Goal: Task Accomplishment & Management: Use online tool/utility

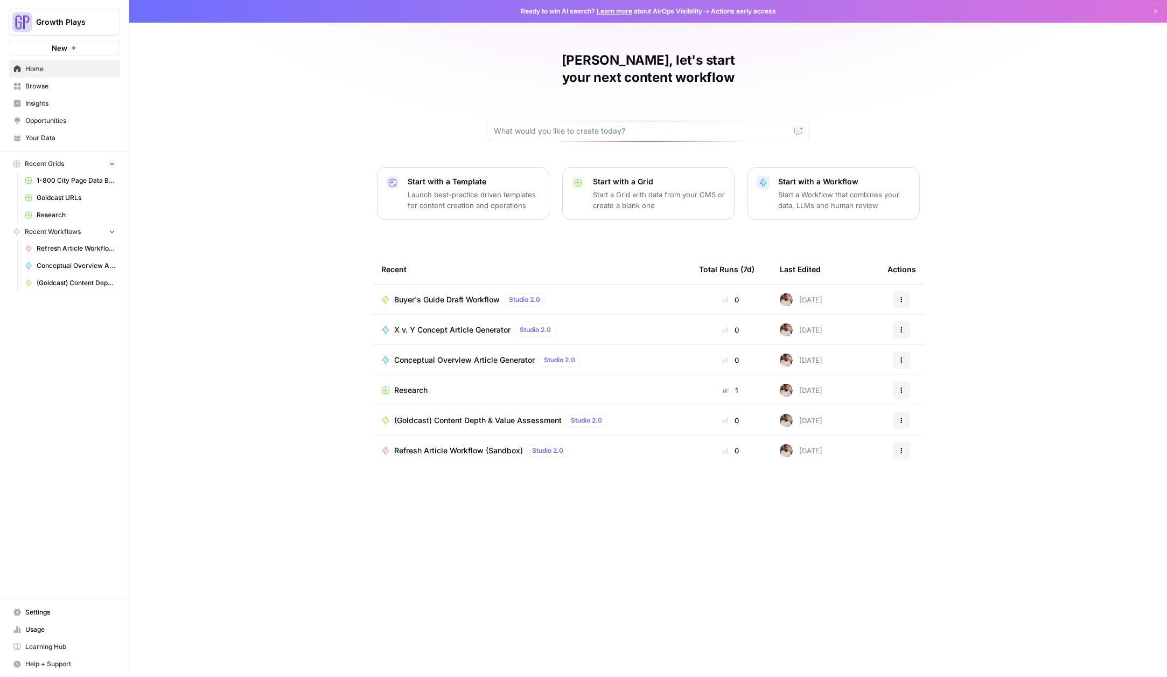
click at [62, 90] on span "Browse" at bounding box center [70, 86] width 90 height 10
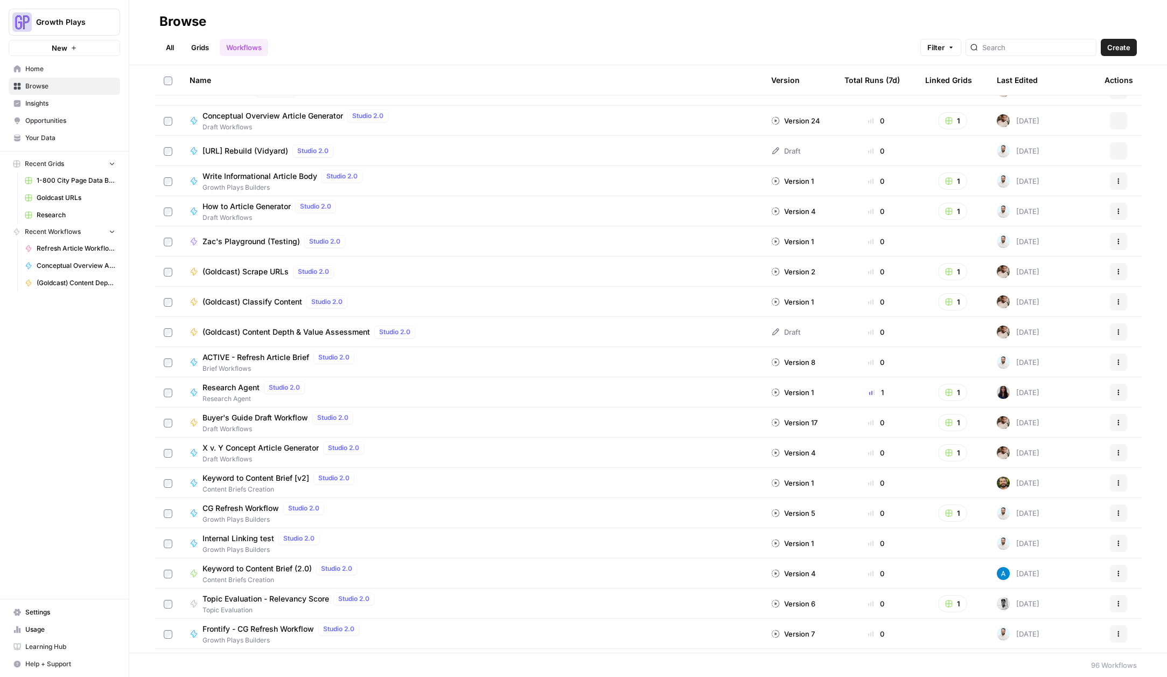
scroll to position [1583, 0]
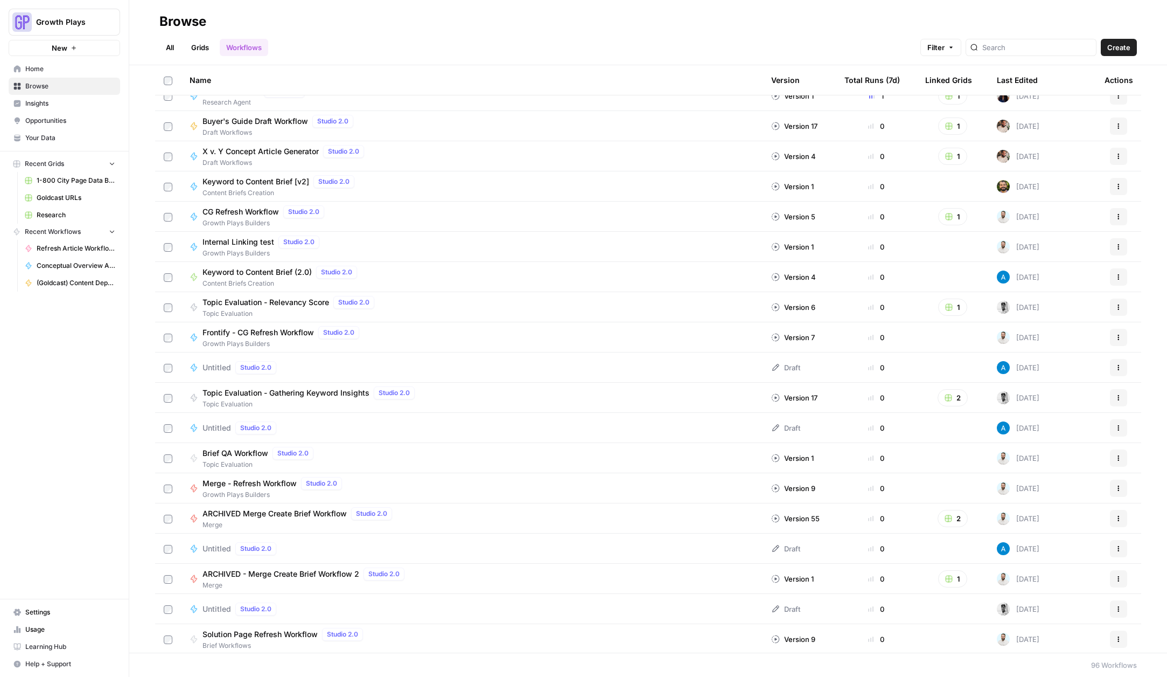
click at [872, 85] on div "Total Runs (7d)" at bounding box center [872, 80] width 55 height 30
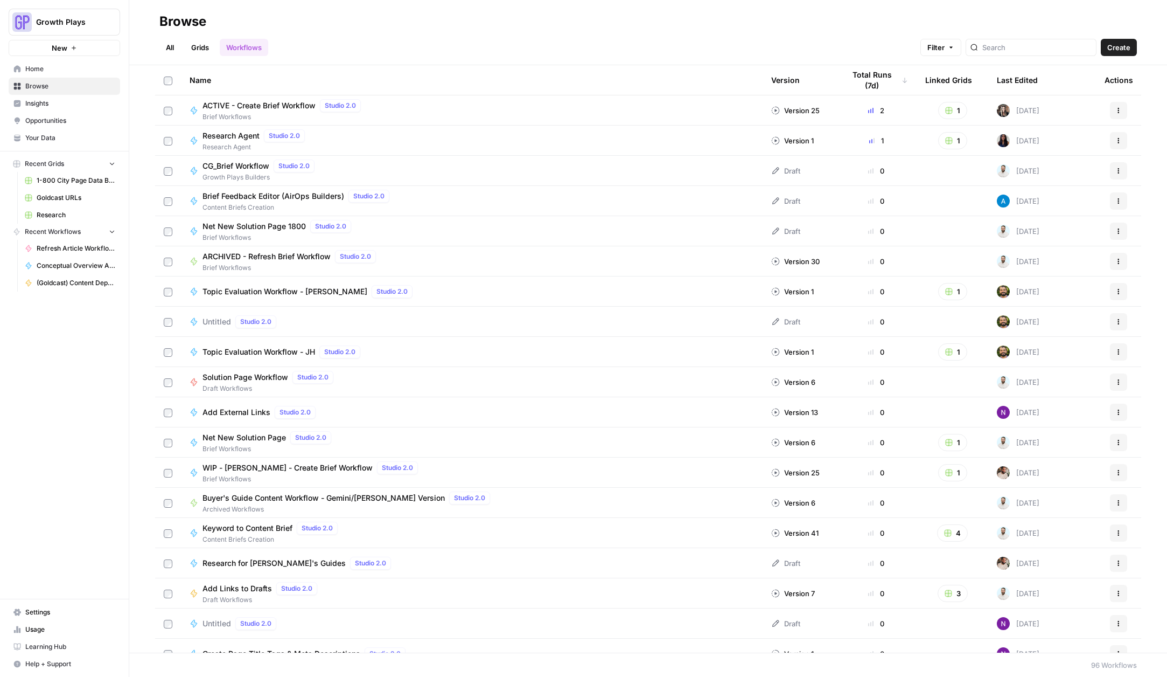
click at [258, 102] on span "ACTIVE - Create Brief Workflow" at bounding box center [259, 105] width 113 height 11
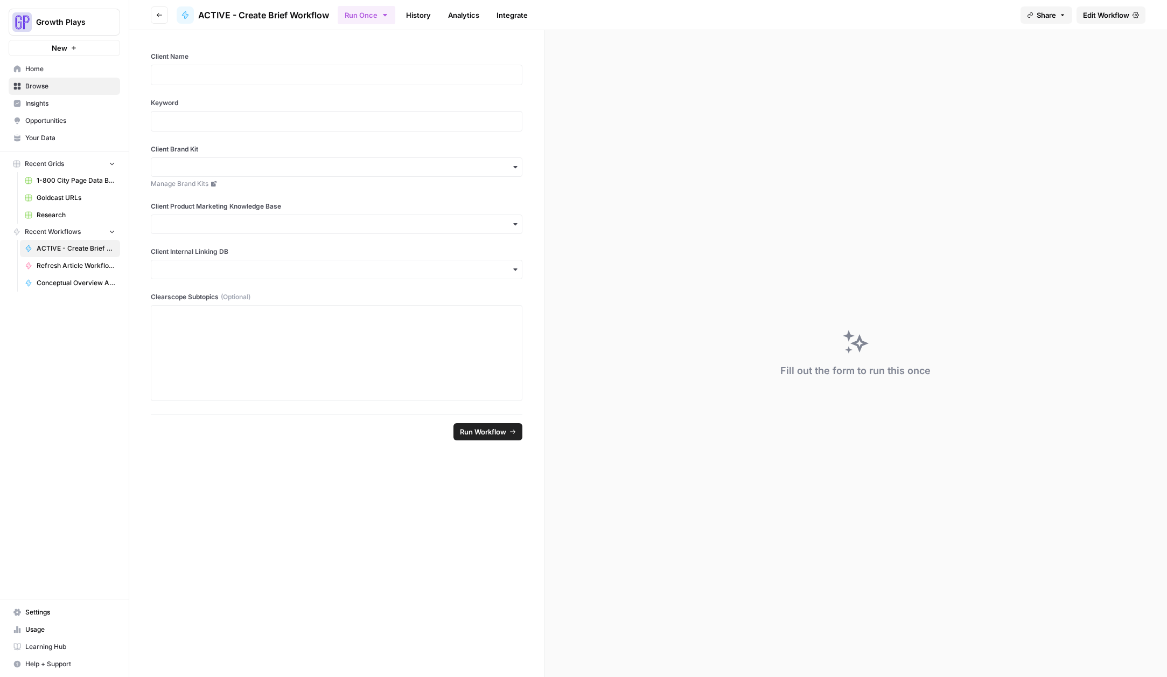
click at [405, 15] on link "History" at bounding box center [419, 14] width 38 height 17
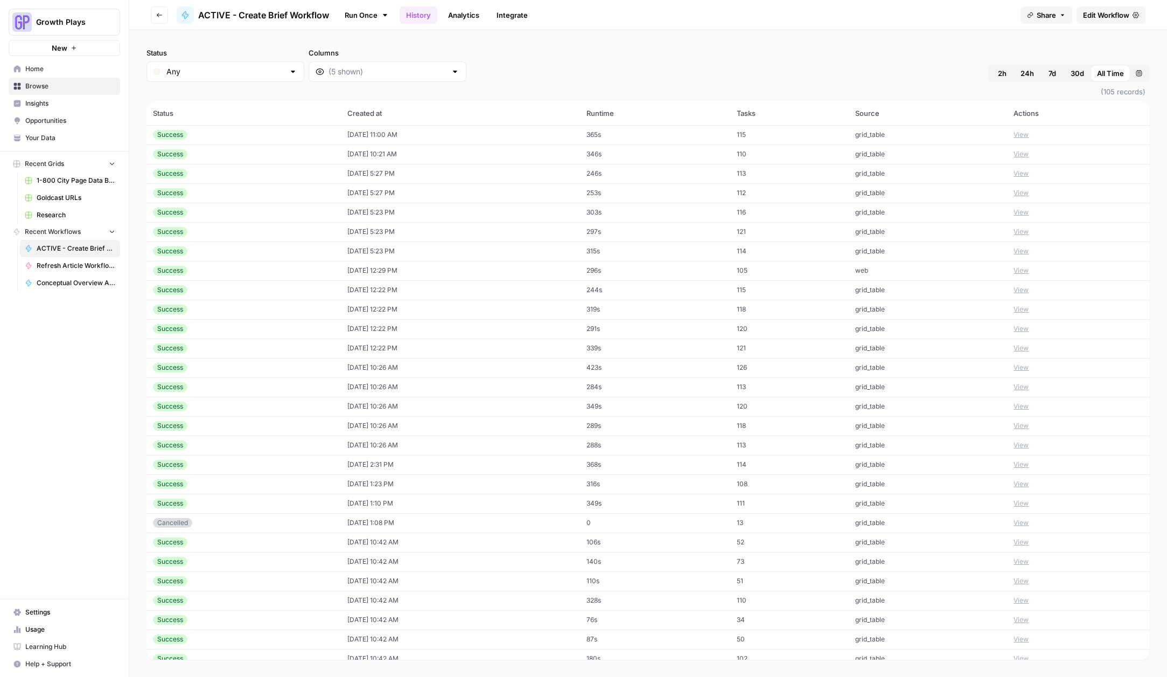
click at [551, 135] on td "10/07/25 at 11:00 AM" at bounding box center [460, 134] width 239 height 19
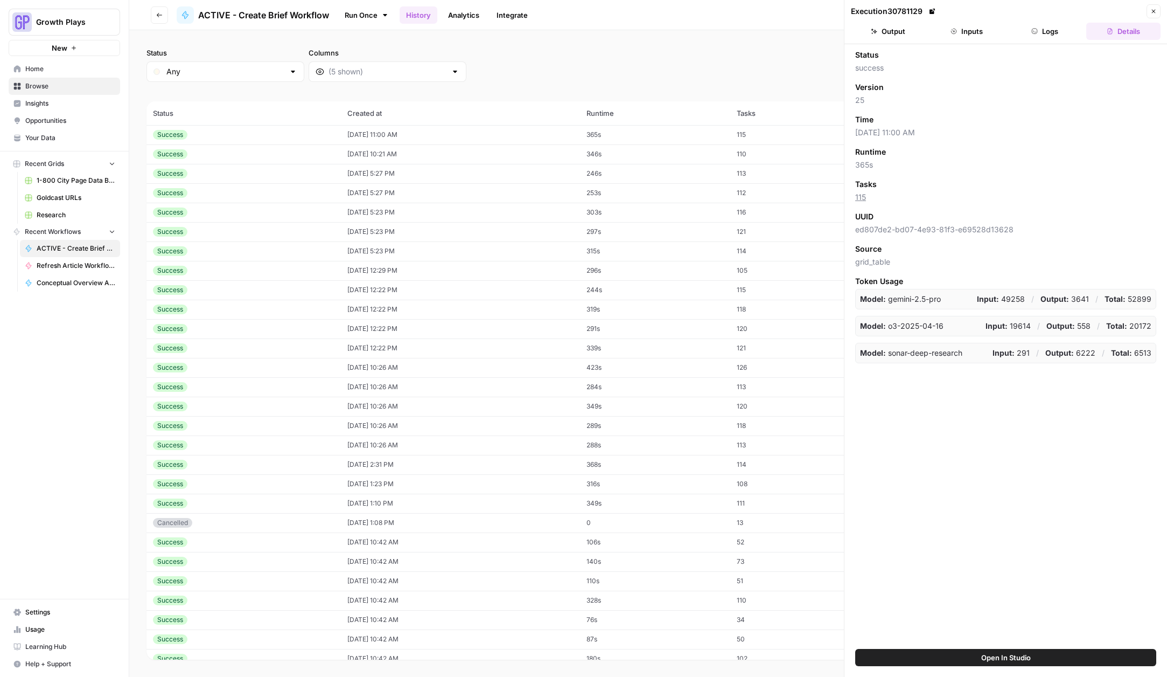
click at [899, 31] on button "Output" at bounding box center [888, 31] width 74 height 17
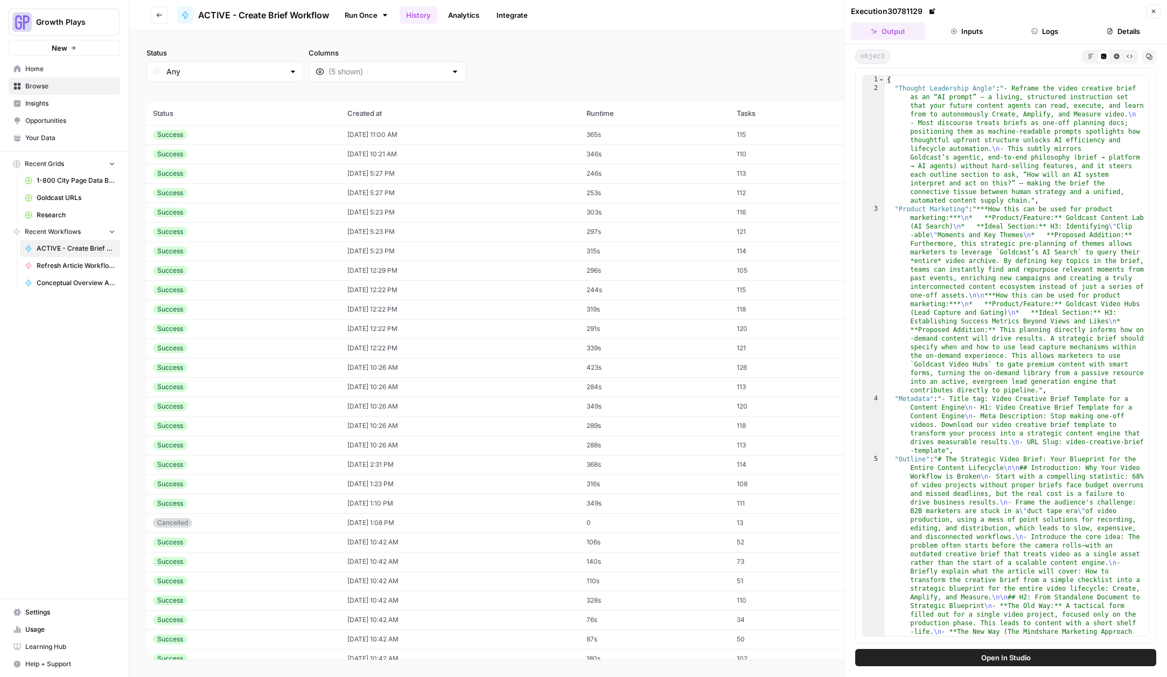
click at [953, 34] on icon "button" at bounding box center [954, 31] width 6 height 6
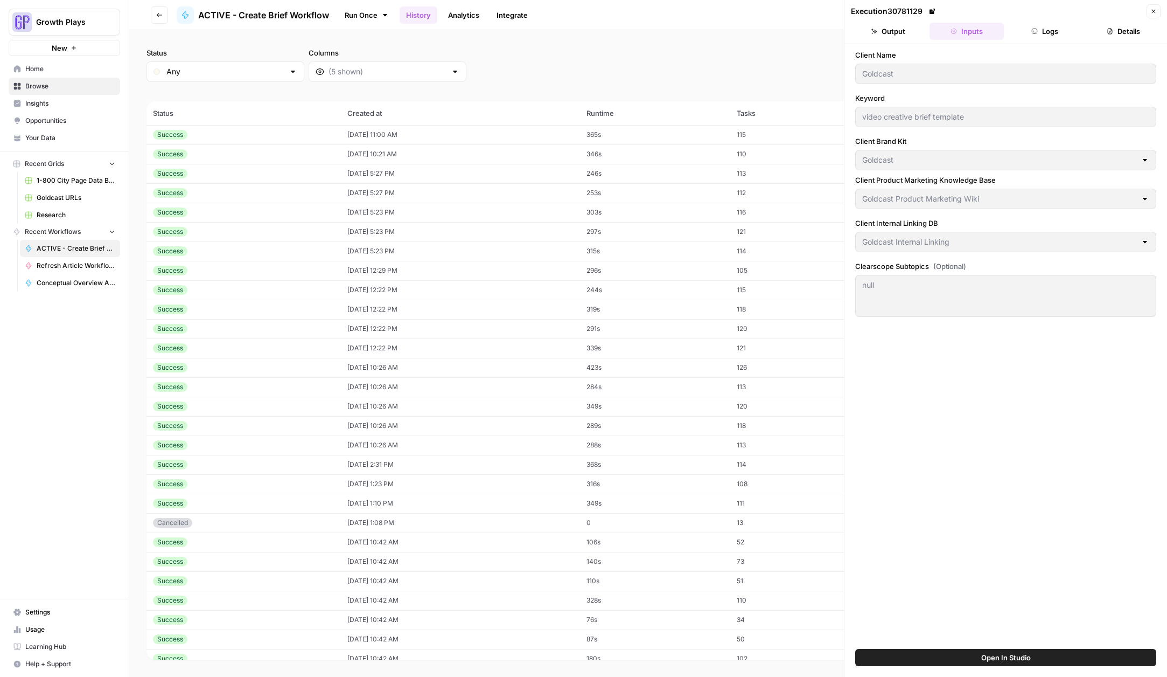
click at [558, 153] on td "10/07/25 at 10:21 AM" at bounding box center [460, 153] width 239 height 19
click at [556, 180] on td "09/12/25 at 5:27 PM" at bounding box center [460, 173] width 239 height 19
click at [560, 210] on td "09/12/25 at 5:23 PM" at bounding box center [460, 212] width 239 height 19
click at [556, 233] on td "09/12/25 at 5:23 PM" at bounding box center [460, 231] width 239 height 19
click at [566, 253] on td "09/12/25 at 5:23 PM" at bounding box center [460, 250] width 239 height 19
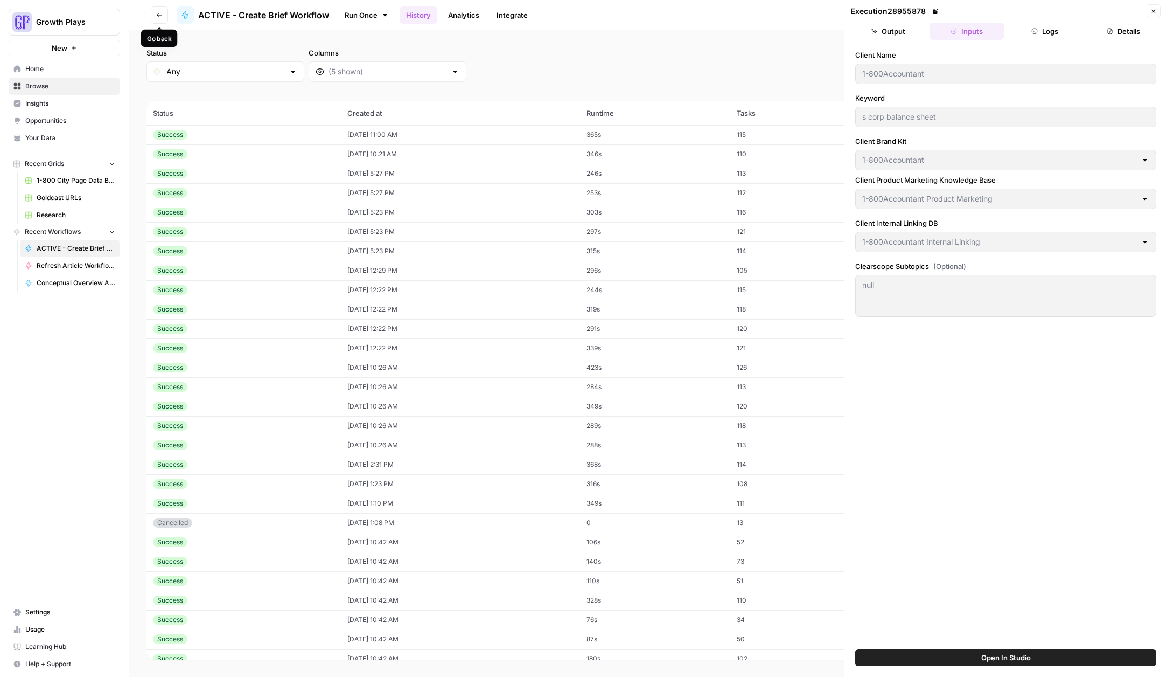
click at [158, 16] on icon "button" at bounding box center [159, 15] width 6 height 6
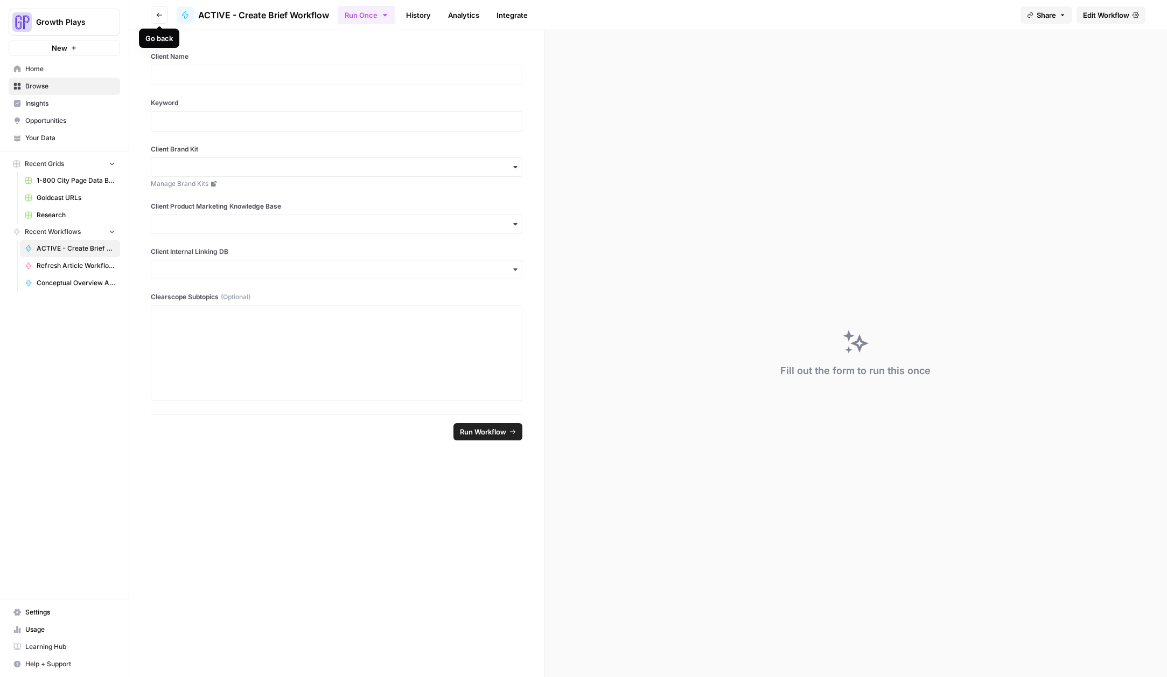
click at [155, 15] on button "Go back" at bounding box center [159, 14] width 17 height 17
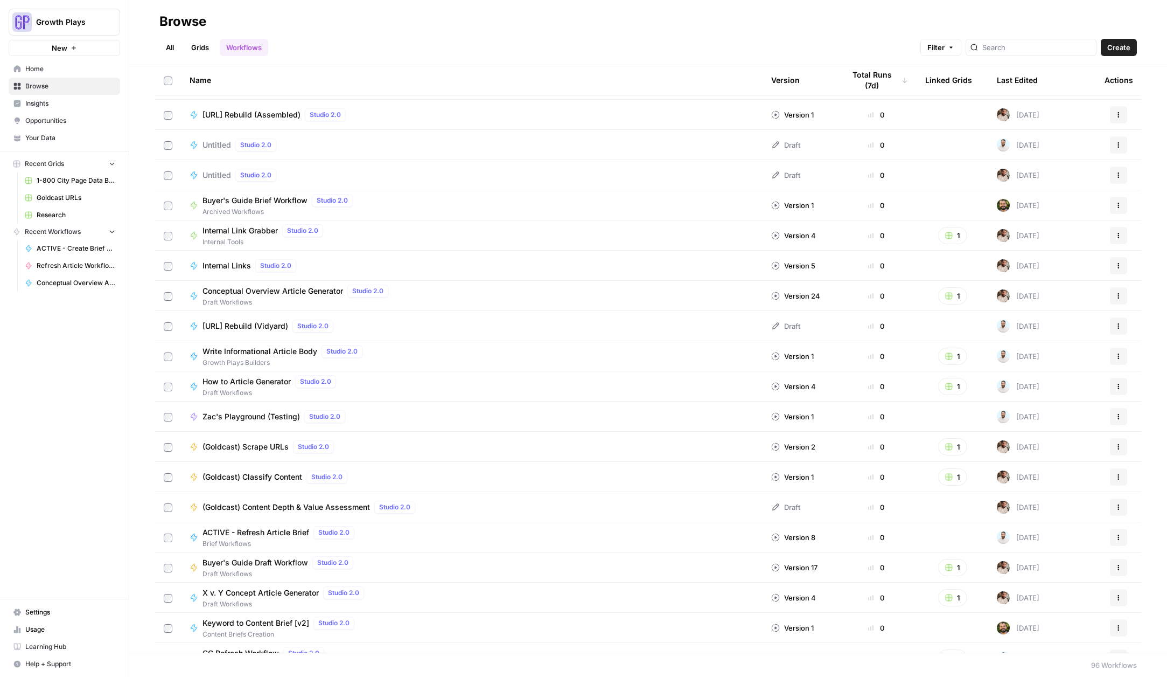
scroll to position [1148, 0]
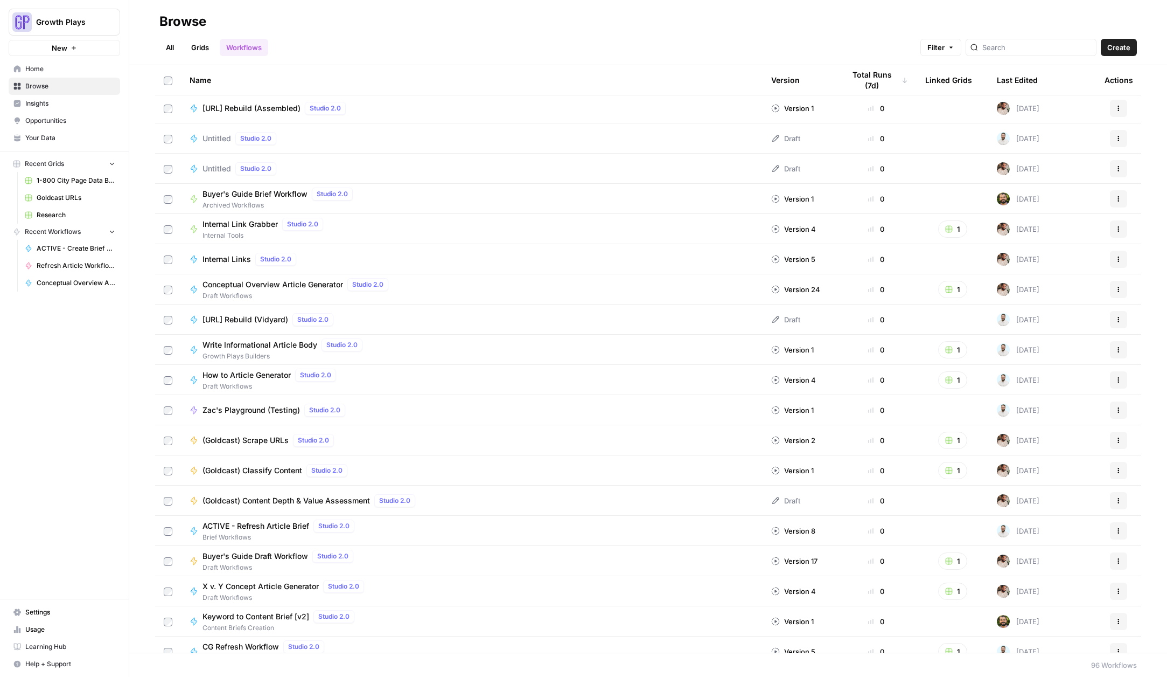
click at [310, 278] on div "Conceptual Overview Article Generator Studio 2.0" at bounding box center [298, 284] width 190 height 13
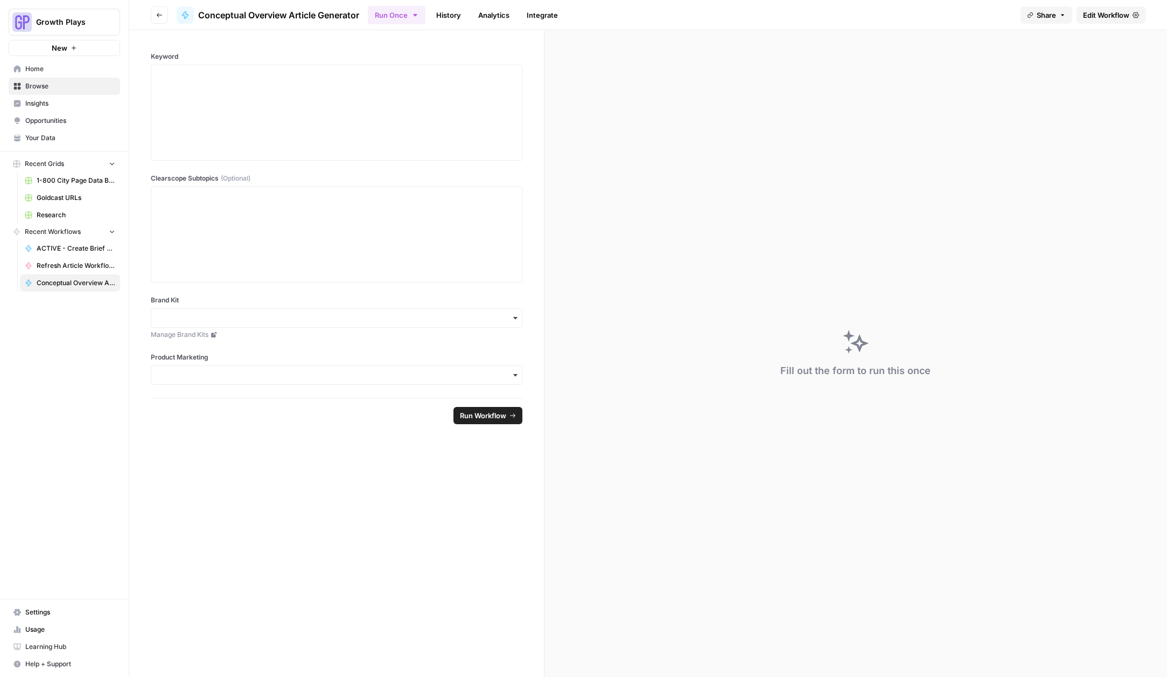
click at [445, 15] on link "History" at bounding box center [449, 14] width 38 height 17
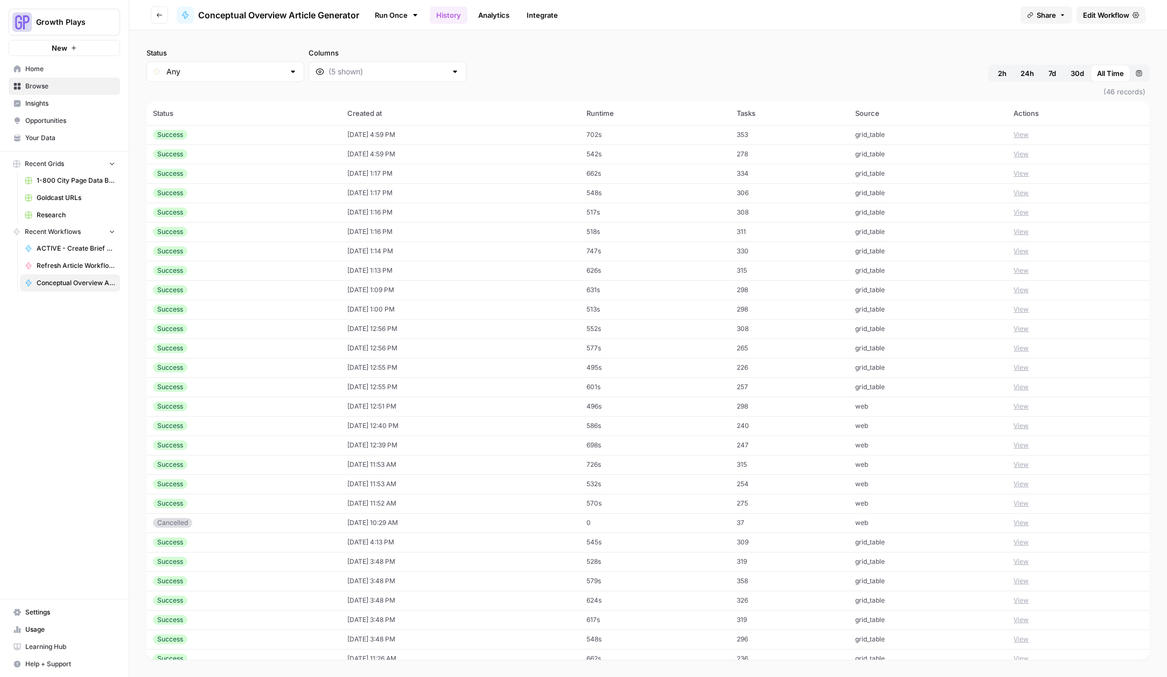
click at [468, 134] on td "10/06/25 at 4:59 PM" at bounding box center [460, 134] width 239 height 19
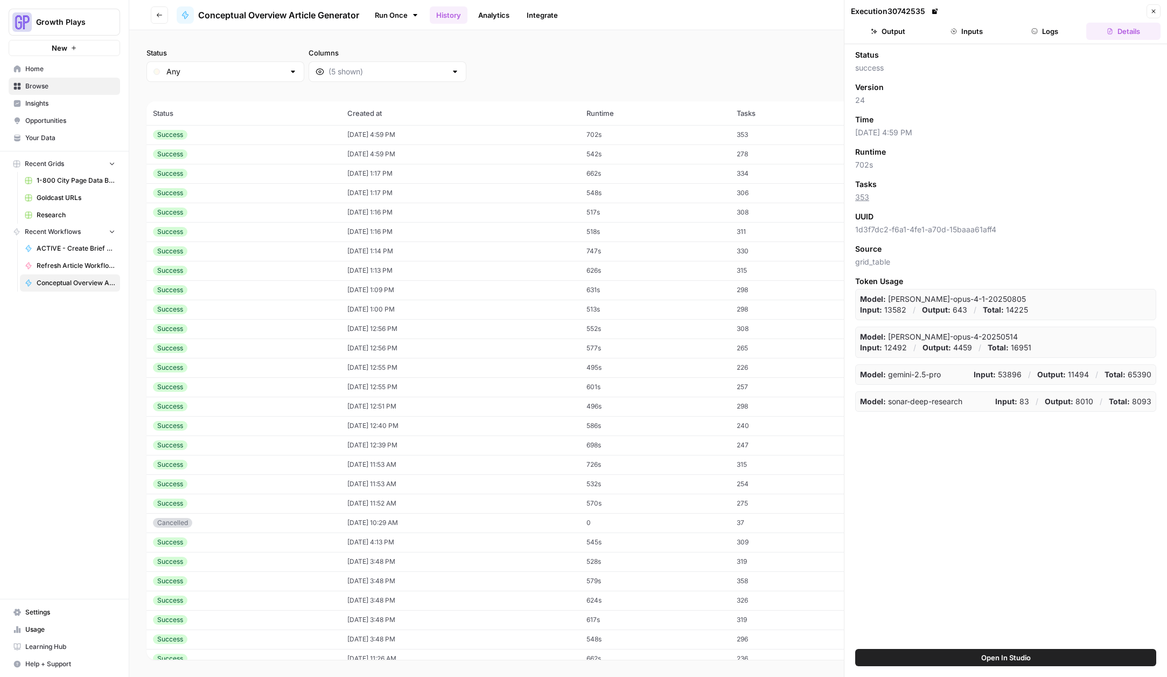
click at [970, 30] on button "Inputs" at bounding box center [967, 31] width 74 height 17
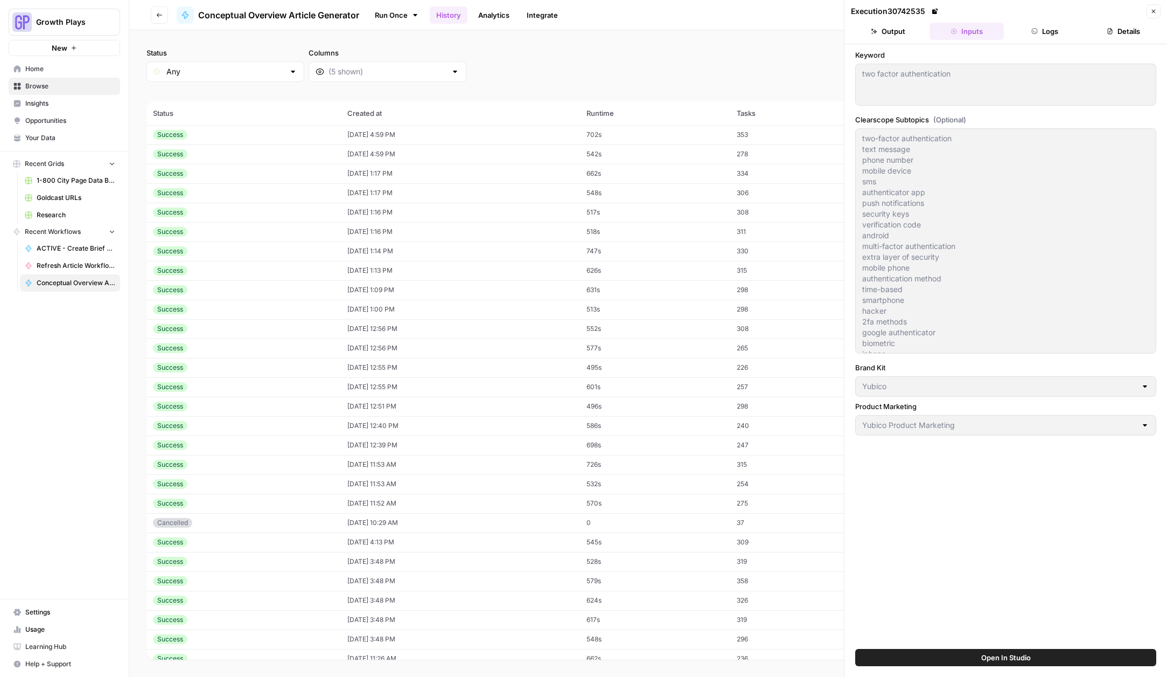
click at [568, 150] on td "10/06/25 at 4:59 PM" at bounding box center [460, 153] width 239 height 19
click at [546, 193] on td "09/30/25 at 1:17 PM" at bounding box center [460, 192] width 239 height 19
click at [551, 211] on td "09/30/25 at 1:16 PM" at bounding box center [460, 212] width 239 height 19
click at [554, 235] on td "09/30/25 at 1:16 PM" at bounding box center [460, 231] width 239 height 19
click at [560, 253] on td "09/30/25 at 1:14 PM" at bounding box center [460, 250] width 239 height 19
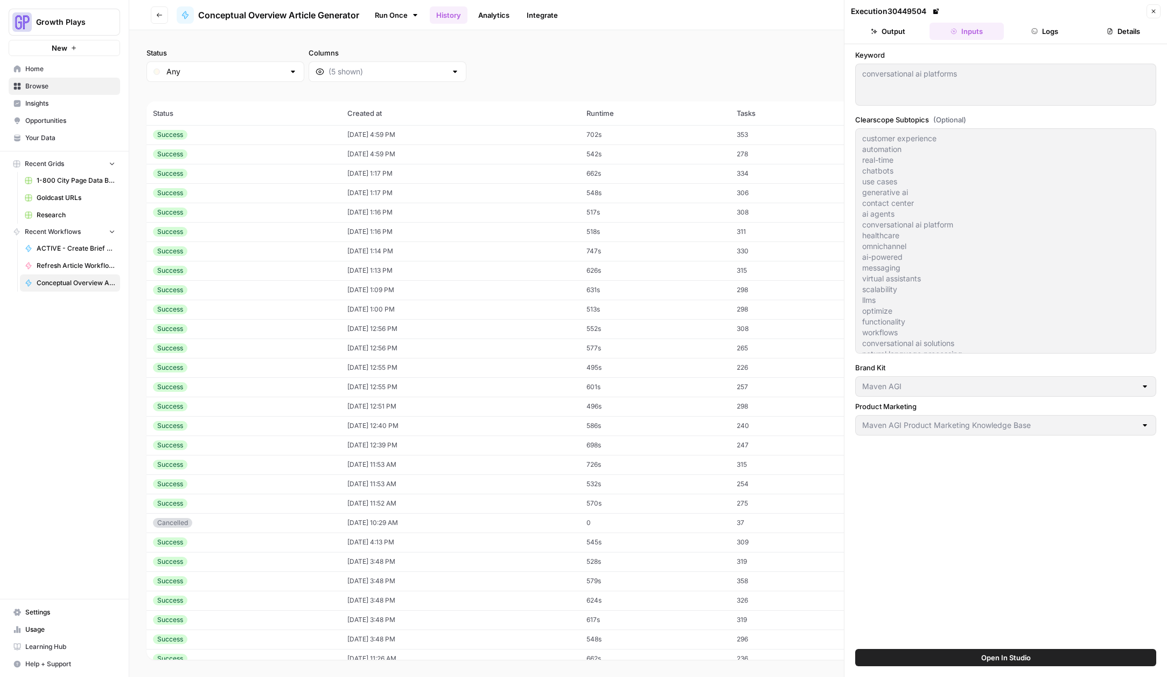
click at [561, 271] on td "09/30/25 at 1:13 PM" at bounding box center [460, 270] width 239 height 19
click at [564, 293] on td "09/30/25 at 1:09 PM" at bounding box center [460, 289] width 239 height 19
click at [561, 318] on td "09/18/25 at 1:00 PM" at bounding box center [460, 309] width 239 height 19
click at [564, 336] on td "09/18/25 at 12:56 PM" at bounding box center [460, 328] width 239 height 19
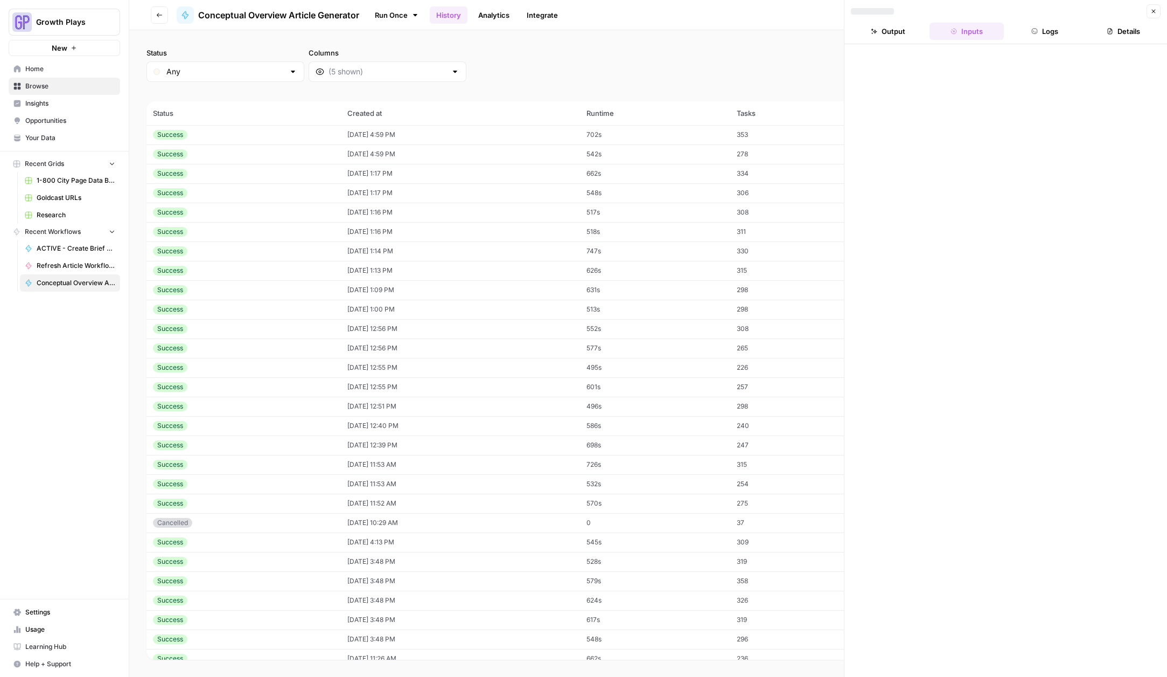
click at [562, 360] on td "09/18/25 at 12:55 PM" at bounding box center [460, 367] width 239 height 19
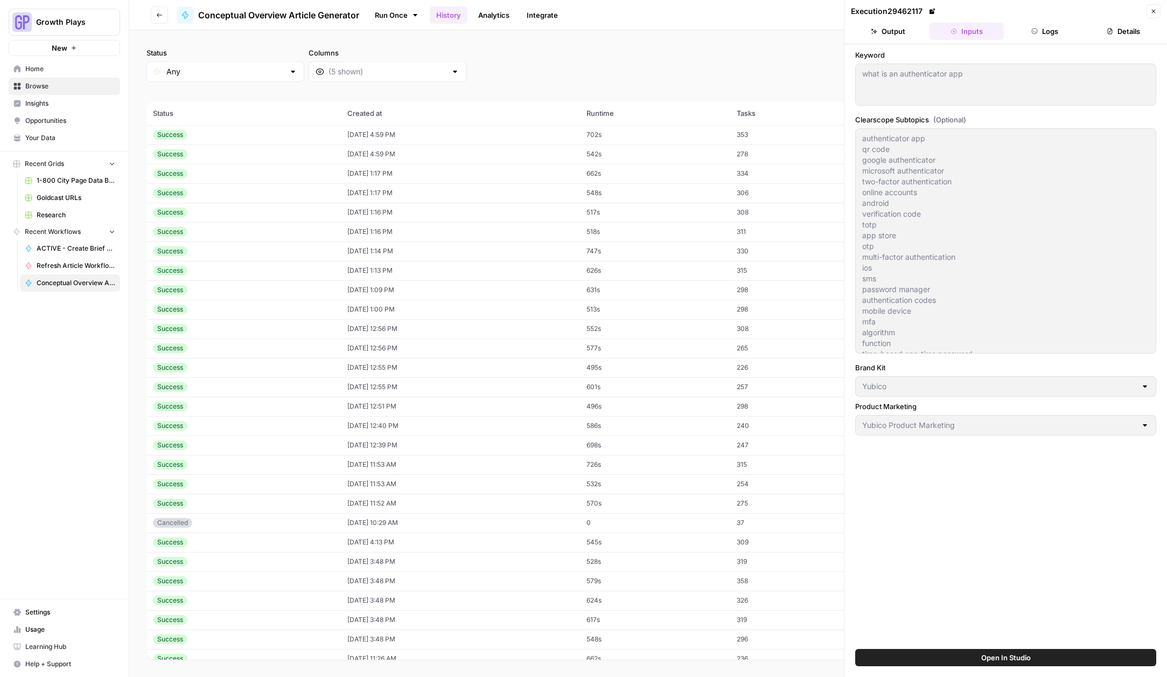
click at [566, 390] on td "09/18/25 at 12:55 PM" at bounding box center [460, 386] width 239 height 19
drag, startPoint x: 567, startPoint y: 406, endPoint x: 567, endPoint y: 413, distance: 7.0
click at [567, 406] on td "09/18/25 at 12:51 PM" at bounding box center [460, 405] width 239 height 19
click at [565, 435] on td "09/12/25 at 12:40 PM" at bounding box center [460, 425] width 239 height 19
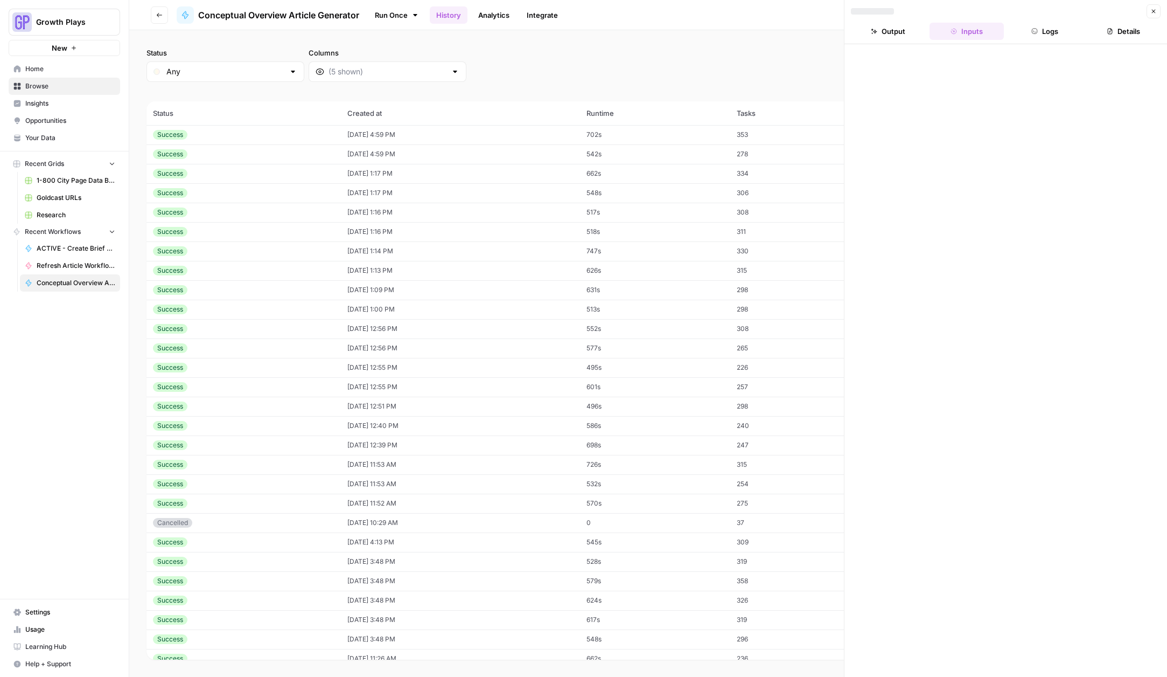
click at [577, 488] on td "09/10/25 at 11:53 AM" at bounding box center [460, 483] width 239 height 19
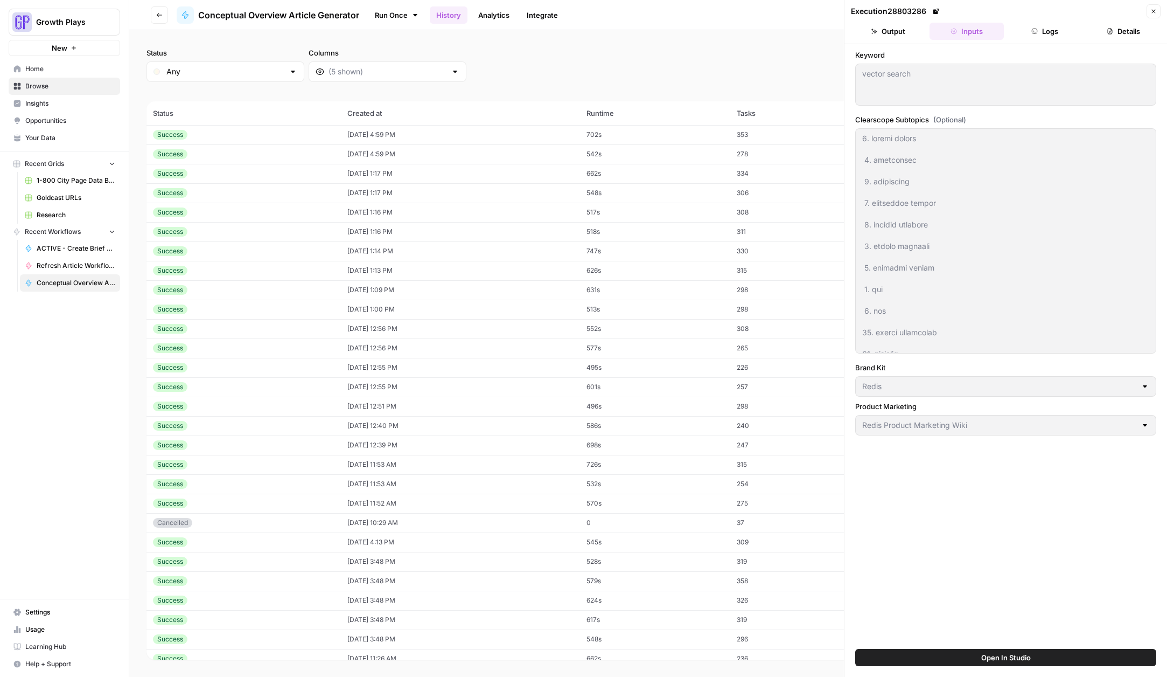
click at [165, 15] on button "Go back" at bounding box center [159, 14] width 17 height 17
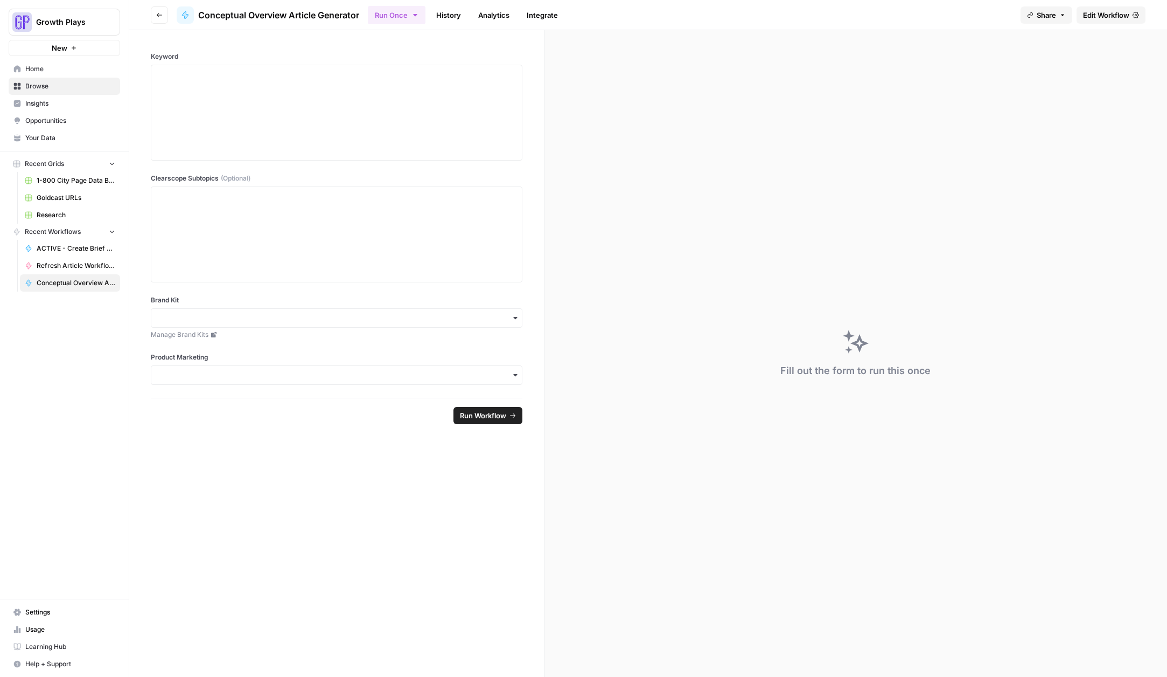
click at [164, 16] on button "Go back" at bounding box center [159, 14] width 17 height 17
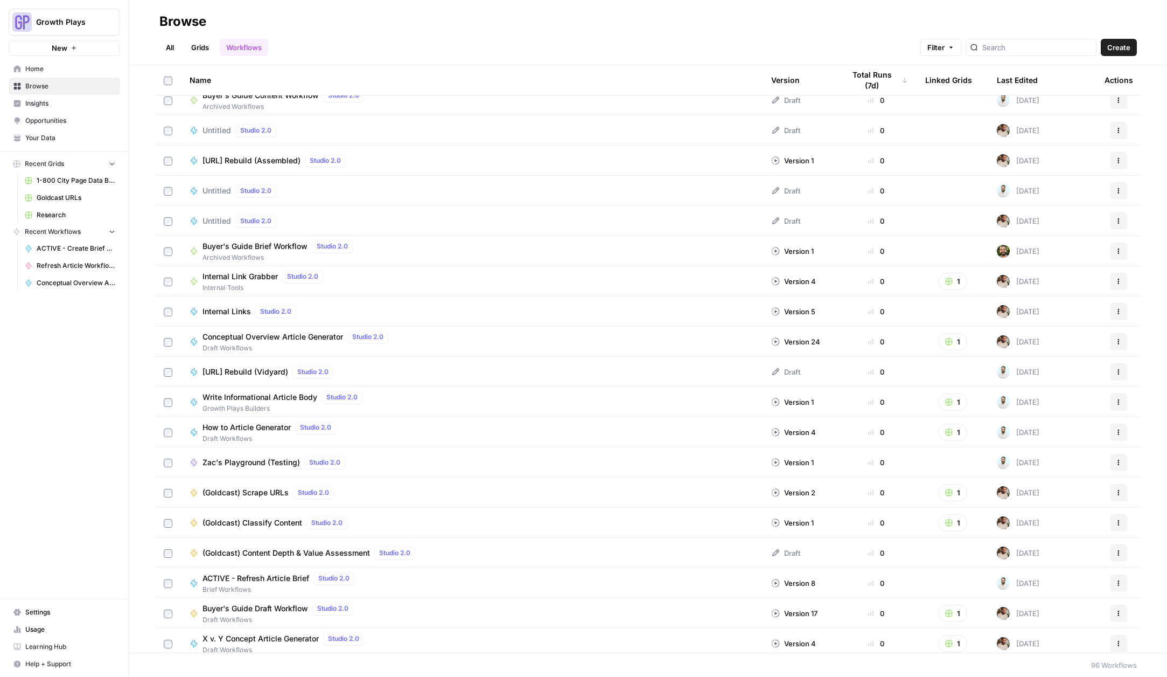
scroll to position [1100, 0]
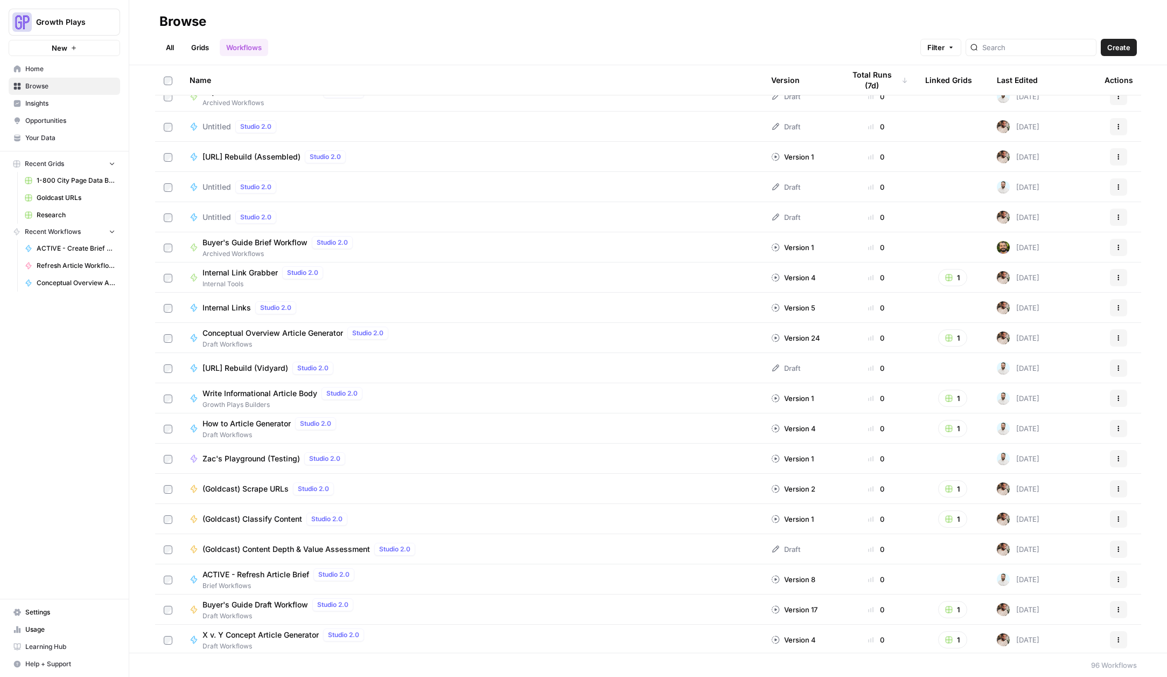
click at [243, 405] on span "Growth Plays Builders" at bounding box center [285, 405] width 164 height 10
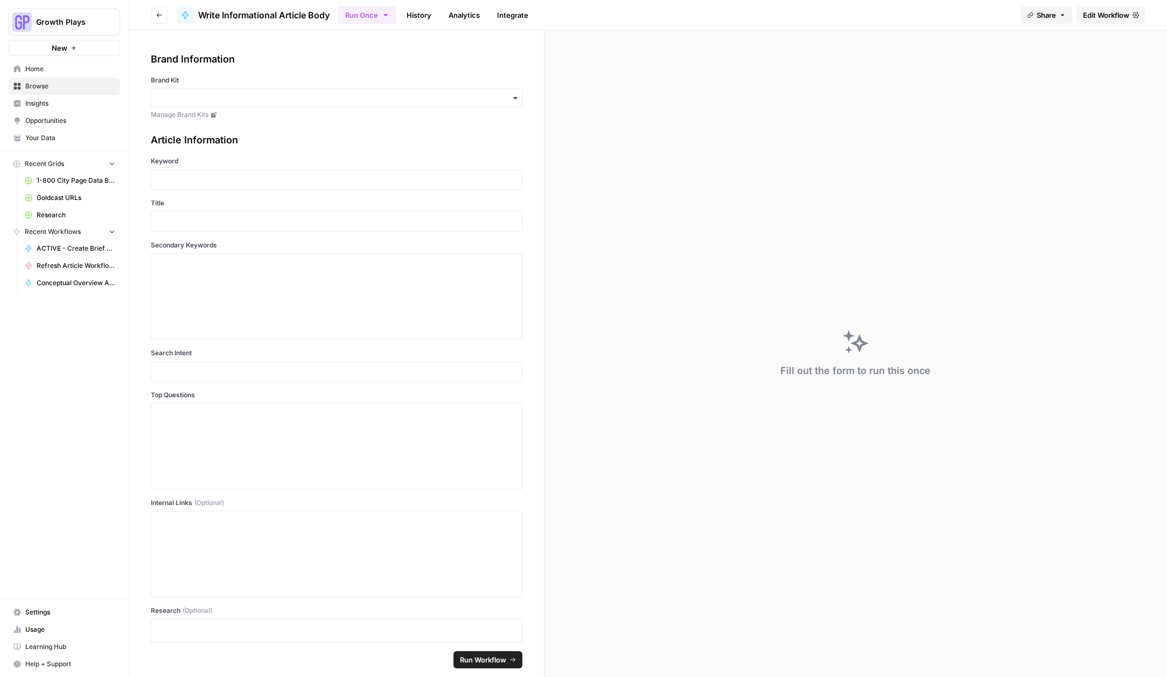
click at [171, 16] on header "Go back Write Informational Article Body Run Once History Analytics Integrate S…" at bounding box center [648, 15] width 1038 height 30
click at [39, 73] on span "Home" at bounding box center [70, 69] width 90 height 10
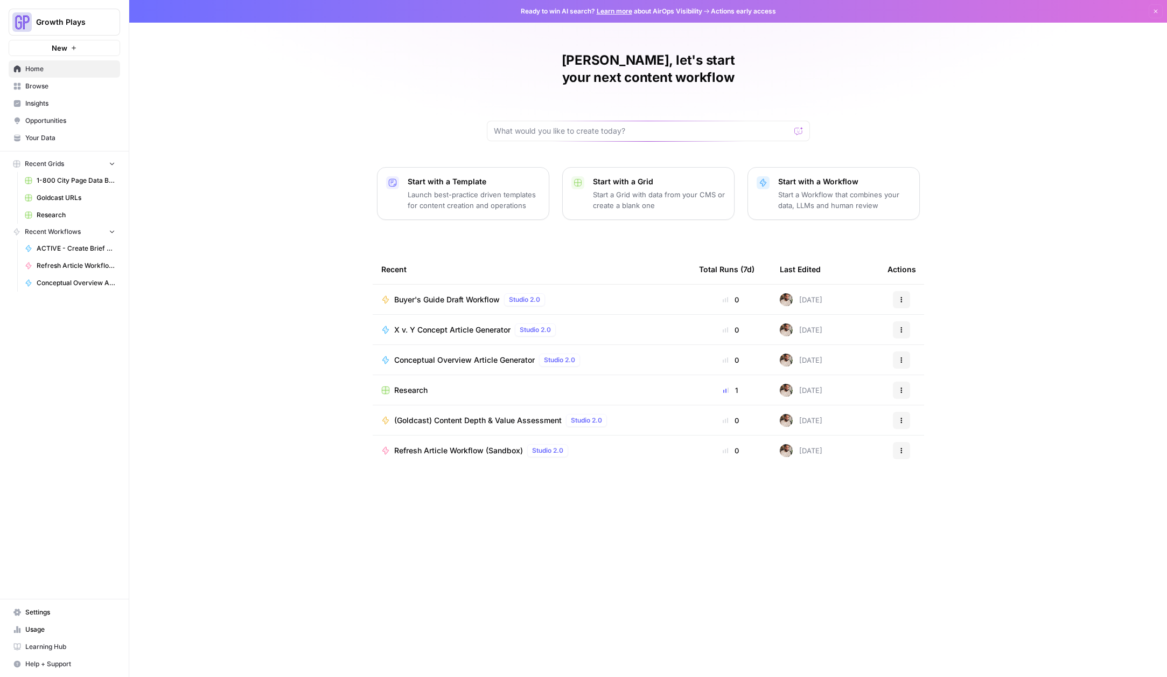
click at [47, 120] on span "Opportunities" at bounding box center [70, 121] width 90 height 10
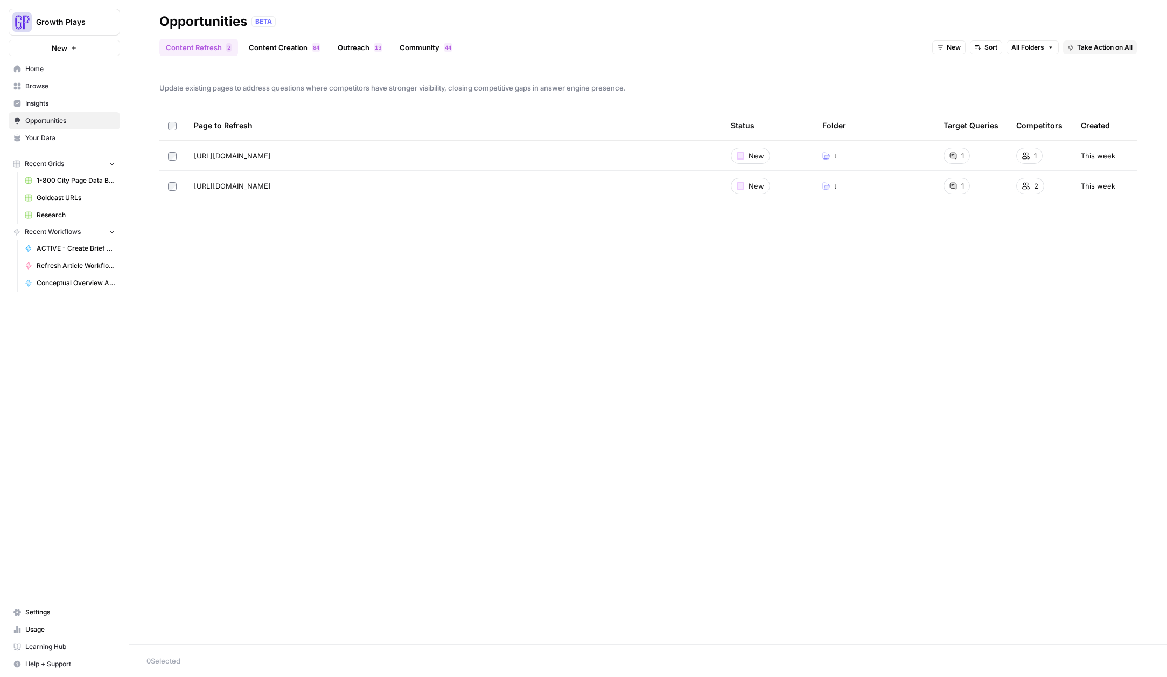
click at [55, 117] on span "Opportunities" at bounding box center [70, 121] width 90 height 10
click at [57, 142] on span "Your Data" at bounding box center [70, 138] width 90 height 10
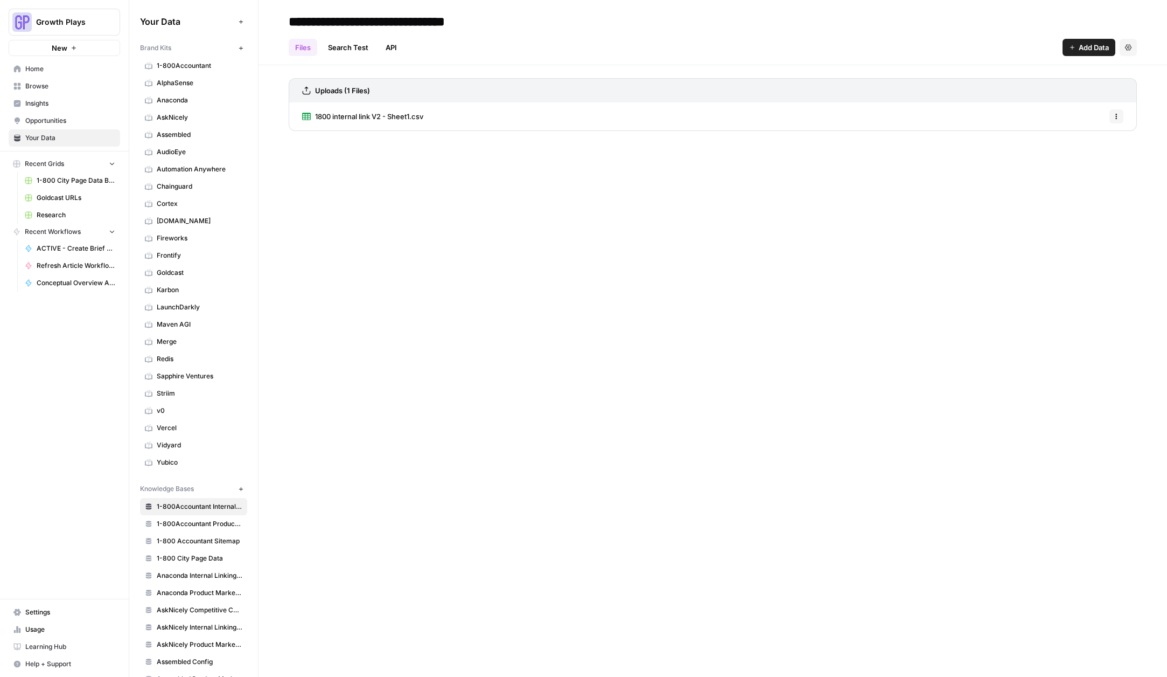
click at [48, 70] on span "Home" at bounding box center [70, 69] width 90 height 10
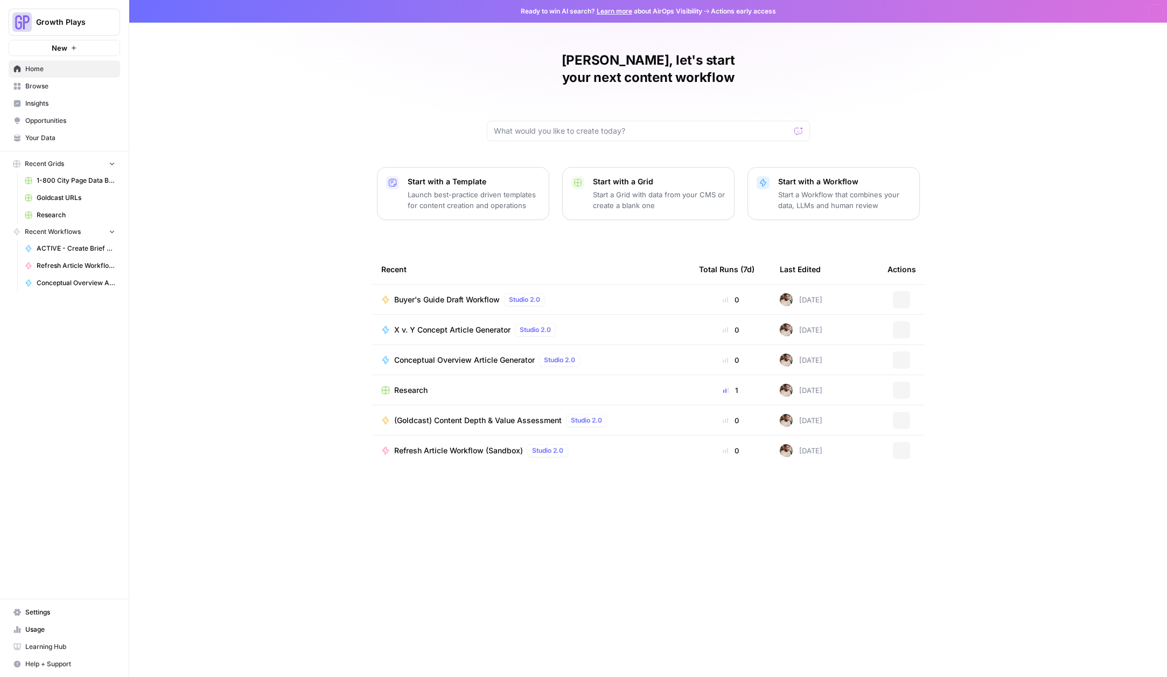
click at [48, 70] on span "Home" at bounding box center [70, 69] width 90 height 10
click at [80, 18] on span "Growth Plays" at bounding box center [68, 22] width 65 height 11
click at [343, 69] on div "Zachary, let's start your next content workflow Start with a Template Launch be…" at bounding box center [648, 338] width 1038 height 677
click at [46, 86] on span "Browse" at bounding box center [70, 86] width 90 height 10
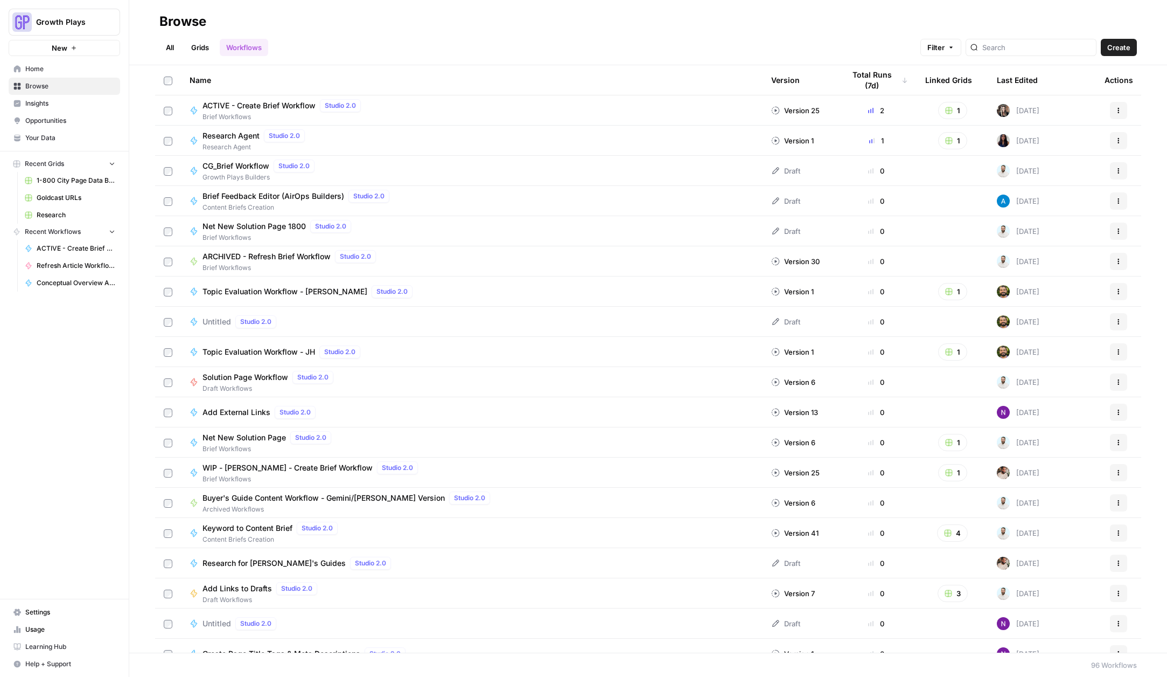
click at [945, 47] on span "Filter" at bounding box center [936, 47] width 17 height 11
click at [711, 100] on button "Add Filter" at bounding box center [798, 96] width 361 height 14
click at [673, 95] on input "text" at bounding box center [668, 98] width 90 height 11
click at [740, 18] on div "Browse" at bounding box center [648, 21] width 978 height 17
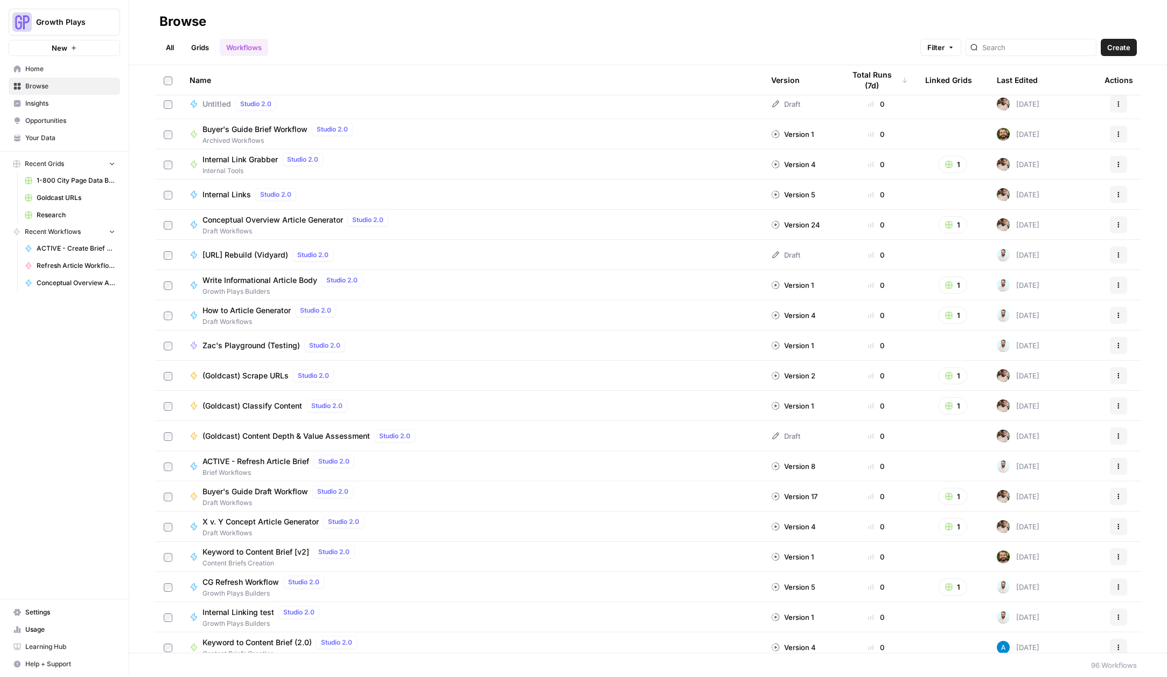
scroll to position [1216, 0]
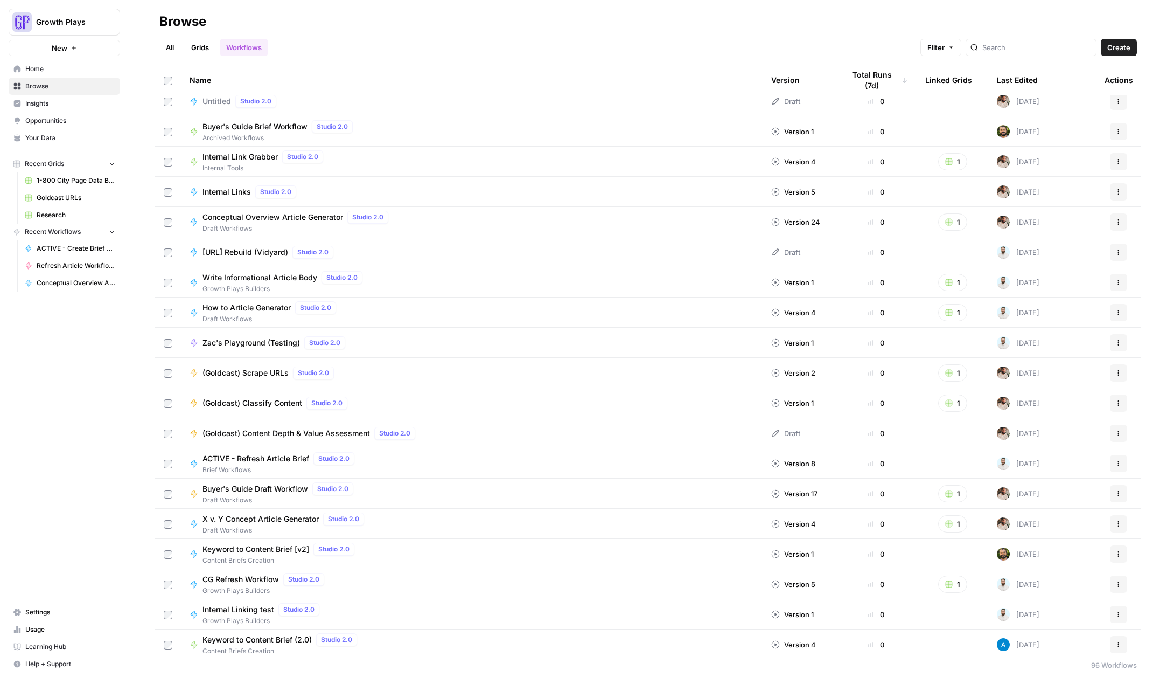
click at [257, 277] on span "Write Informational Article Body" at bounding box center [260, 277] width 115 height 11
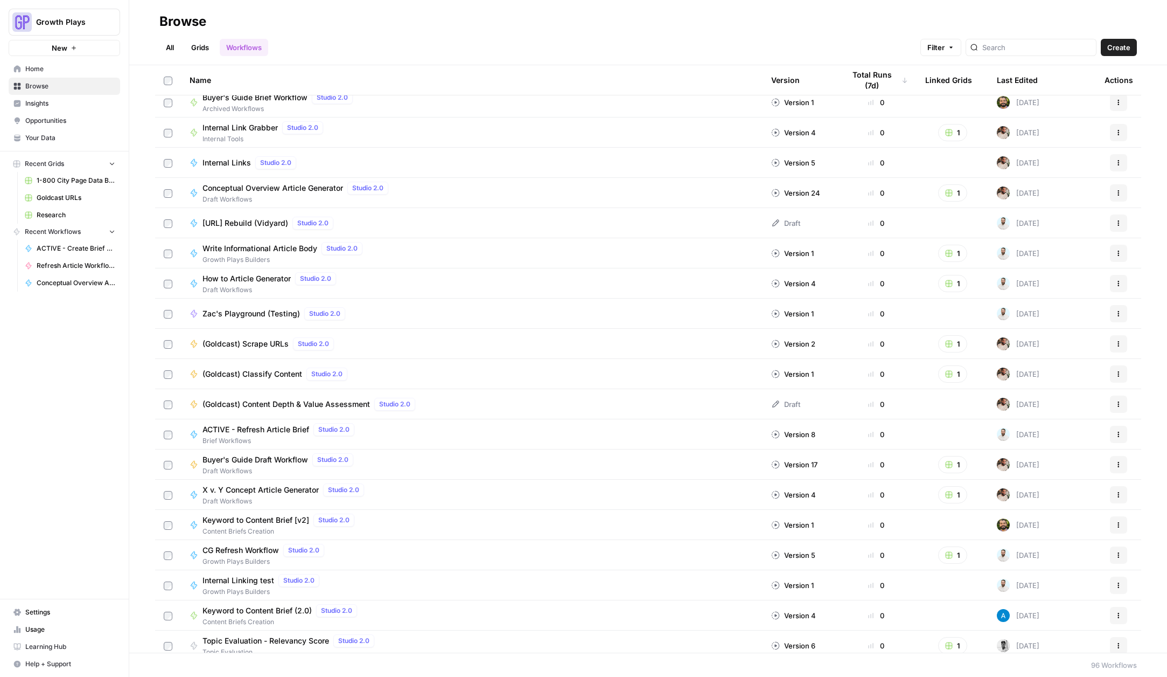
click at [246, 280] on span "How to Article Generator" at bounding box center [247, 278] width 88 height 11
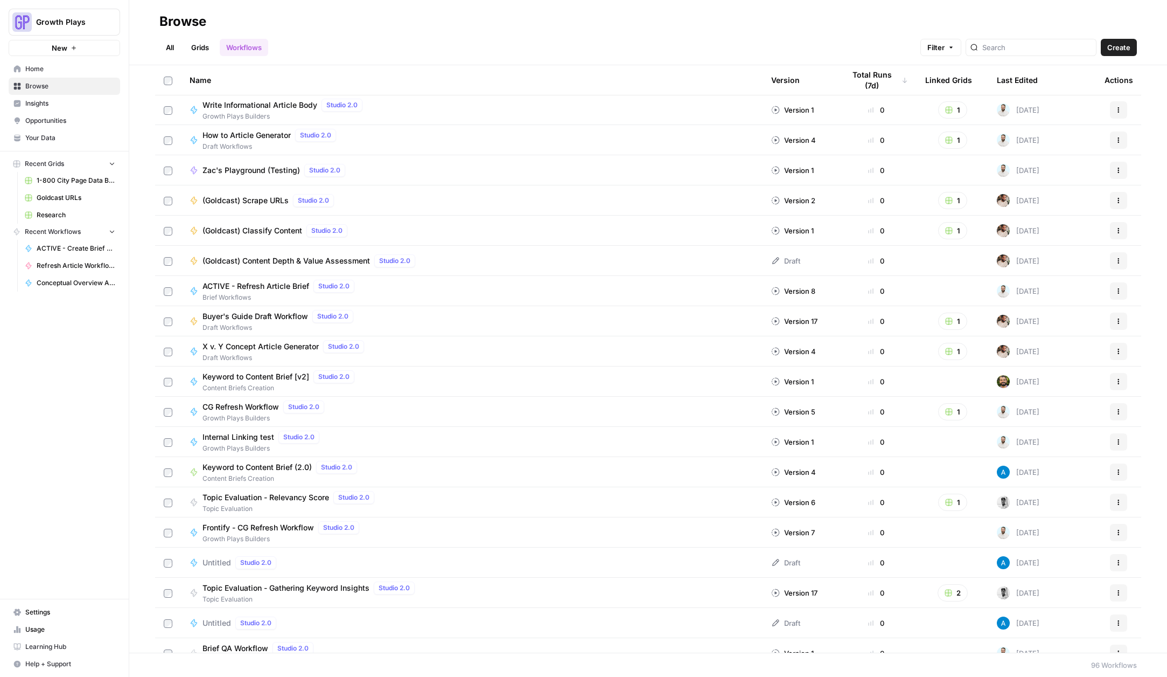
scroll to position [1428, 0]
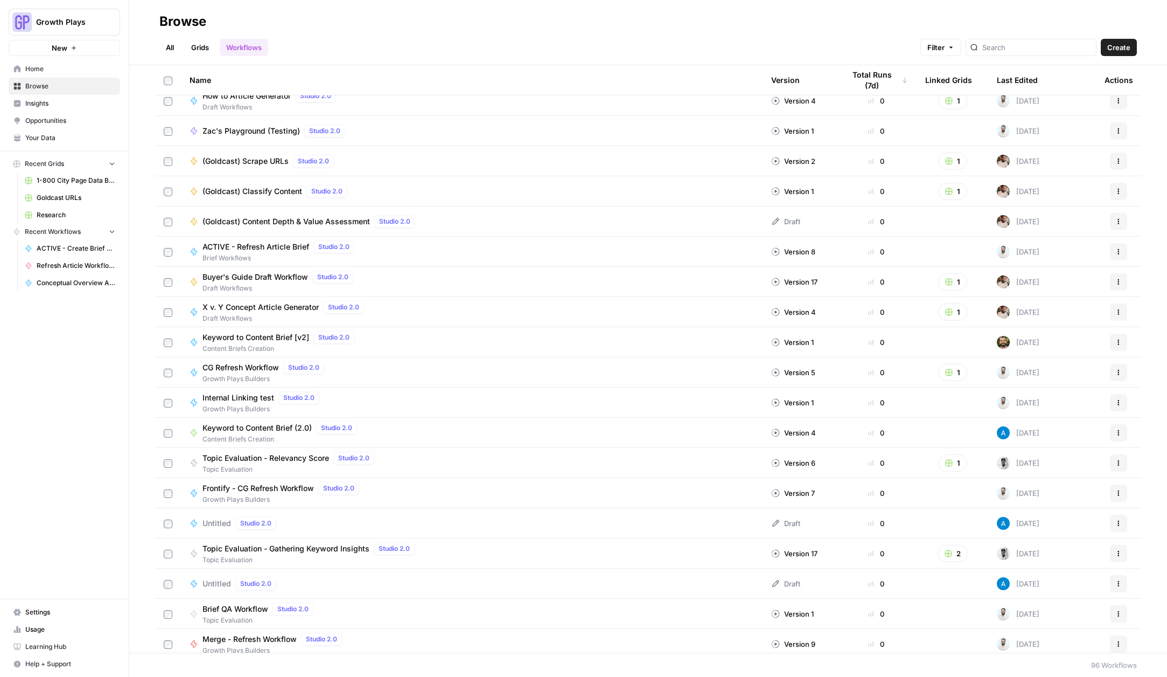
click at [274, 308] on span "X v. Y Concept Article Generator" at bounding box center [261, 307] width 116 height 11
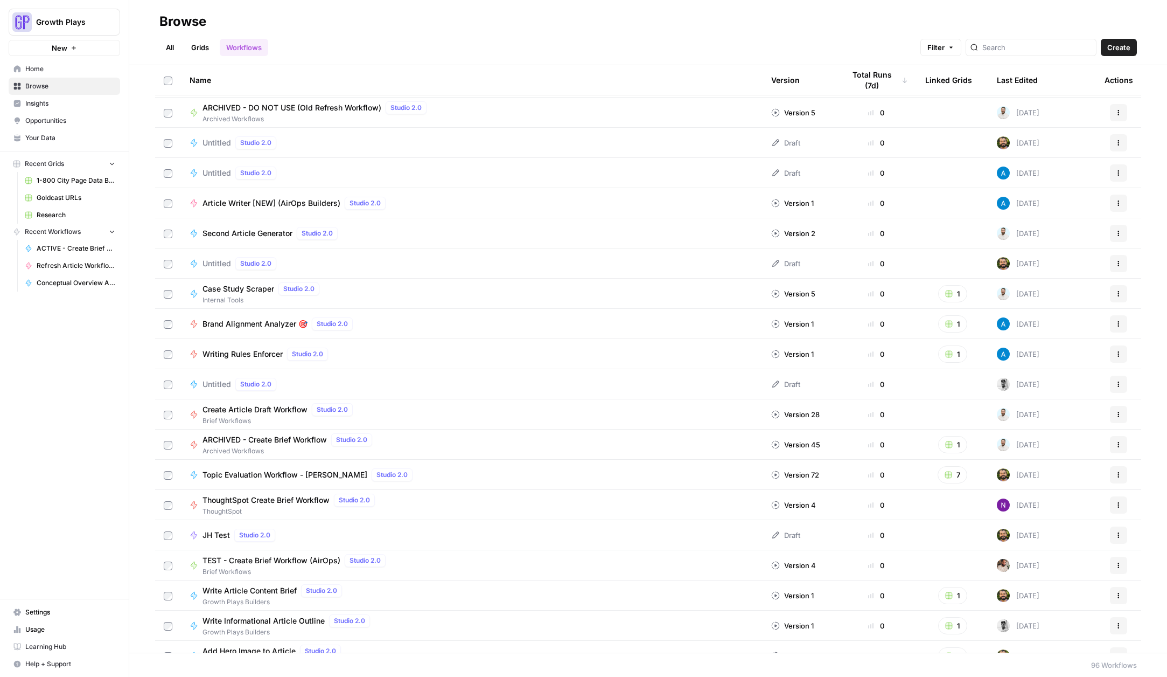
scroll to position [2339, 0]
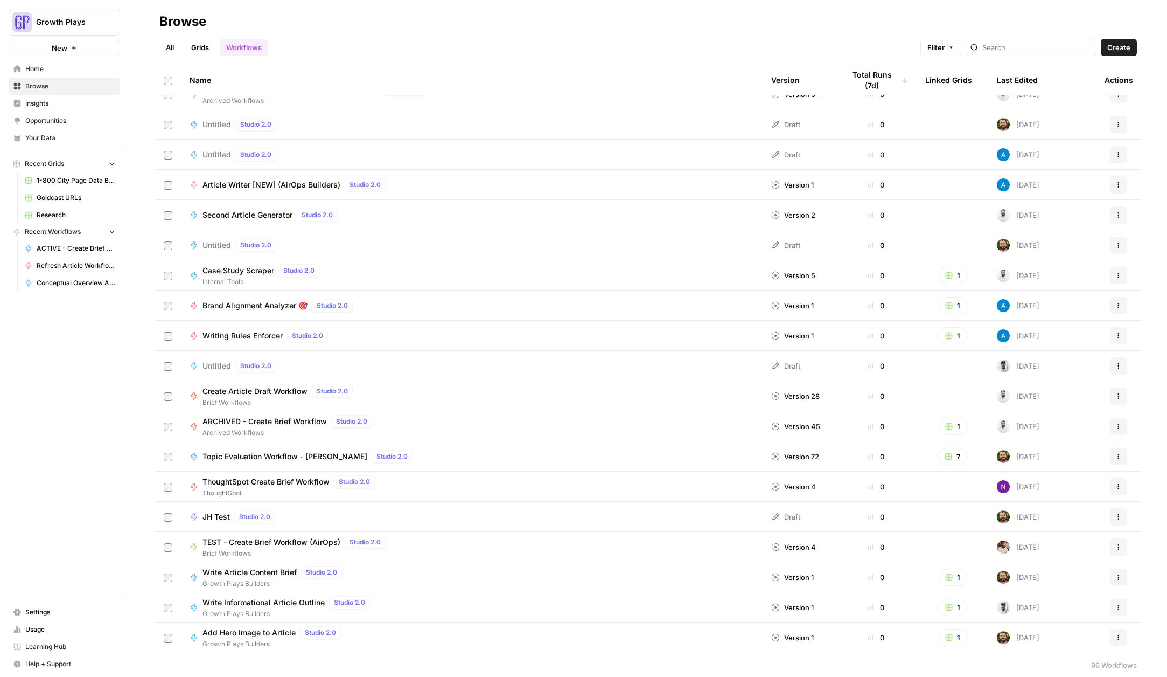
click at [54, 140] on span "Your Data" at bounding box center [70, 138] width 90 height 10
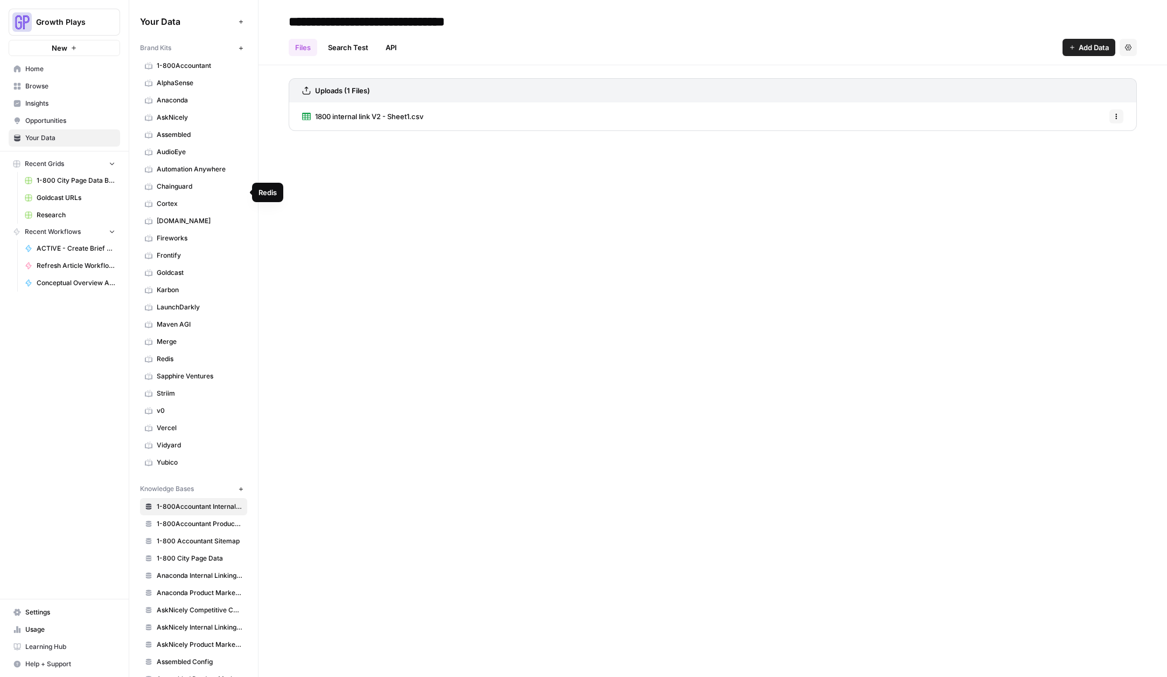
scroll to position [679, 0]
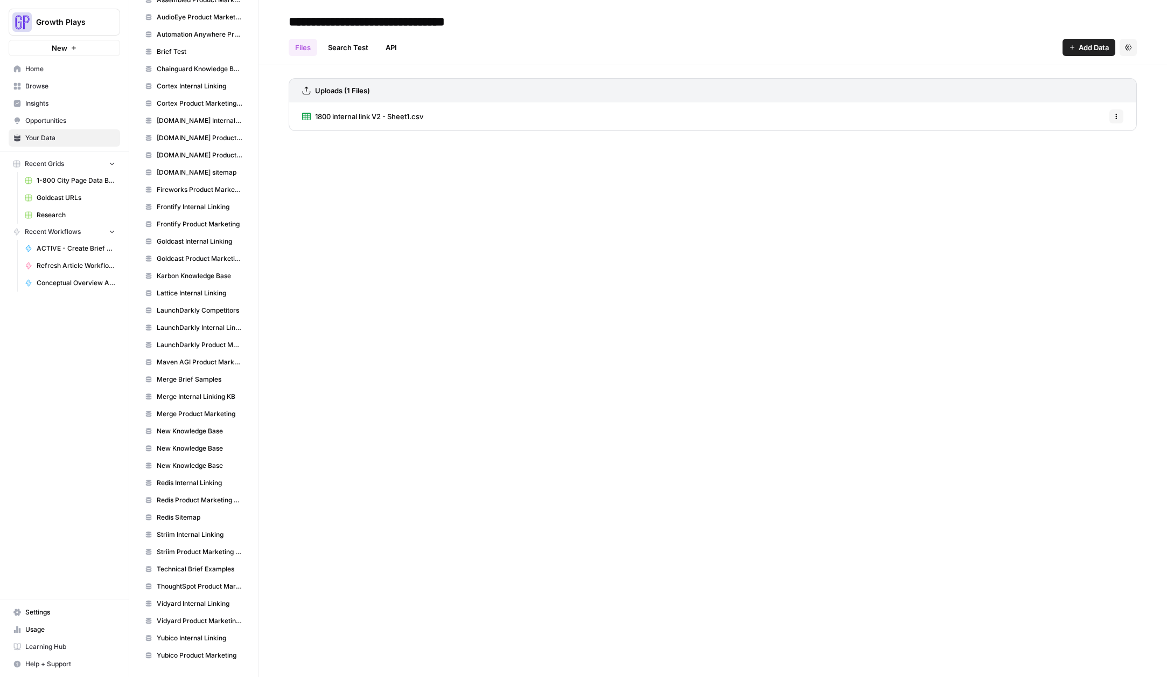
click at [210, 625] on span "Vidyard Product Marketing Wiki" at bounding box center [200, 621] width 86 height 10
click at [386, 121] on span "Vidyard Product Marketing Wiki.pdf" at bounding box center [373, 116] width 117 height 11
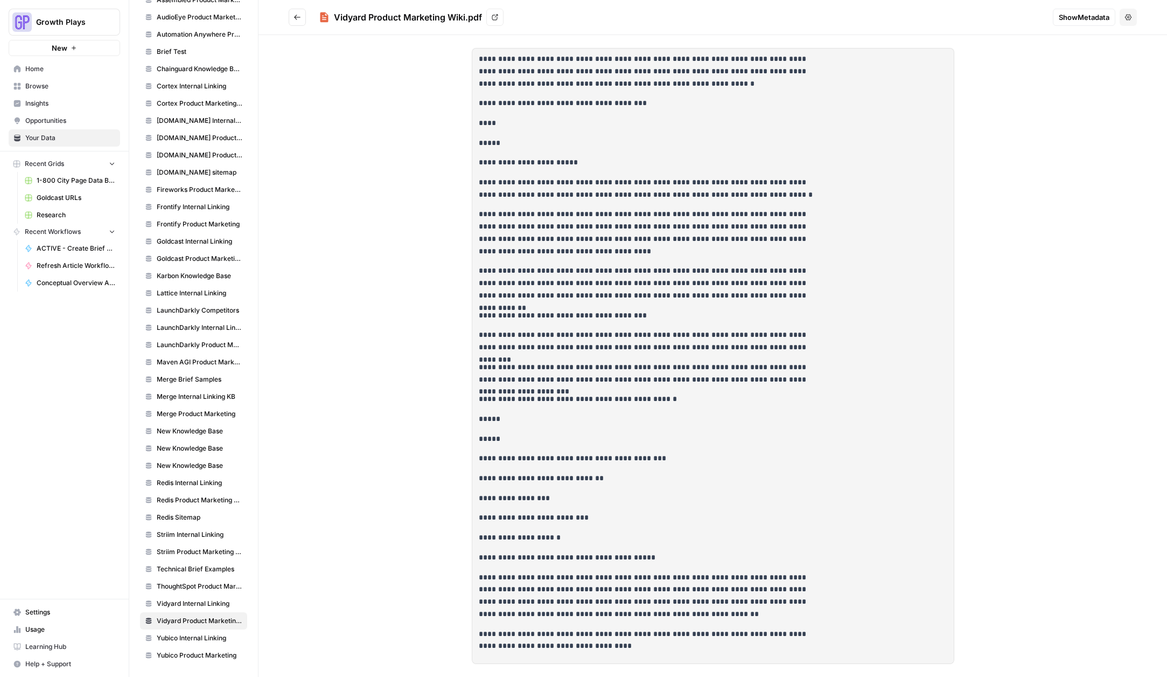
click at [300, 20] on icon "Go back" at bounding box center [298, 17] width 8 height 8
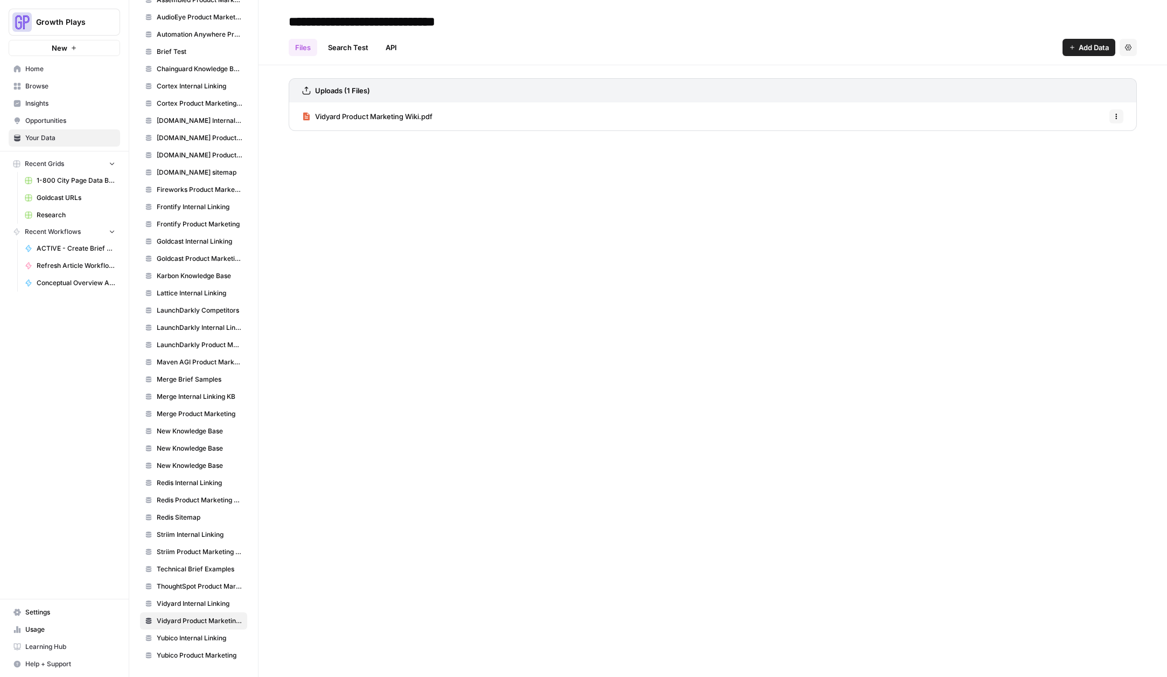
click at [357, 51] on link "Search Test" at bounding box center [348, 47] width 53 height 17
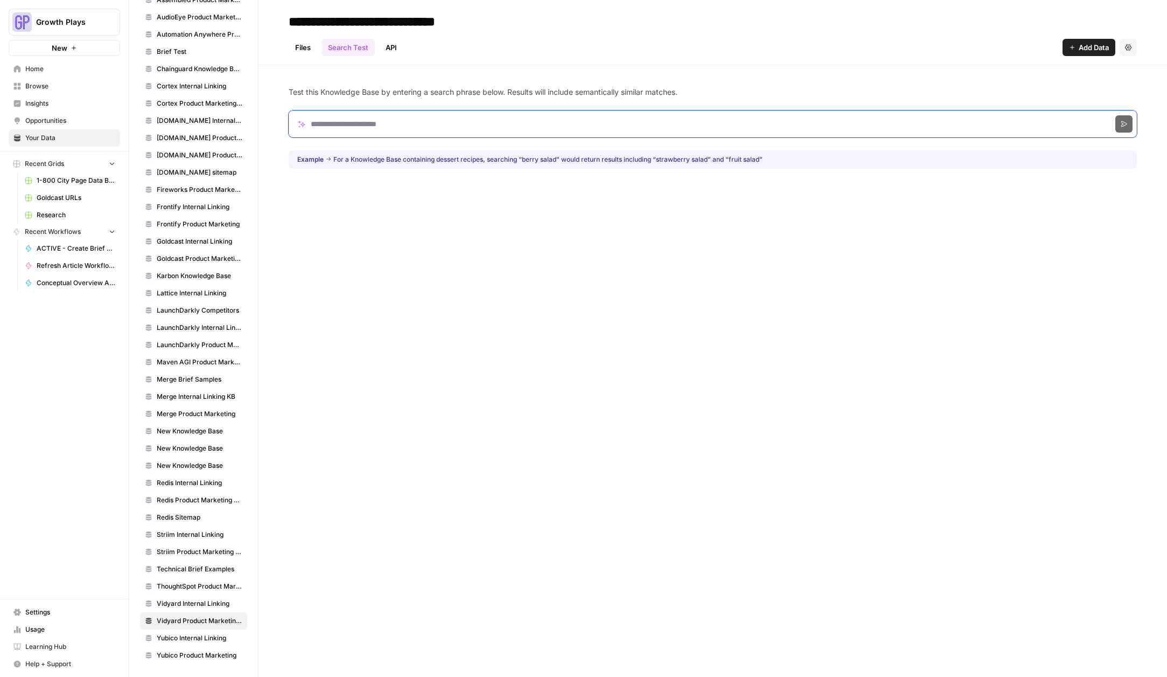
click at [494, 131] on input "Search phrase" at bounding box center [713, 123] width 848 height 27
paste input "**********"
type input "**********"
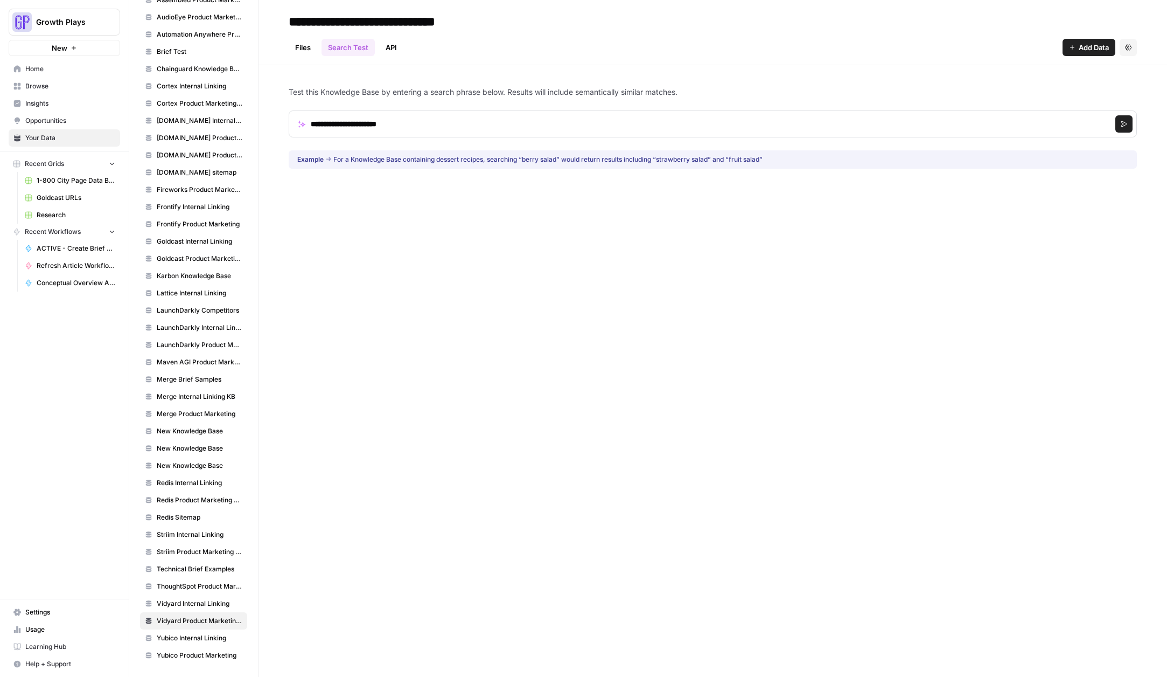
click at [1125, 124] on icon "submit" at bounding box center [1124, 124] width 6 height 6
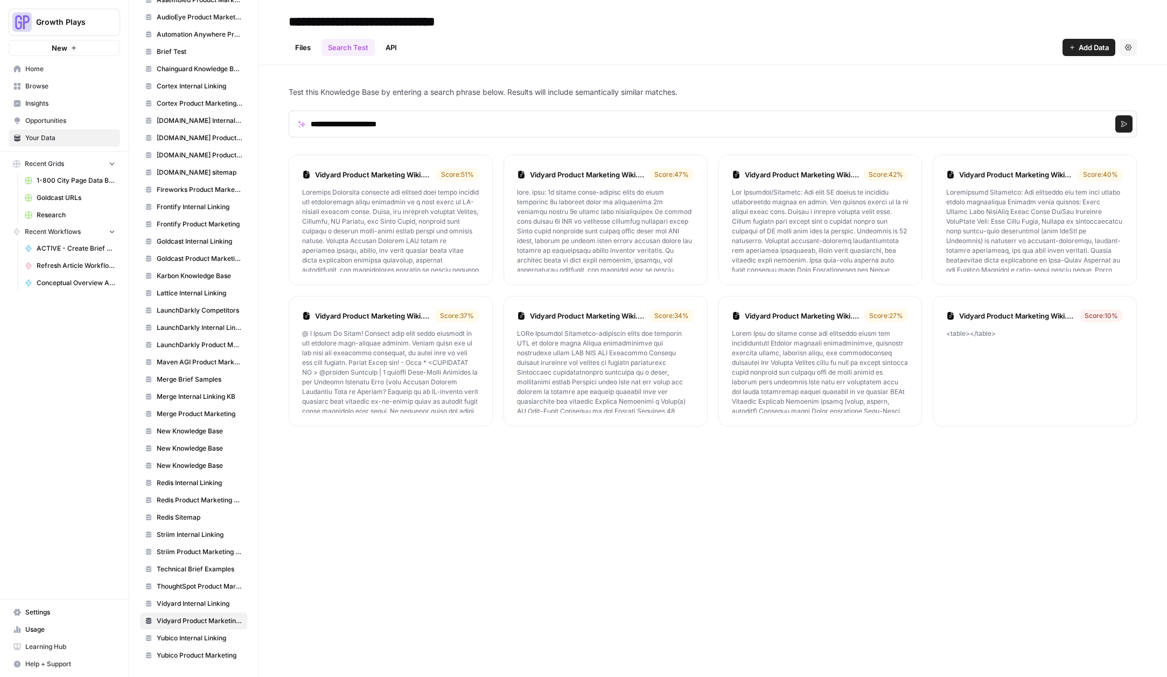
click at [394, 218] on p at bounding box center [390, 229] width 177 height 84
drag, startPoint x: 339, startPoint y: 196, endPoint x: 393, endPoint y: 217, distance: 58.5
click at [375, 201] on p at bounding box center [390, 229] width 177 height 84
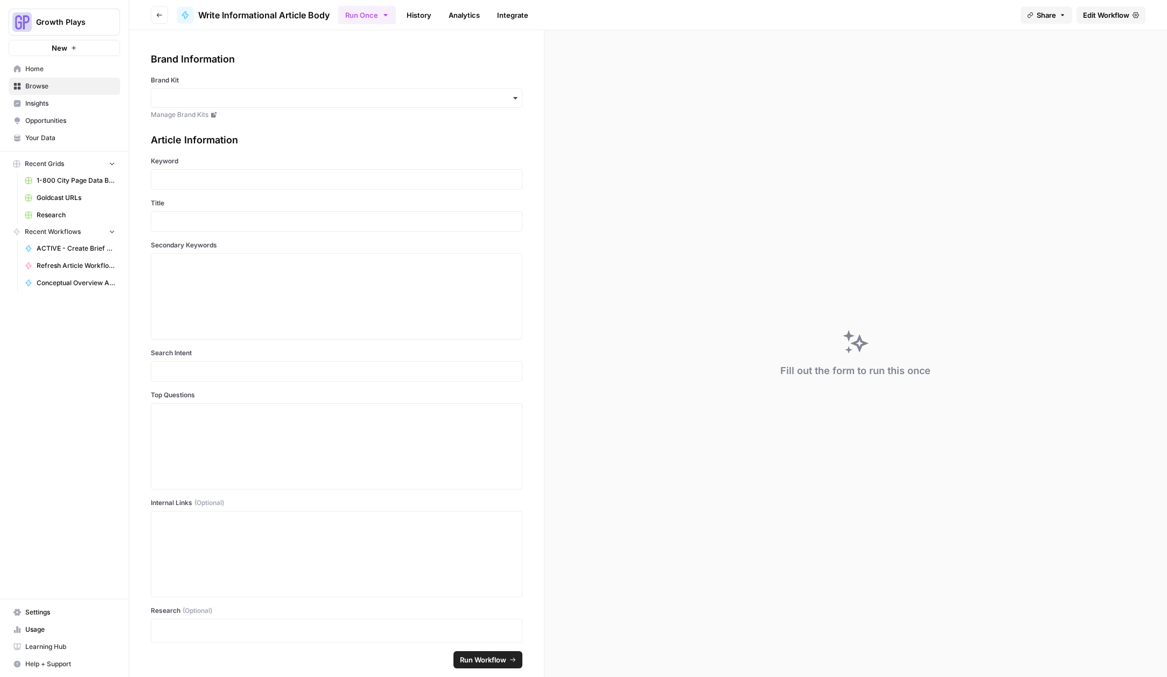
click at [420, 14] on link "History" at bounding box center [419, 14] width 38 height 17
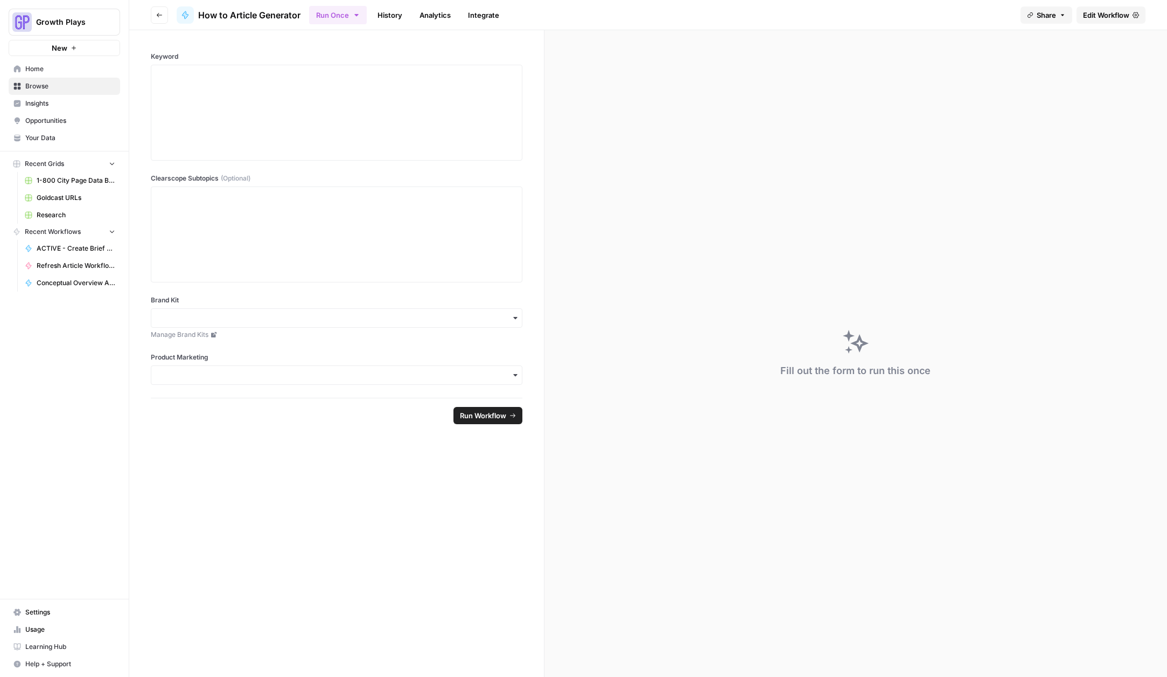
click at [391, 17] on link "History" at bounding box center [390, 14] width 38 height 17
click at [431, 13] on link "History" at bounding box center [422, 14] width 38 height 17
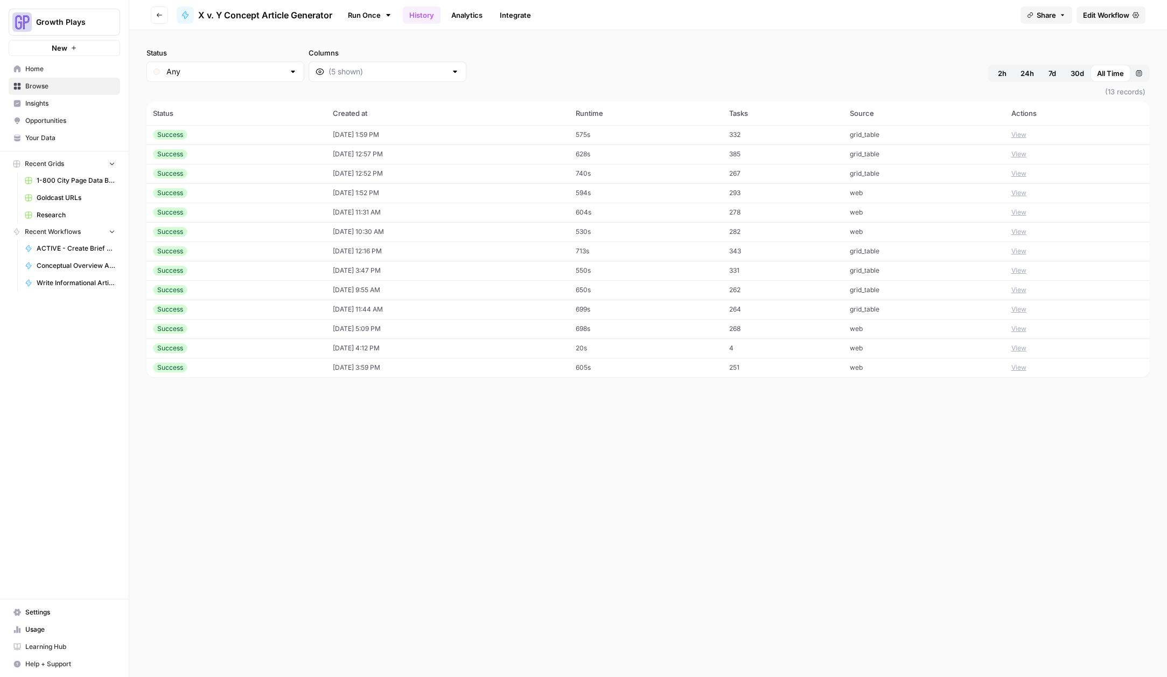
click at [481, 135] on td "09/19/25 at 1:59 PM" at bounding box center [447, 134] width 243 height 19
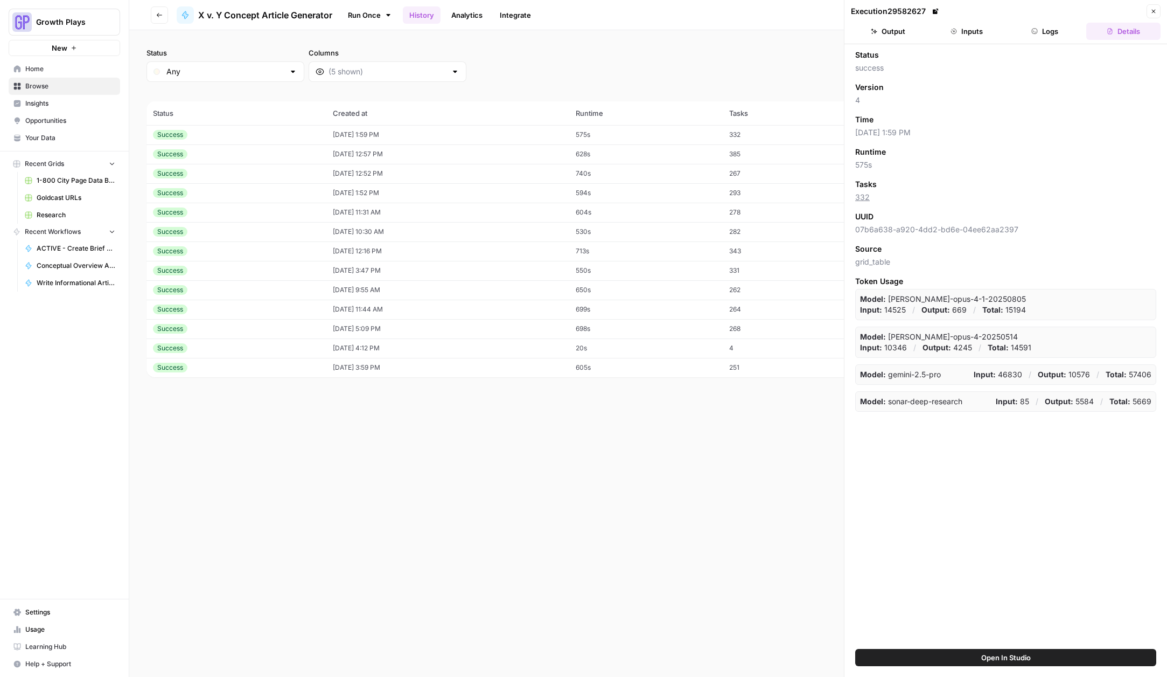
click at [963, 34] on button "Inputs" at bounding box center [967, 31] width 74 height 17
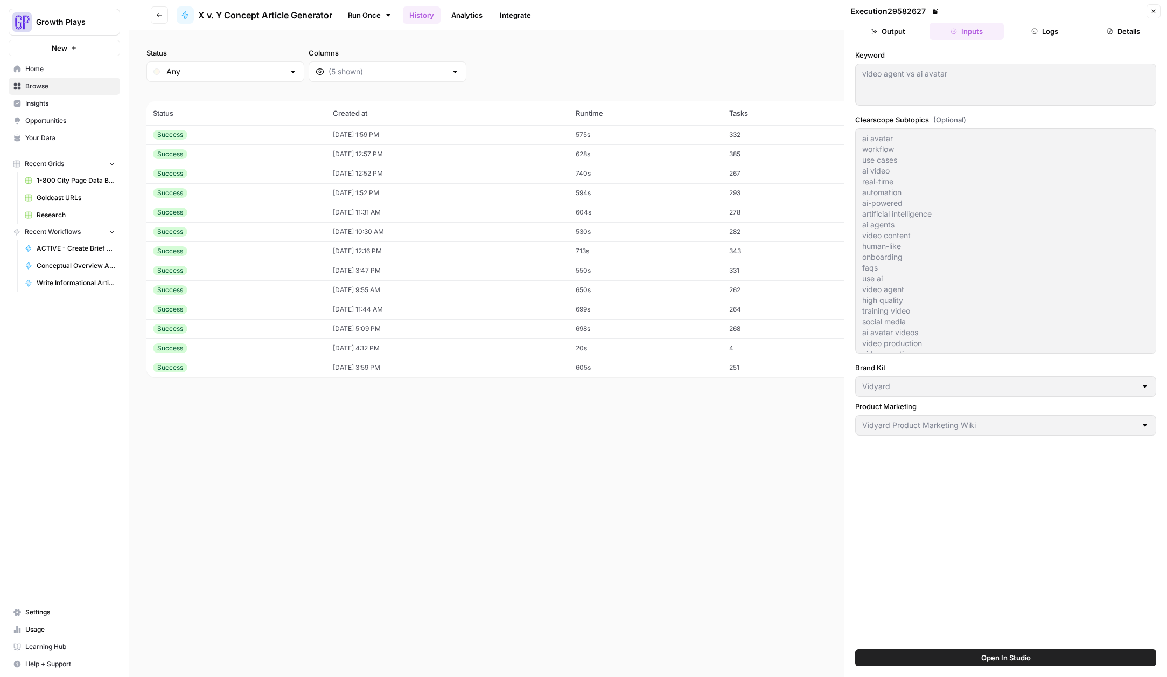
click at [161, 18] on button "Go back" at bounding box center [159, 14] width 17 height 17
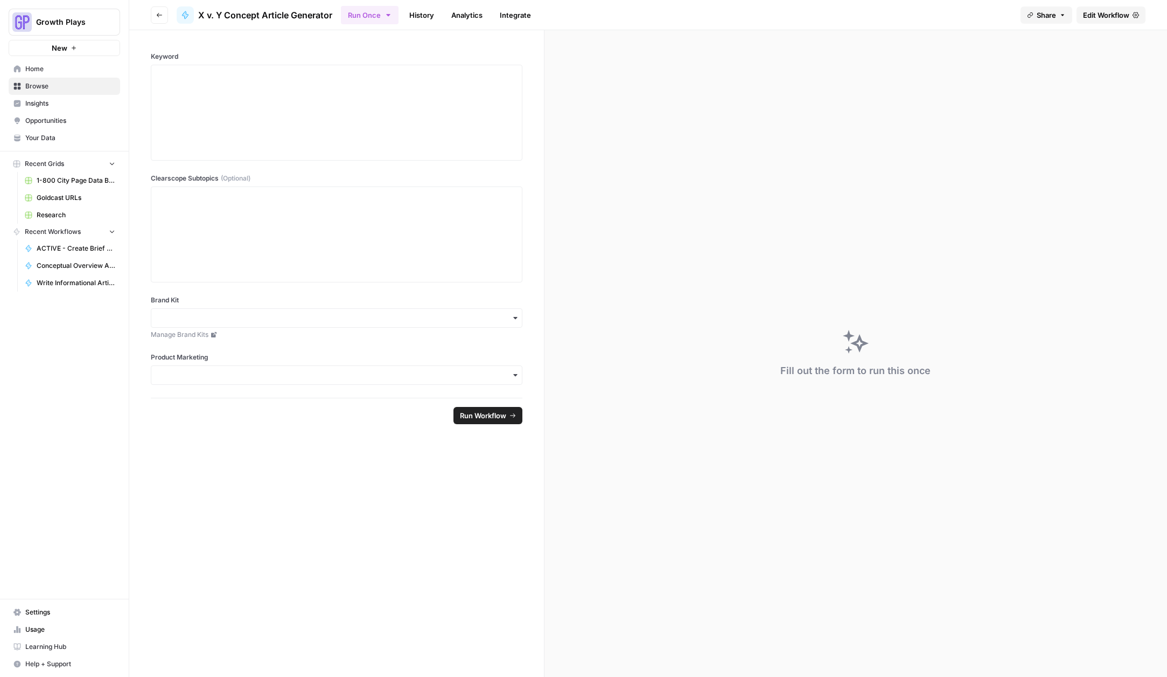
click at [1126, 15] on span "Edit Workflow" at bounding box center [1106, 15] width 46 height 11
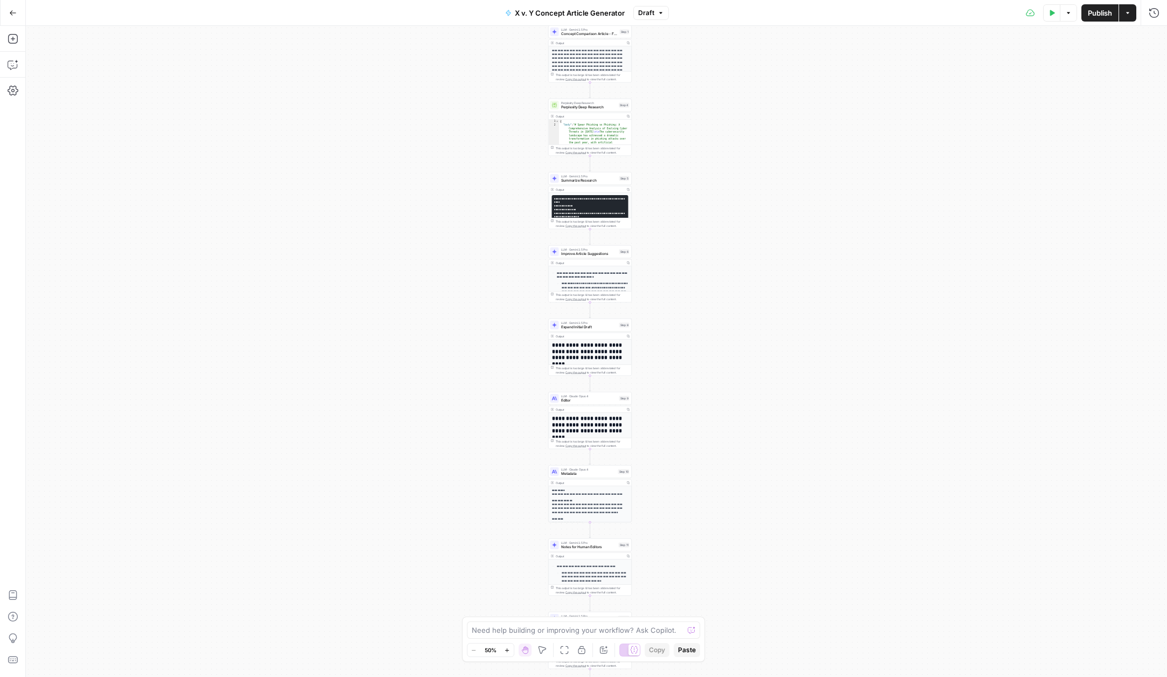
drag, startPoint x: 509, startPoint y: 177, endPoint x: 511, endPoint y: 283, distance: 106.1
click at [511, 283] on div "Workflow Input Settings Inputs Search Knowledge Base Search PM Knowledge Base S…" at bounding box center [596, 351] width 1141 height 651
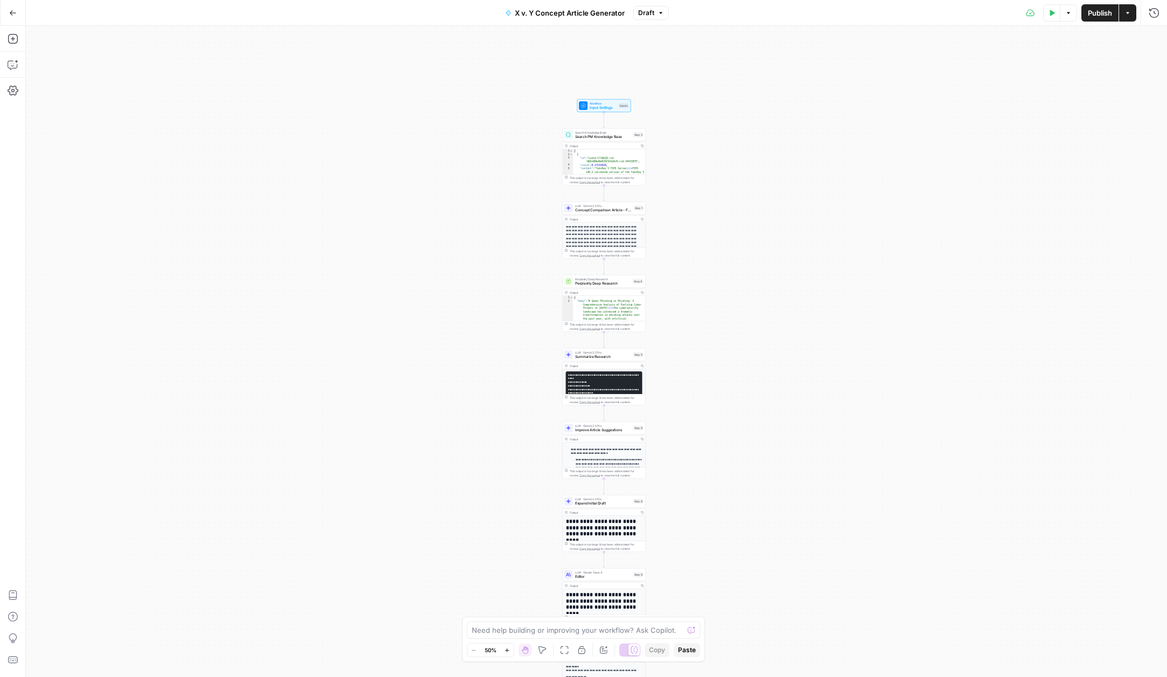
drag, startPoint x: 505, startPoint y: 184, endPoint x: 517, endPoint y: 247, distance: 63.6
click at [517, 254] on div "Workflow Input Settings Inputs Search Knowledge Base Search PM Knowledge Base S…" at bounding box center [596, 351] width 1141 height 651
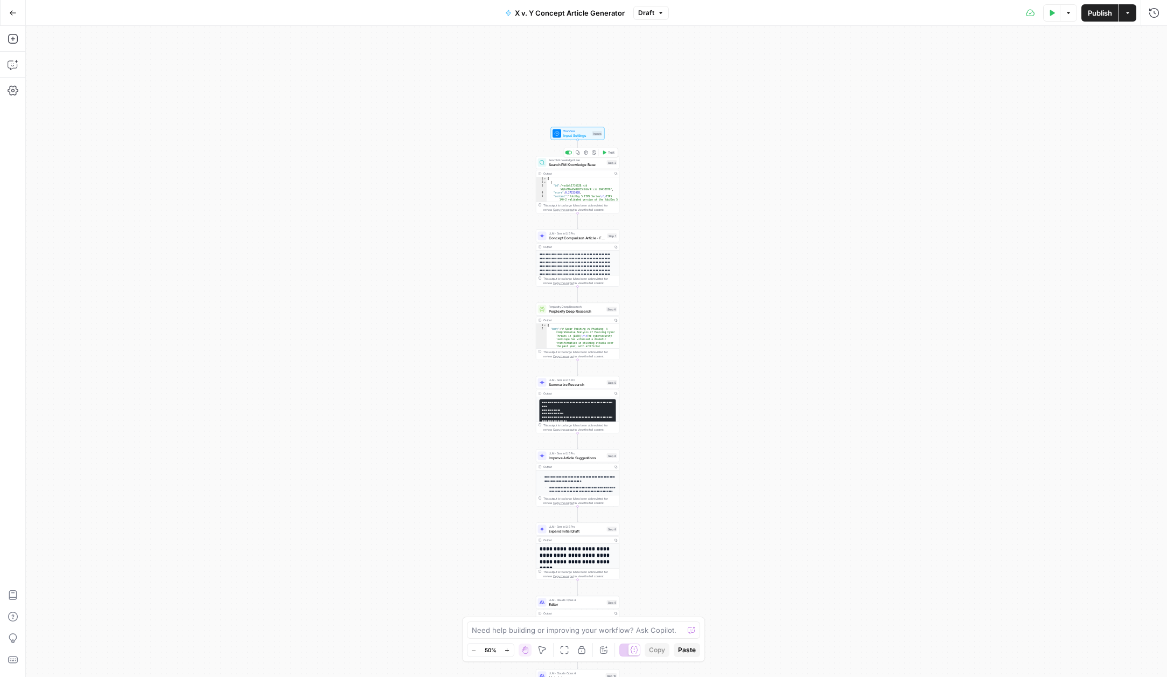
click at [574, 164] on span "Search PM Knowledge Base" at bounding box center [577, 164] width 56 height 5
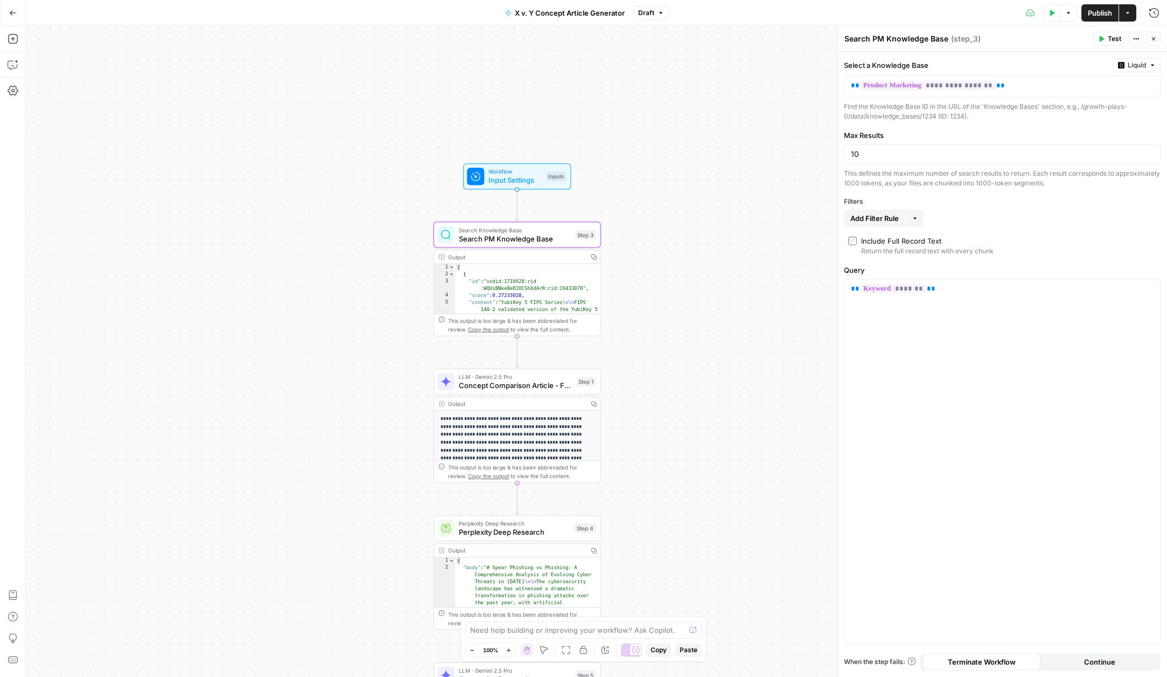
click at [504, 187] on div "Workflow Input Settings Inputs Test Step" at bounding box center [517, 176] width 108 height 26
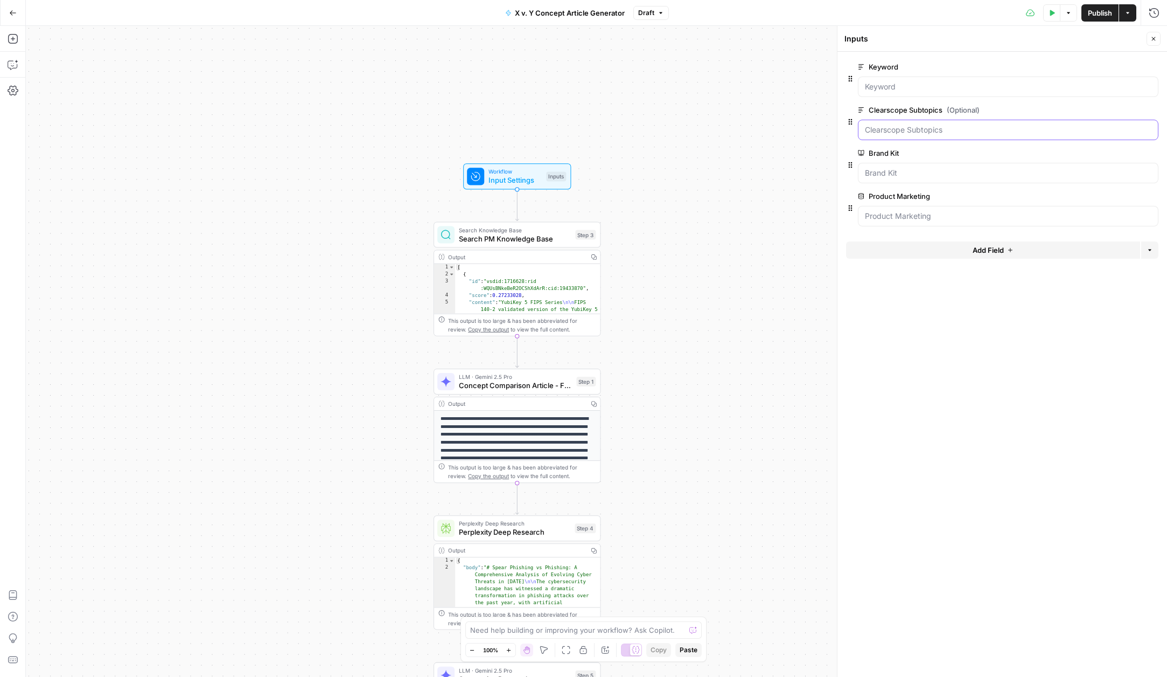
click at [903, 128] on Subtopics "Clearscope Subtopics (Optional)" at bounding box center [1008, 129] width 287 height 11
click at [900, 171] on Kit "Brand Kit" at bounding box center [1008, 173] width 287 height 11
click at [900, 215] on Marketing "Product Marketing" at bounding box center [1008, 216] width 287 height 11
click at [470, 241] on span "Search PM Knowledge Base" at bounding box center [515, 238] width 112 height 11
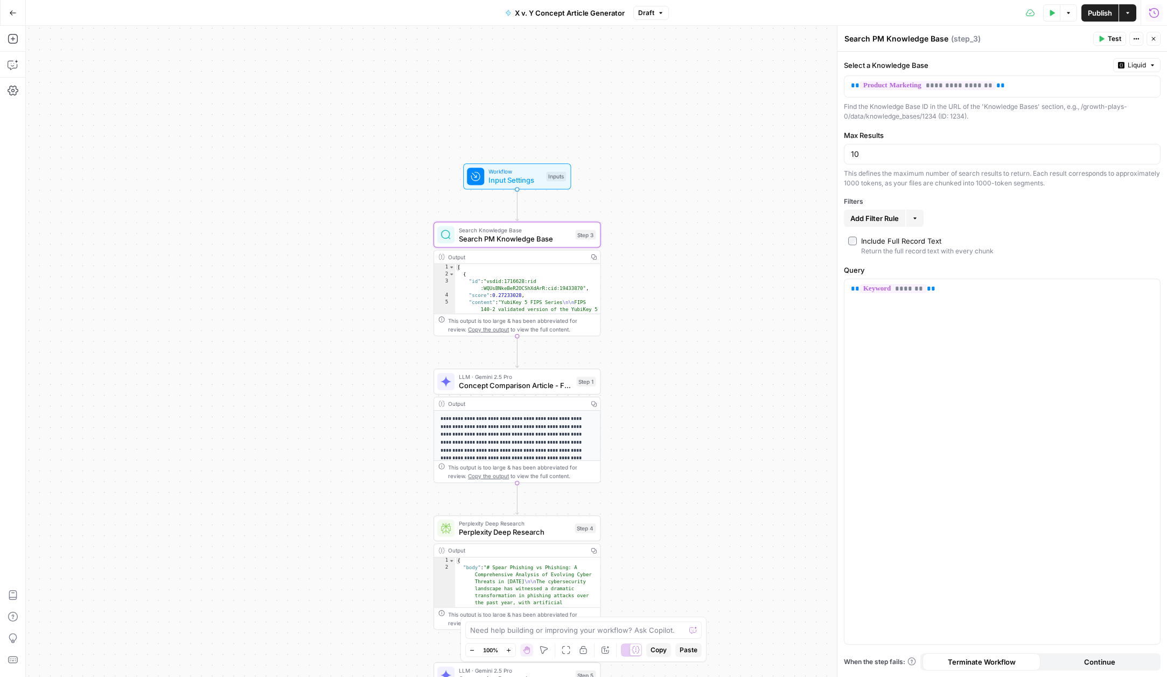
click at [1159, 11] on icon "button" at bounding box center [1155, 13] width 10 height 10
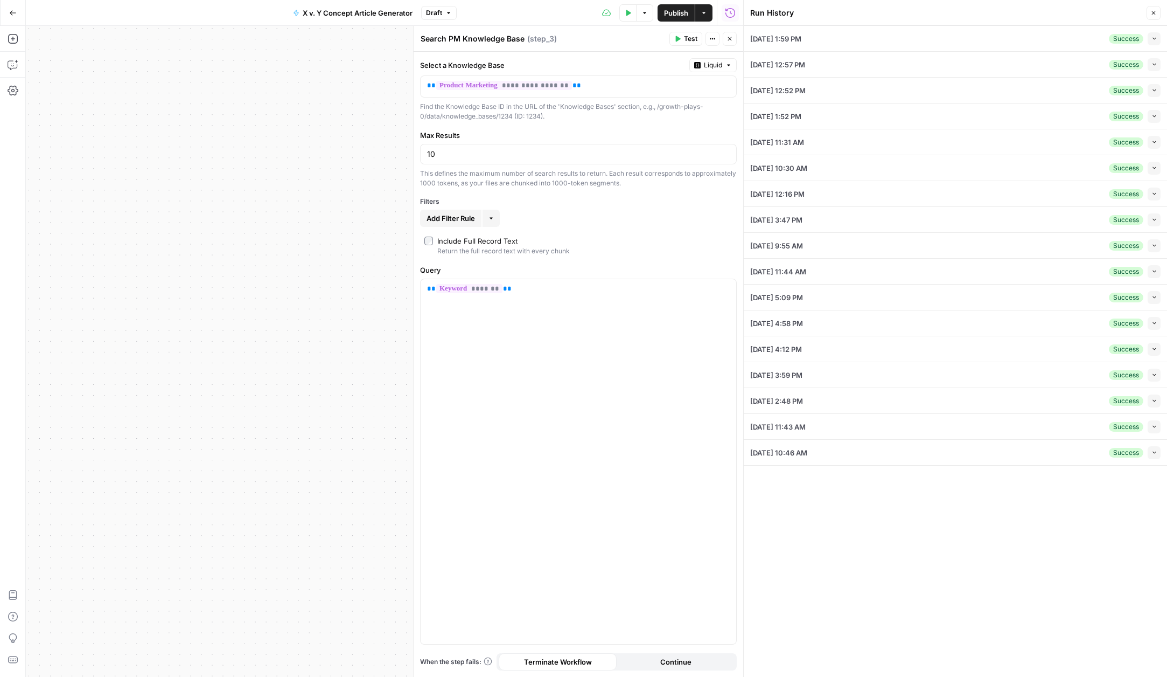
click at [836, 43] on div "09/19/25 at 1:59 PM Success Collapse" at bounding box center [955, 38] width 410 height 25
click at [1148, 39] on button "Collapse" at bounding box center [1154, 38] width 13 height 13
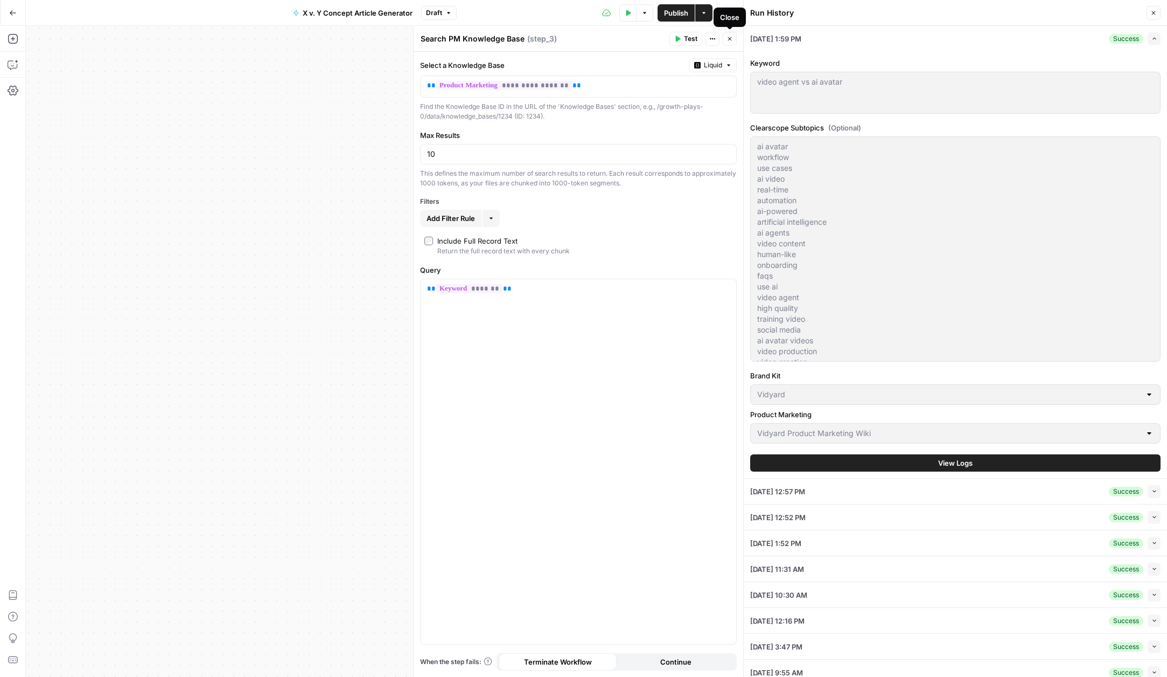
click at [729, 41] on icon "button" at bounding box center [730, 39] width 6 height 6
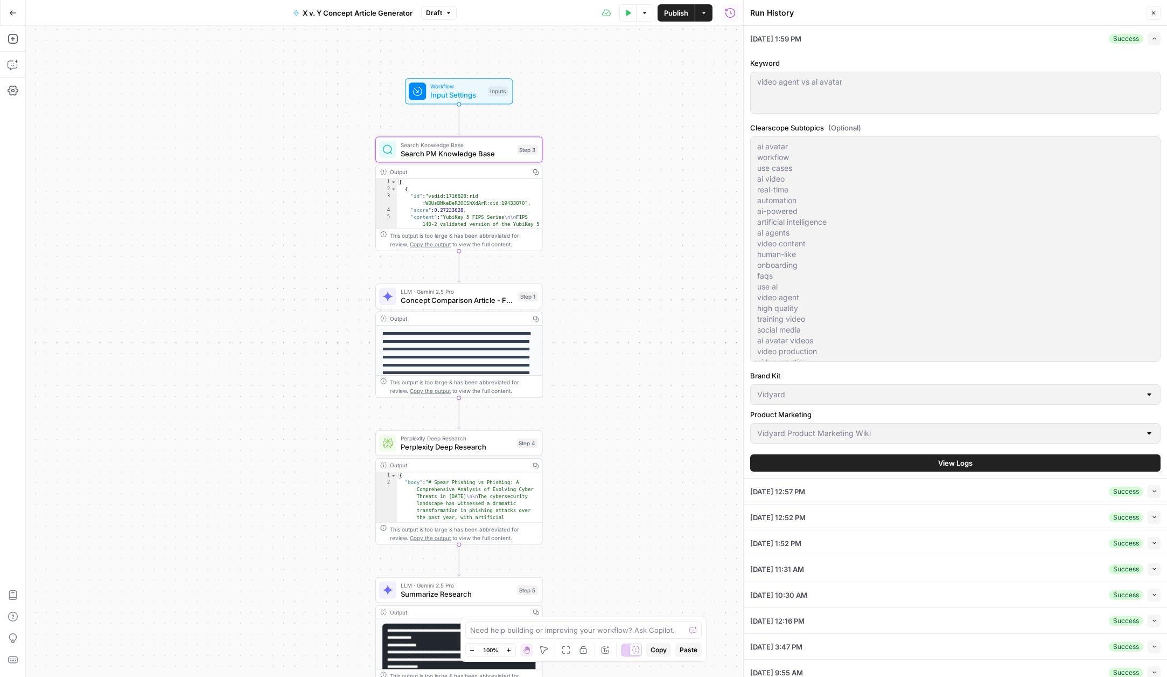
drag, startPoint x: 714, startPoint y: 269, endPoint x: 625, endPoint y: 112, distance: 181.4
click at [625, 109] on div "Workflow Input Settings Inputs Search Knowledge Base Search PM Knowledge Base S…" at bounding box center [385, 351] width 718 height 651
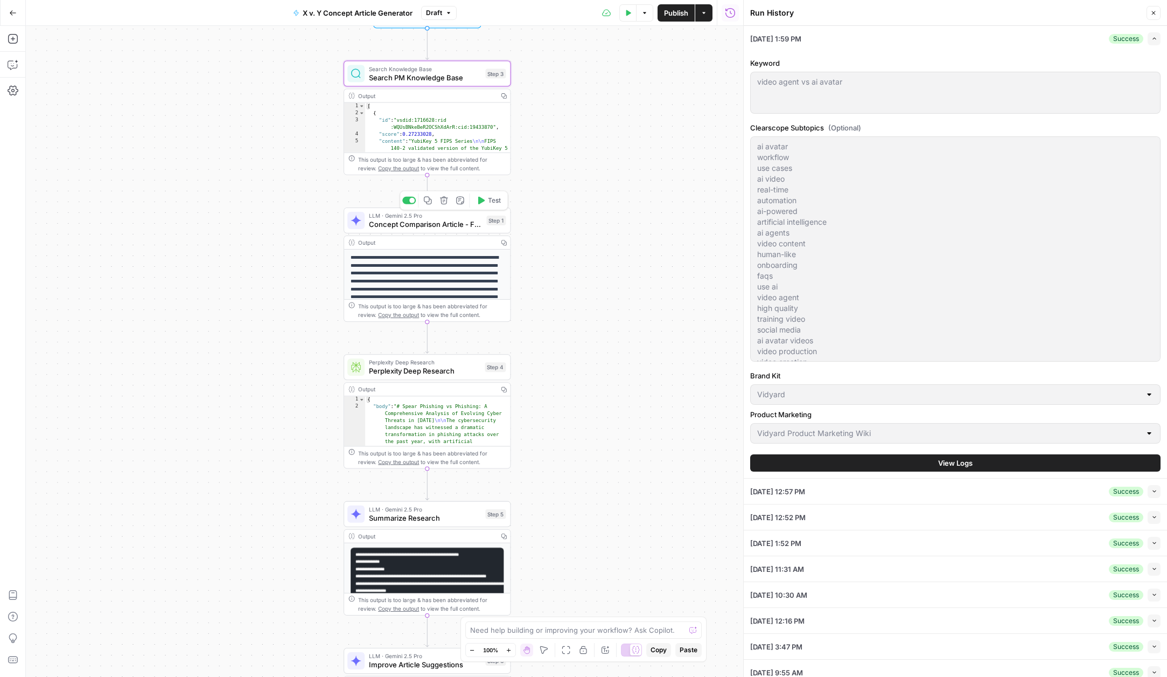
click at [398, 230] on div "LLM · Gemini 2.5 Pro Concept Comparison Article - First Draft Step 1 Copy step …" at bounding box center [427, 220] width 167 height 26
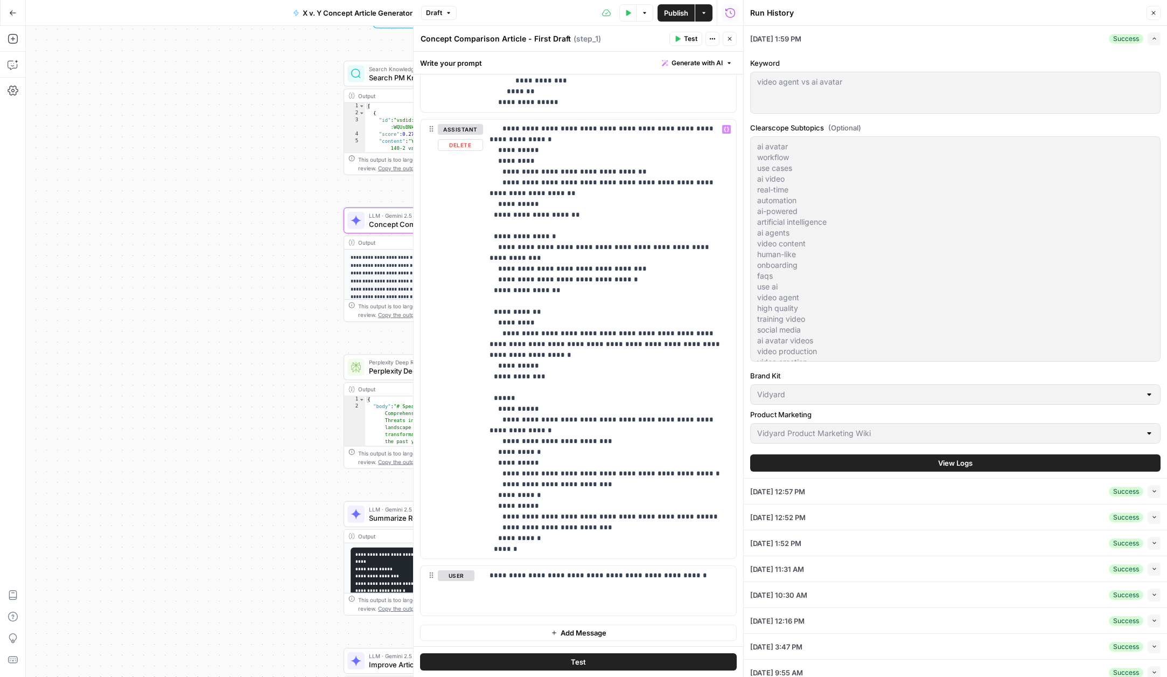
scroll to position [614, 0]
click at [727, 37] on icon "button" at bounding box center [730, 39] width 6 height 6
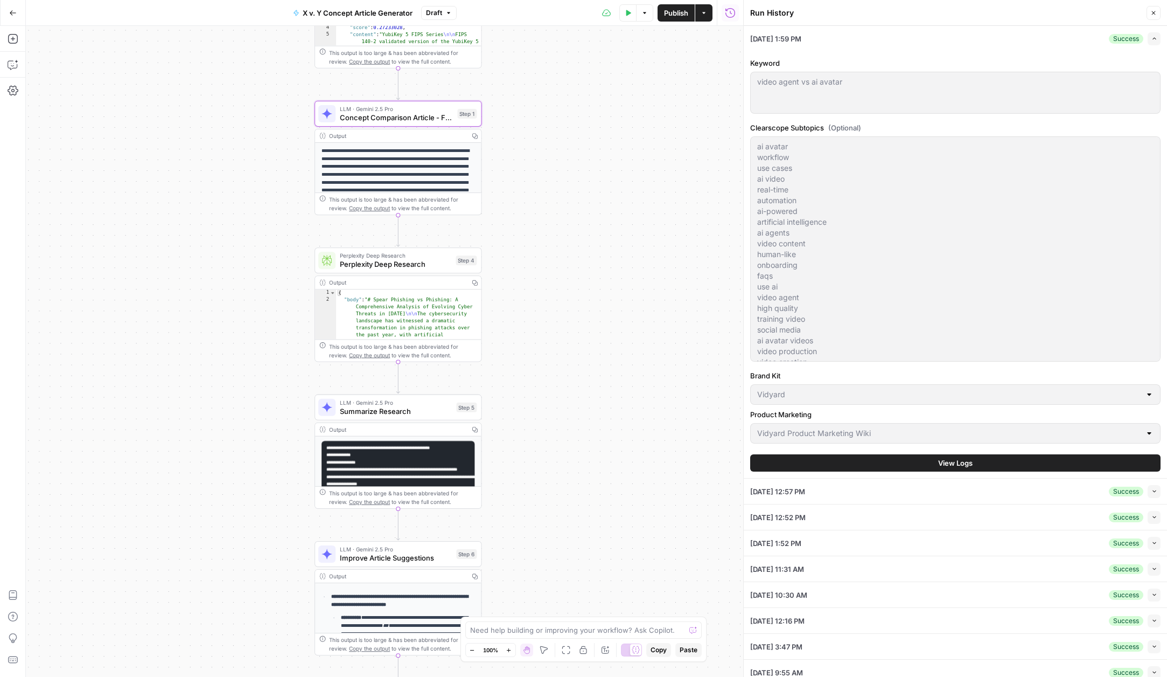
drag, startPoint x: 259, startPoint y: 346, endPoint x: 229, endPoint y: 277, distance: 74.6
click at [229, 277] on div "Workflow Input Settings Inputs Search Knowledge Base Search PM Knowledge Base S…" at bounding box center [385, 351] width 718 height 651
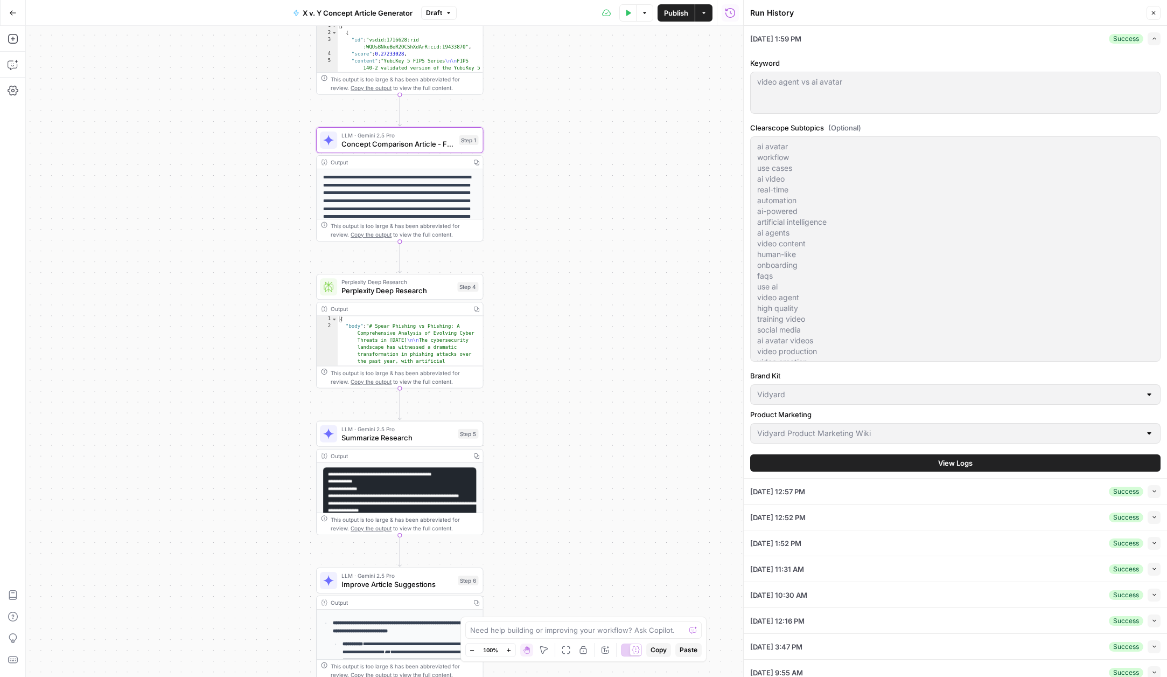
drag, startPoint x: 239, startPoint y: 273, endPoint x: 271, endPoint y: 398, distance: 129.0
click at [271, 398] on div "Workflow Input Settings Inputs Search Knowledge Base Search PM Knowledge Base S…" at bounding box center [385, 351] width 718 height 651
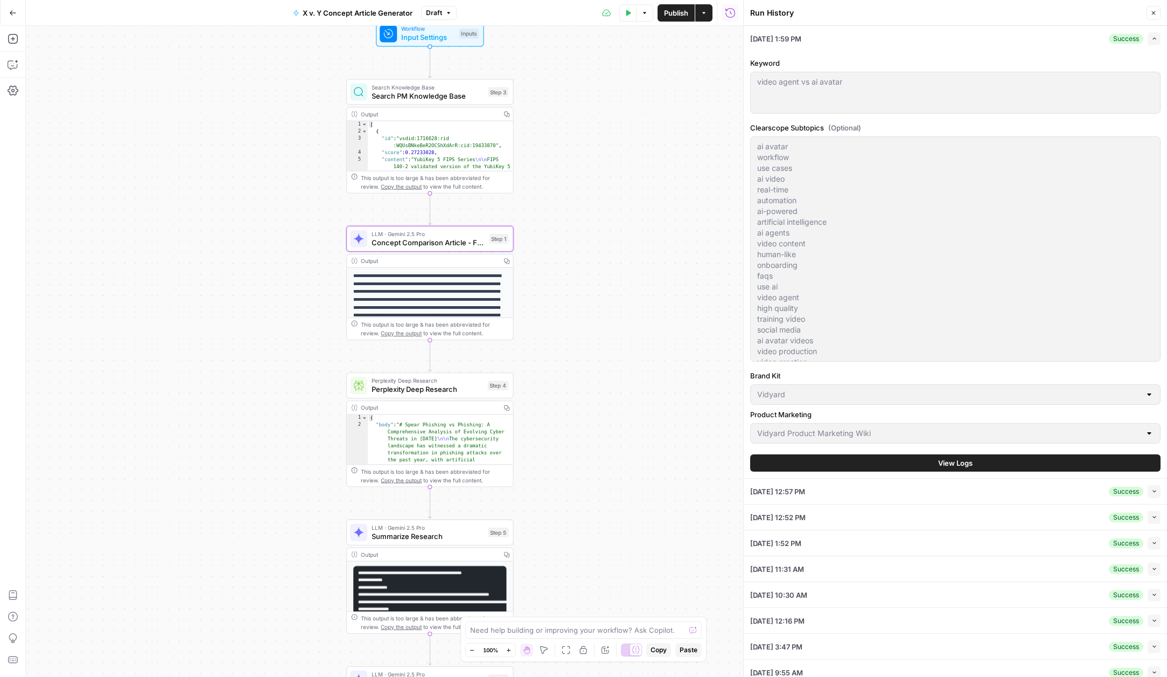
click at [430, 242] on span "Concept Comparison Article - First Draft" at bounding box center [428, 242] width 113 height 11
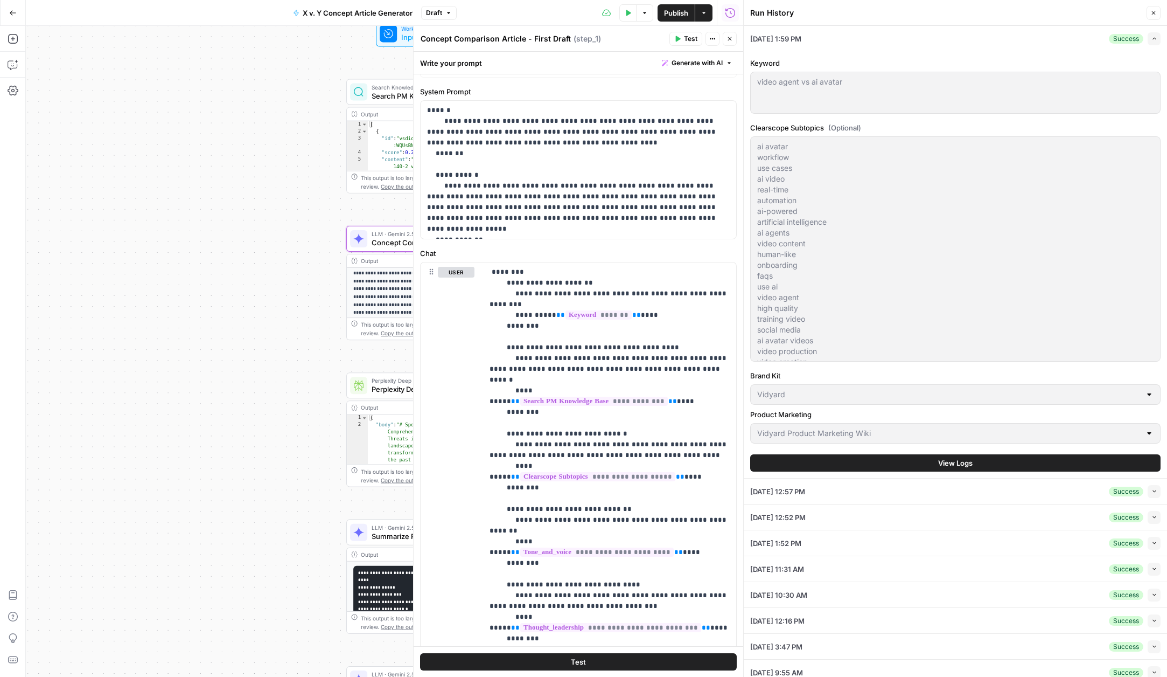
scroll to position [43, 0]
click at [727, 41] on icon "button" at bounding box center [730, 39] width 6 height 6
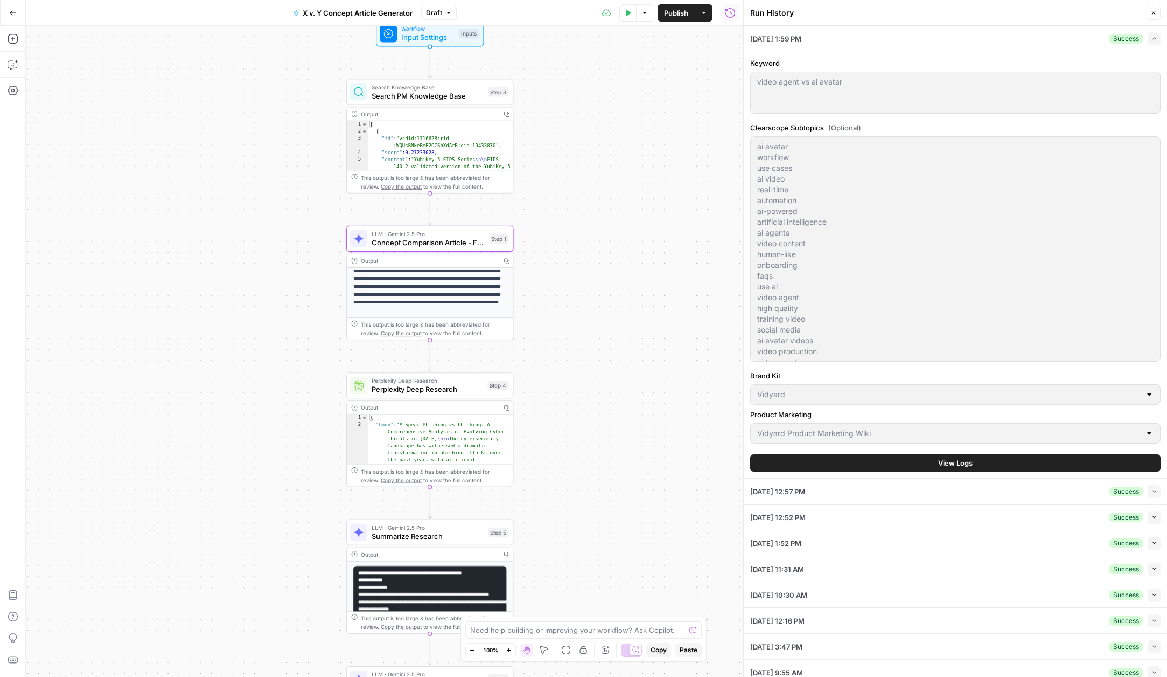
scroll to position [0, 0]
click at [434, 287] on p "**********" at bounding box center [430, 319] width 154 height 95
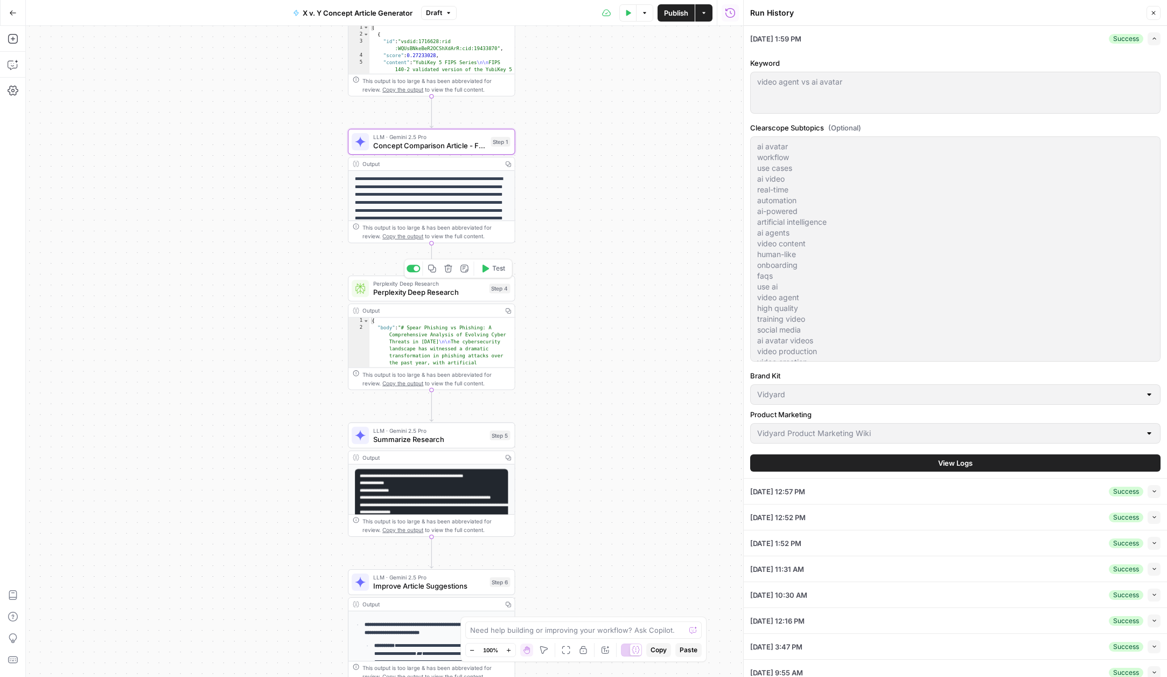
click at [393, 298] on div "Perplexity Deep Research Perplexity Deep Research Step 4 Copy step Delete step …" at bounding box center [431, 288] width 167 height 26
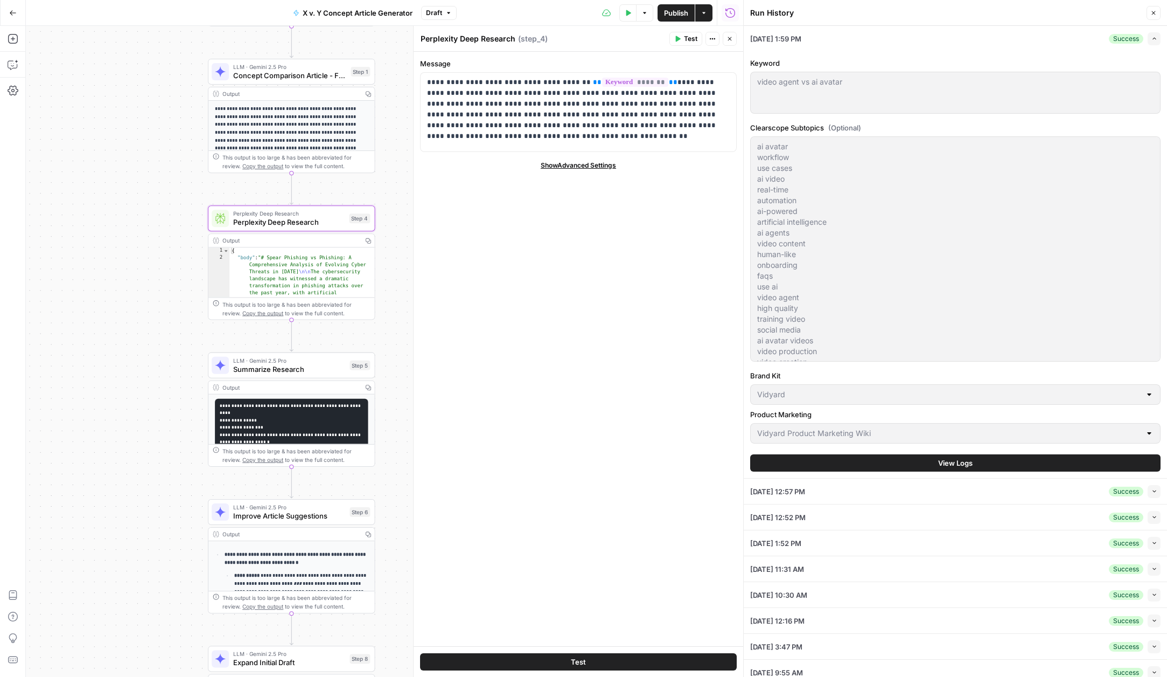
drag, startPoint x: 280, startPoint y: 350, endPoint x: 138, endPoint y: 280, distance: 158.3
click at [138, 280] on div "Workflow Input Settings Inputs Search Knowledge Base Search PM Knowledge Base S…" at bounding box center [385, 351] width 718 height 651
click at [732, 39] on icon "button" at bounding box center [730, 39] width 6 height 6
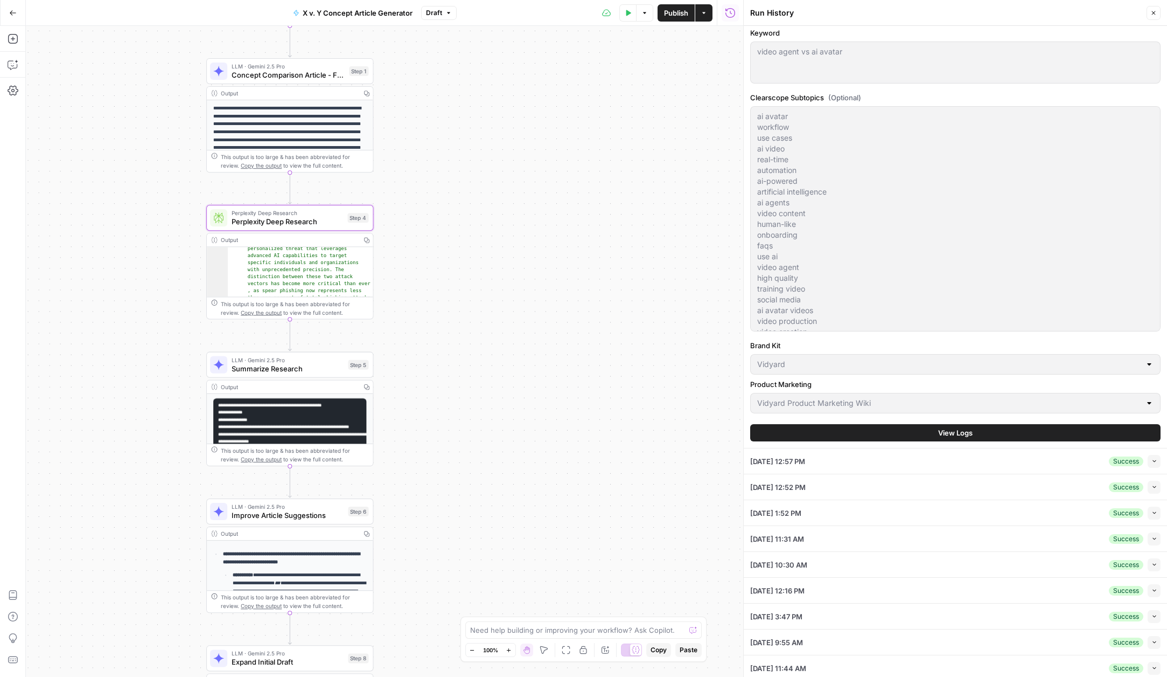
scroll to position [33, 0]
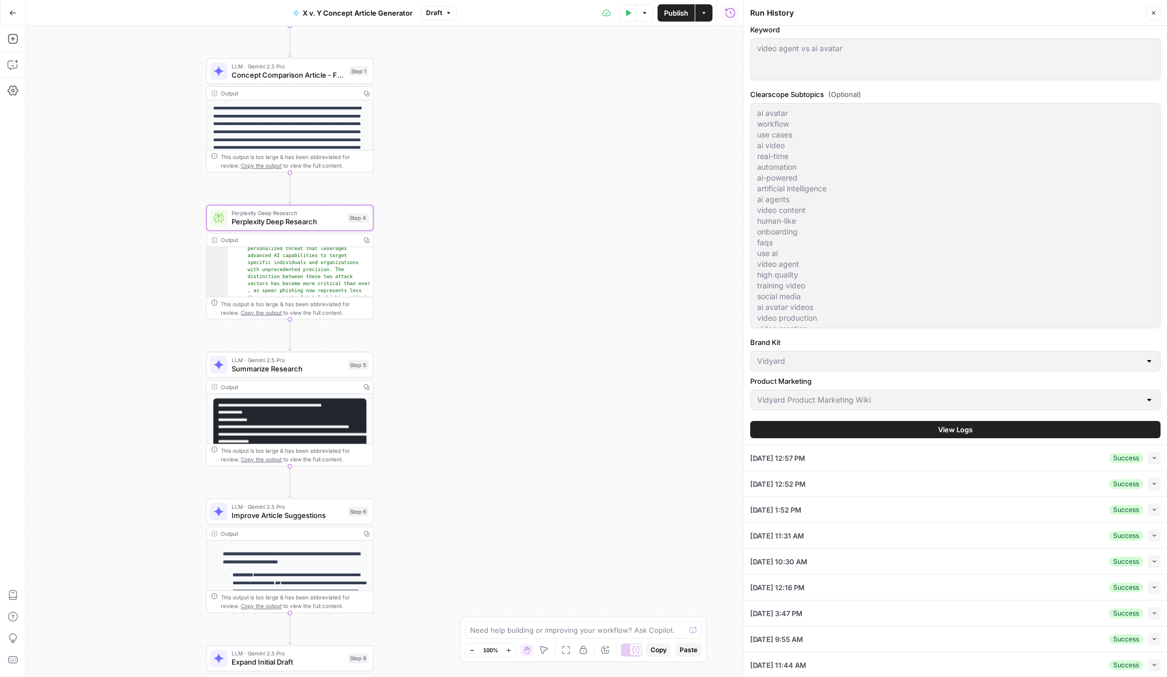
click at [944, 427] on span "View Logs" at bounding box center [955, 429] width 34 height 11
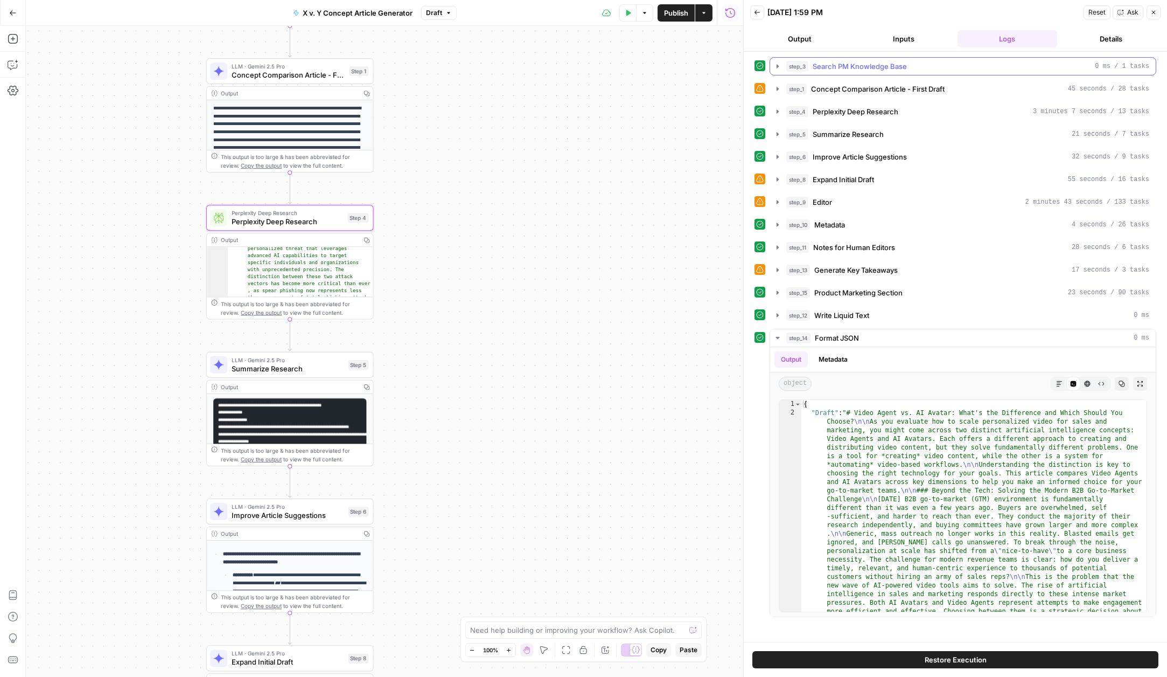
click at [776, 69] on icon "button" at bounding box center [778, 66] width 9 height 9
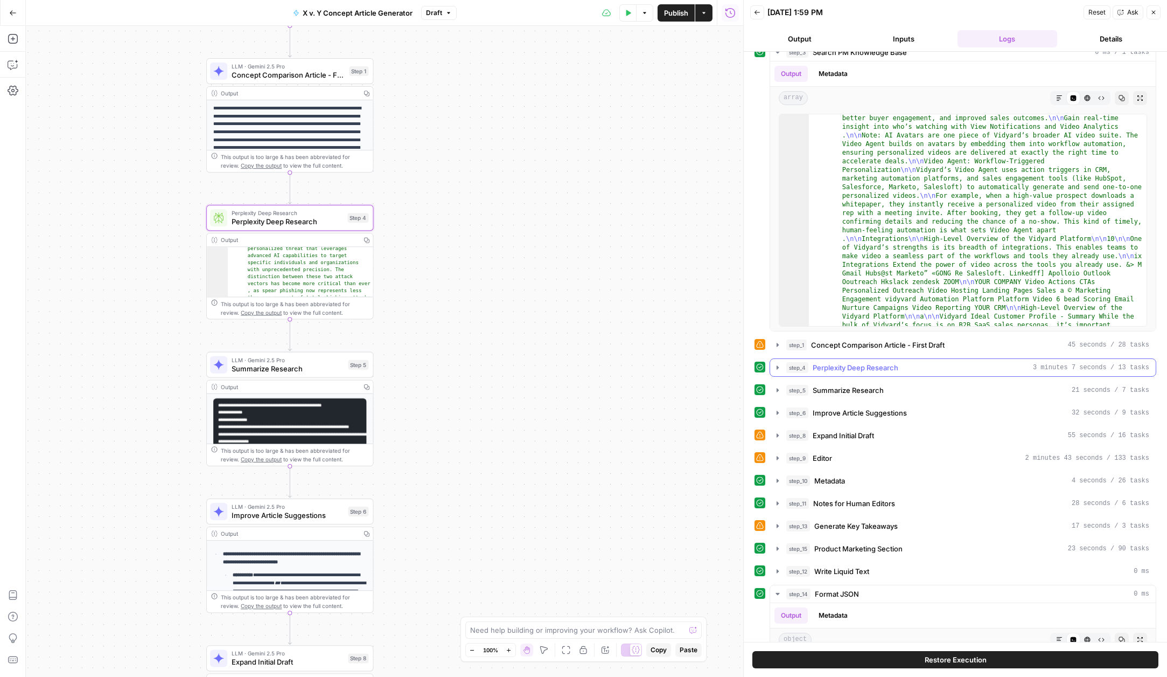
scroll to position [15, 0]
click at [776, 344] on icon "button" at bounding box center [778, 344] width 9 height 9
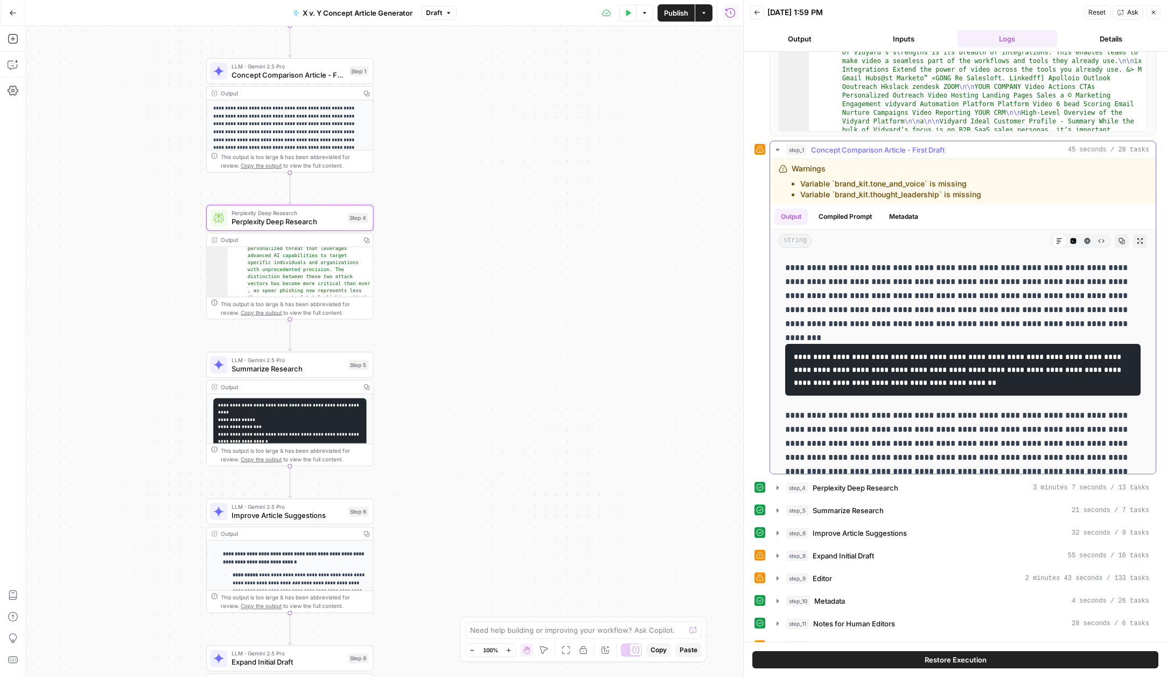
scroll to position [190, 0]
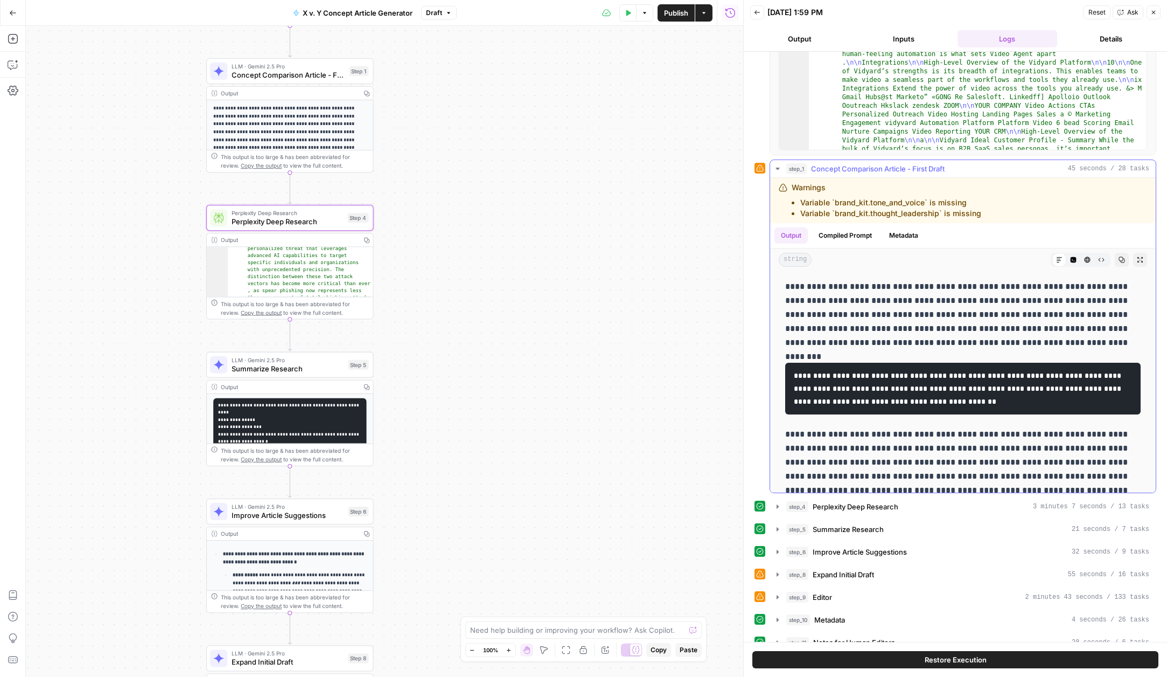
click at [840, 241] on button "Compiled Prompt" at bounding box center [845, 235] width 66 height 16
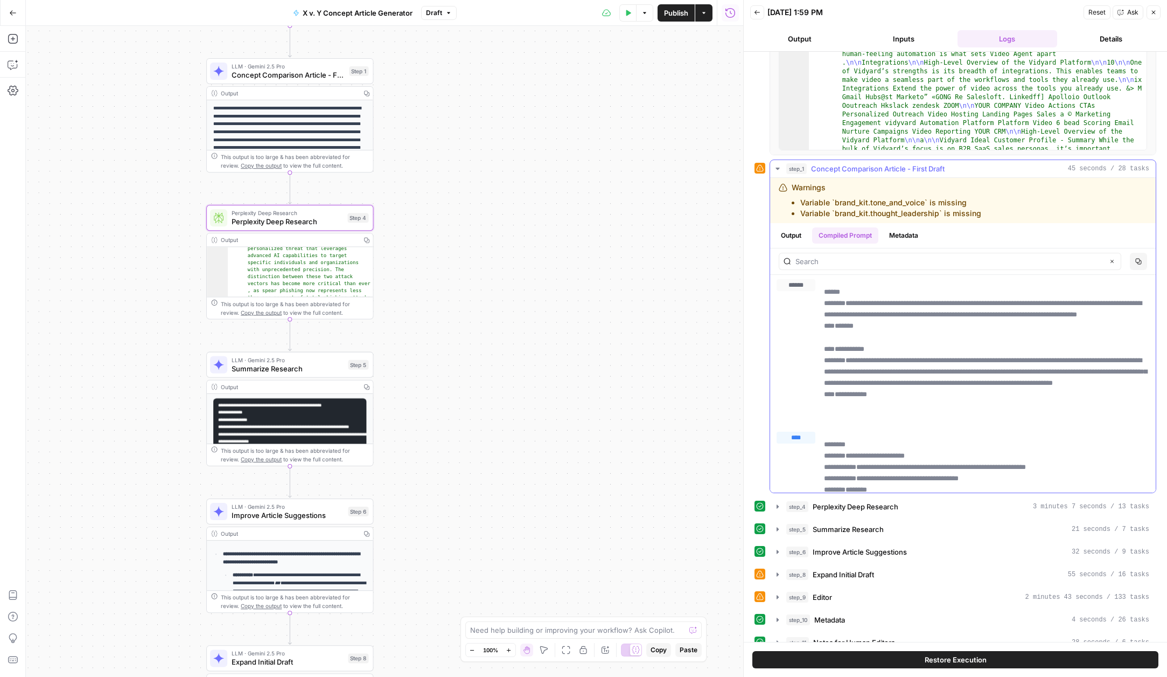
click at [910, 235] on button "Metadata" at bounding box center [904, 235] width 42 height 16
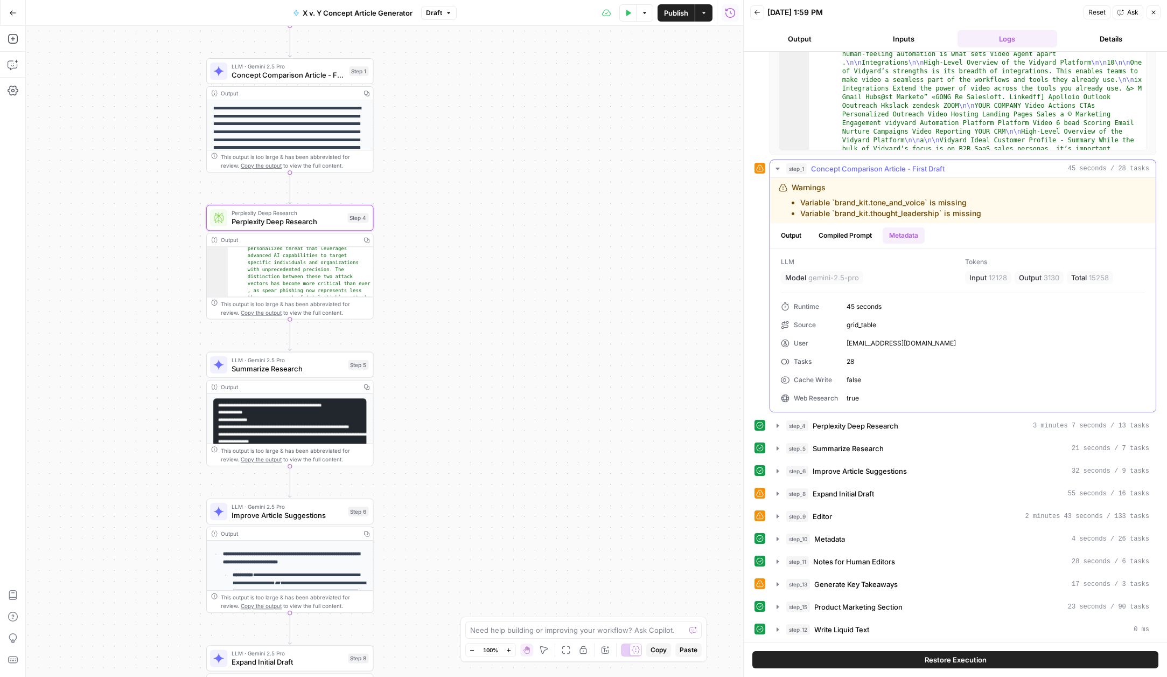
click at [833, 233] on button "Compiled Prompt" at bounding box center [845, 235] width 66 height 16
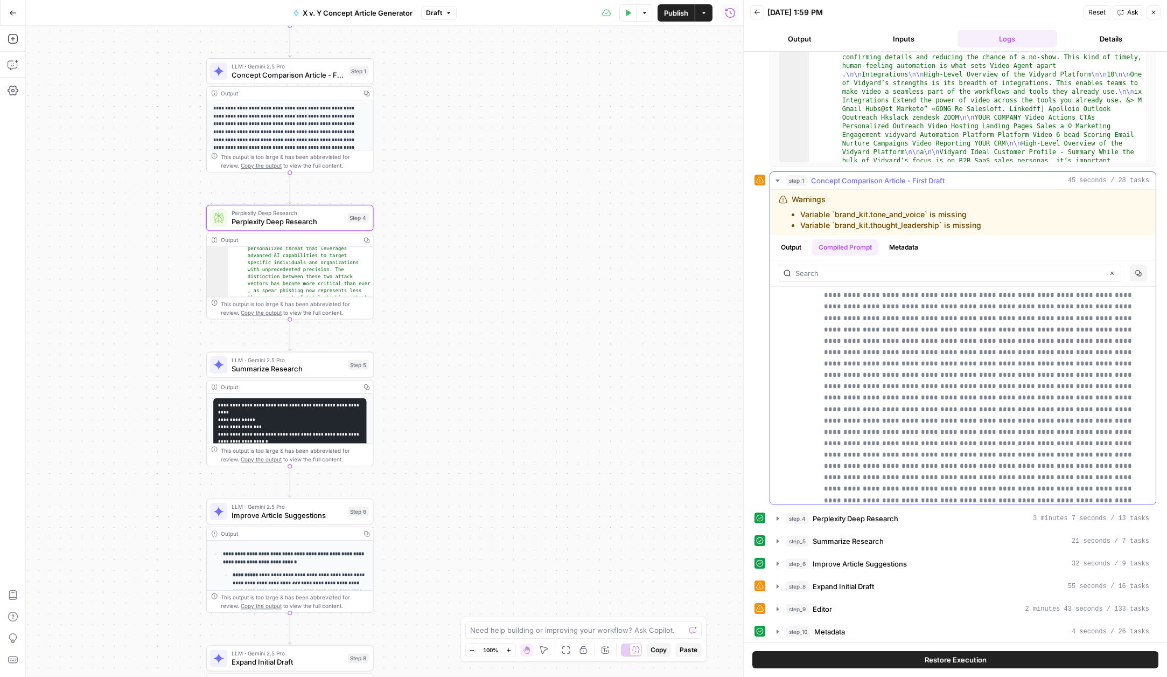
scroll to position [580, 0]
drag, startPoint x: 796, startPoint y: 249, endPoint x: 916, endPoint y: 345, distance: 153.3
click at [923, 349] on div "**********" at bounding box center [963, 369] width 386 height 269
click at [793, 246] on button "Output" at bounding box center [791, 247] width 33 height 16
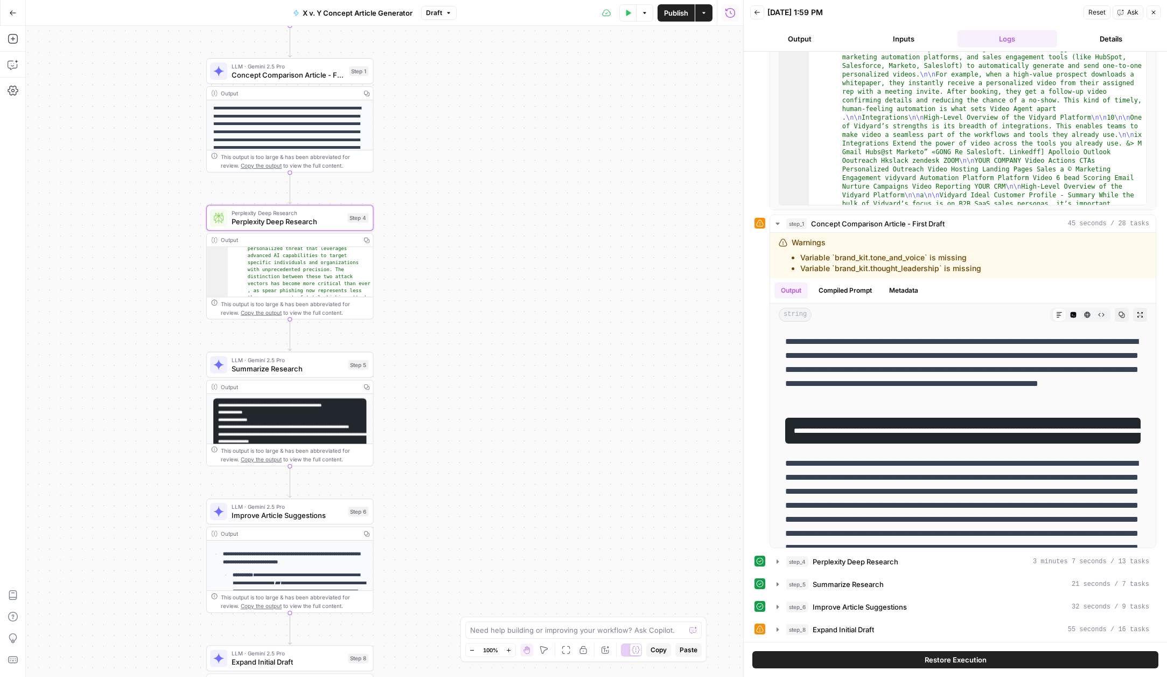
scroll to position [136, 0]
drag, startPoint x: 774, startPoint y: 559, endPoint x: 752, endPoint y: 531, distance: 34.9
click at [774, 559] on icon "button" at bounding box center [778, 560] width 9 height 9
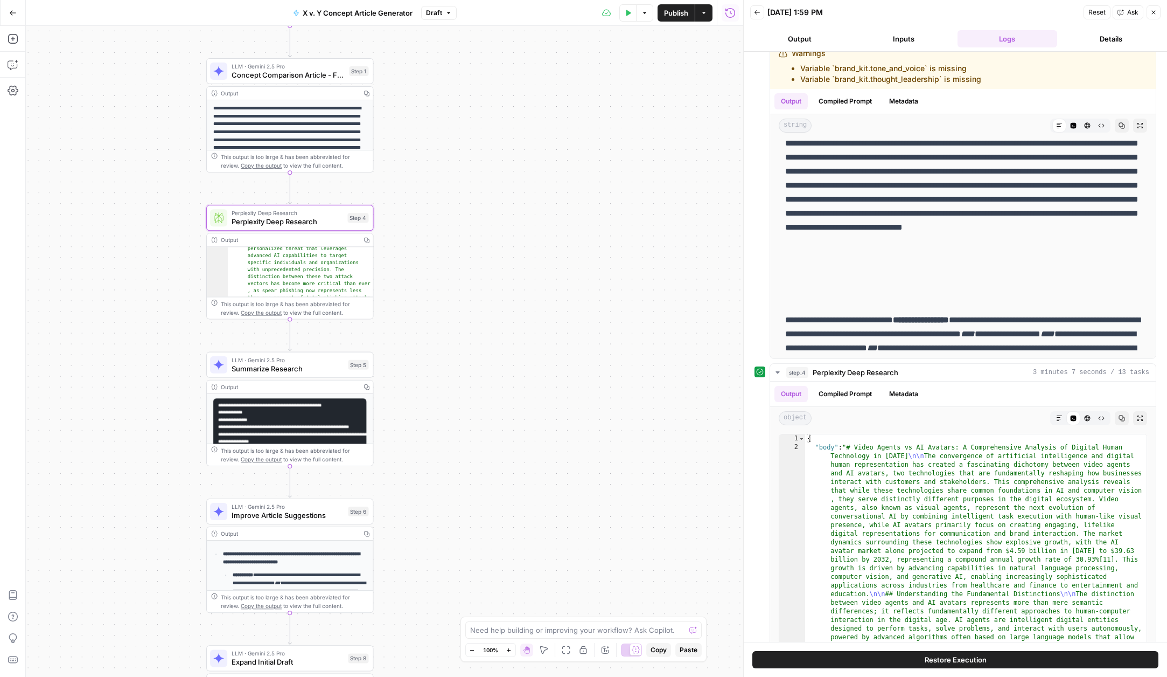
scroll to position [371, 0]
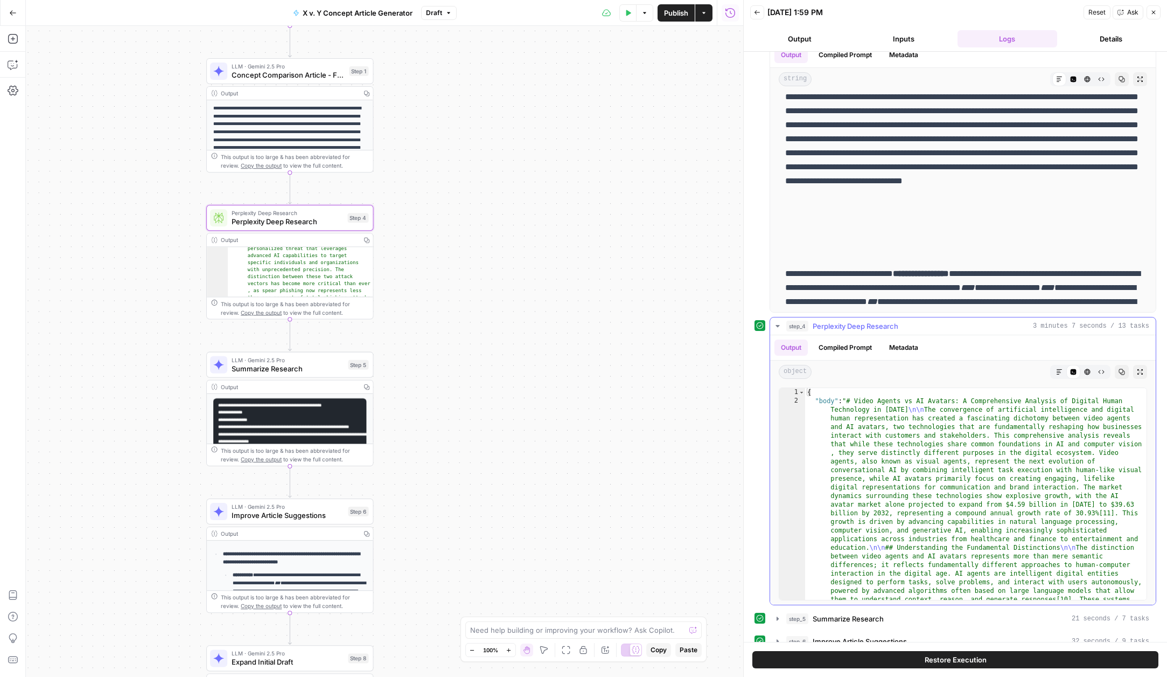
click at [837, 347] on button "Compiled Prompt" at bounding box center [845, 347] width 66 height 16
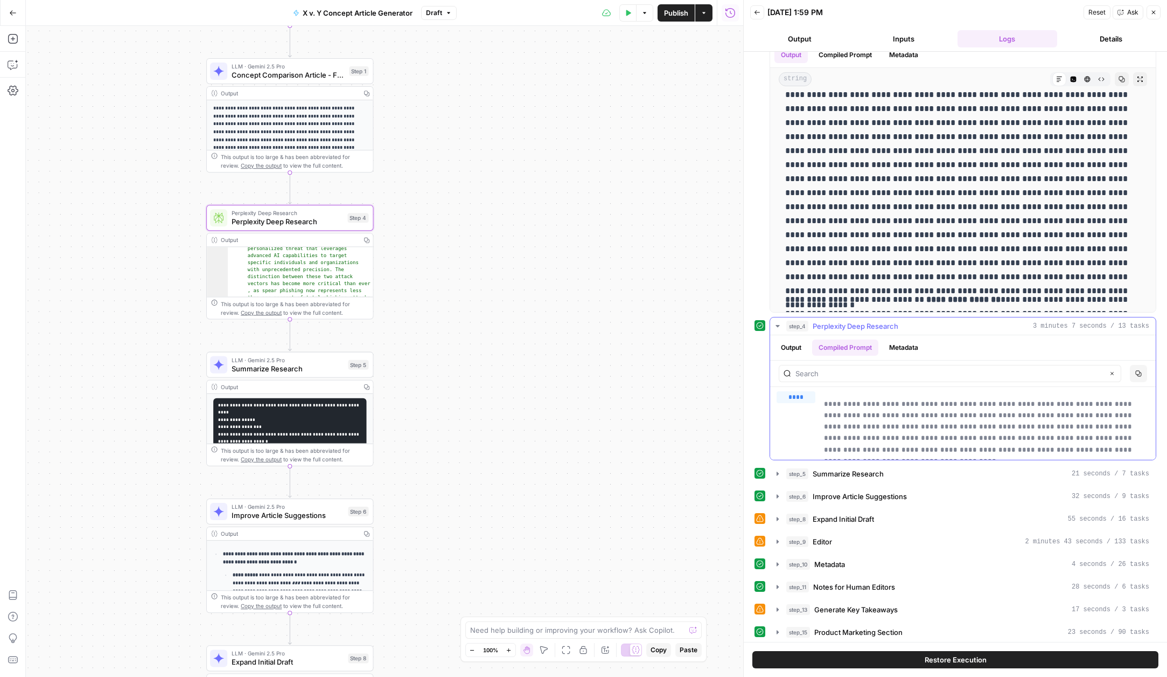
click at [794, 348] on button "Output" at bounding box center [791, 347] width 33 height 16
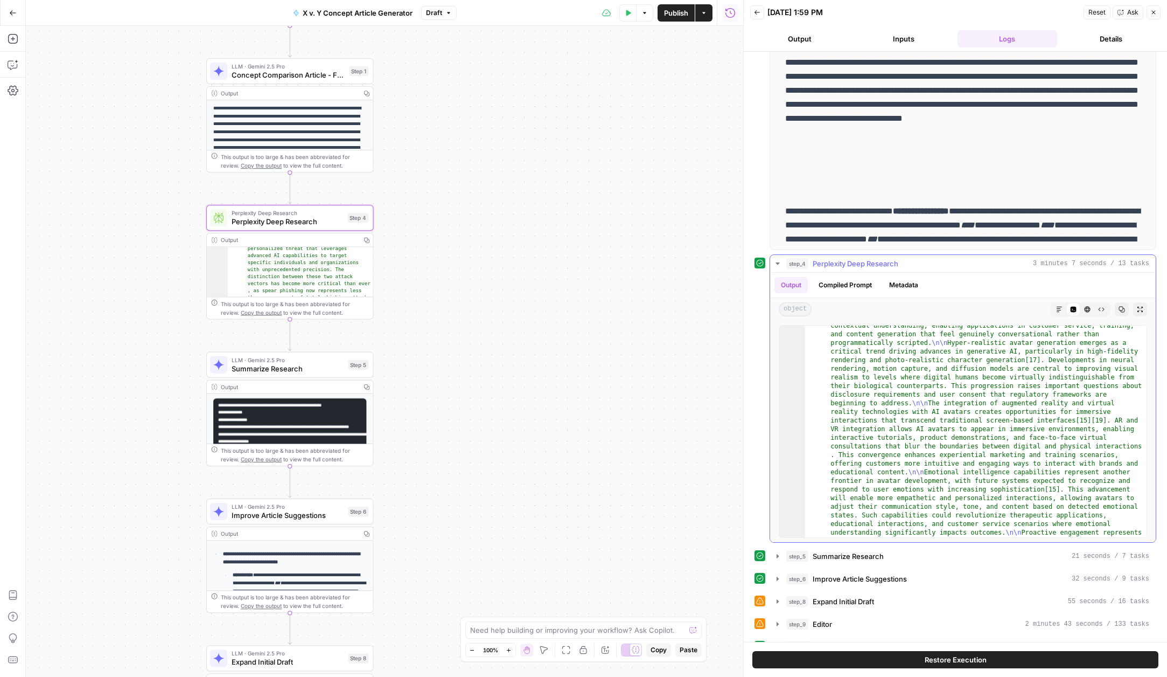
scroll to position [1883, 0]
click at [1060, 307] on icon "button" at bounding box center [1059, 309] width 5 height 5
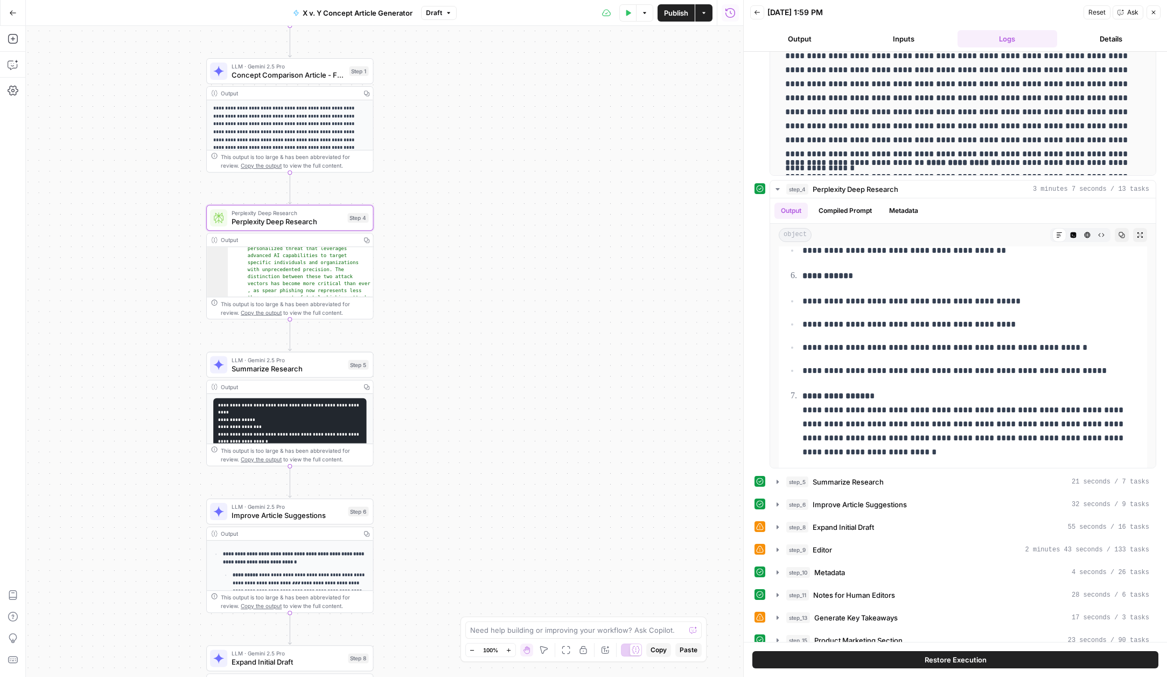
scroll to position [602, 0]
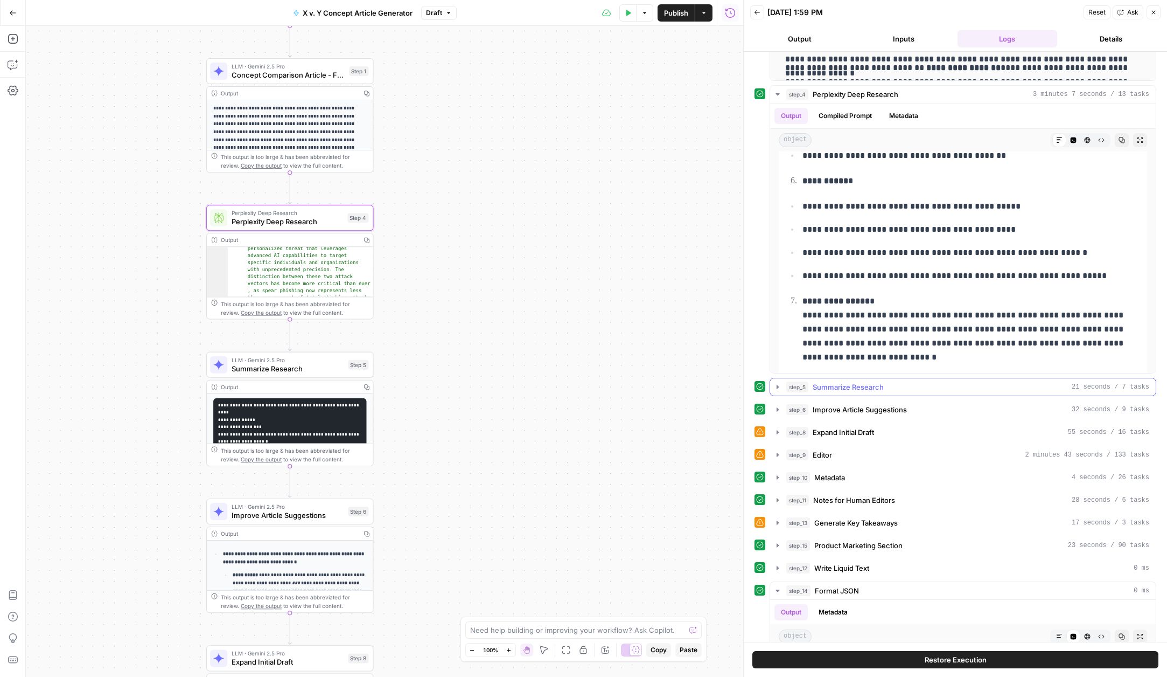
click at [777, 387] on icon "button" at bounding box center [778, 387] width 2 height 4
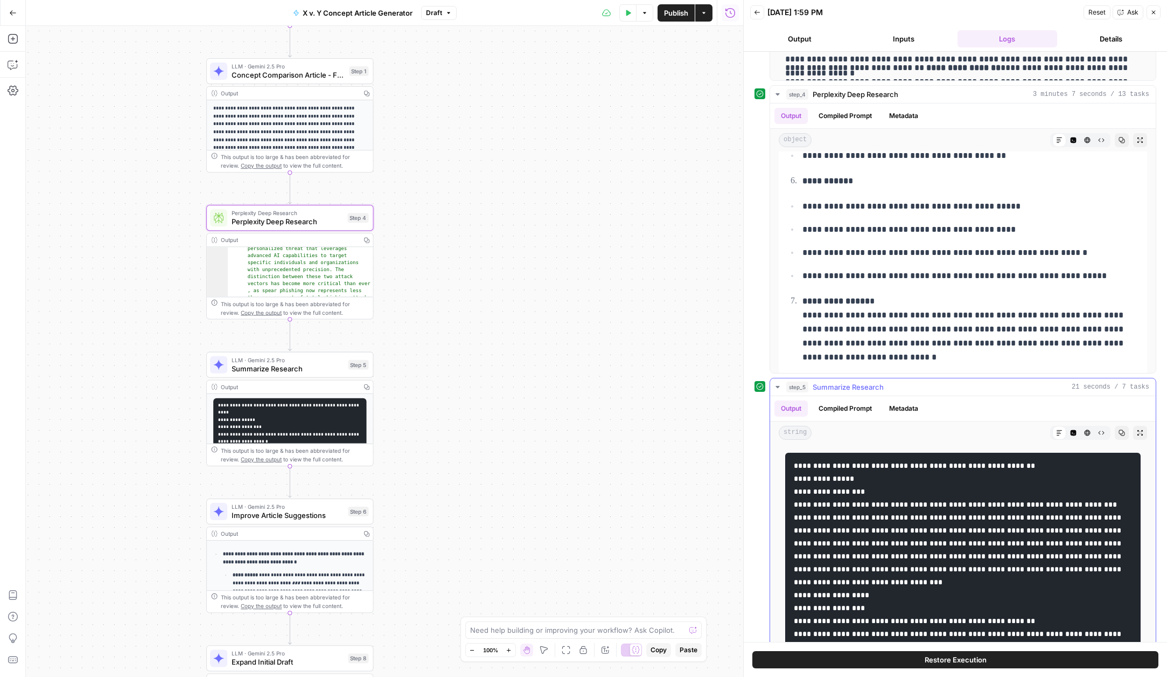
scroll to position [737, 0]
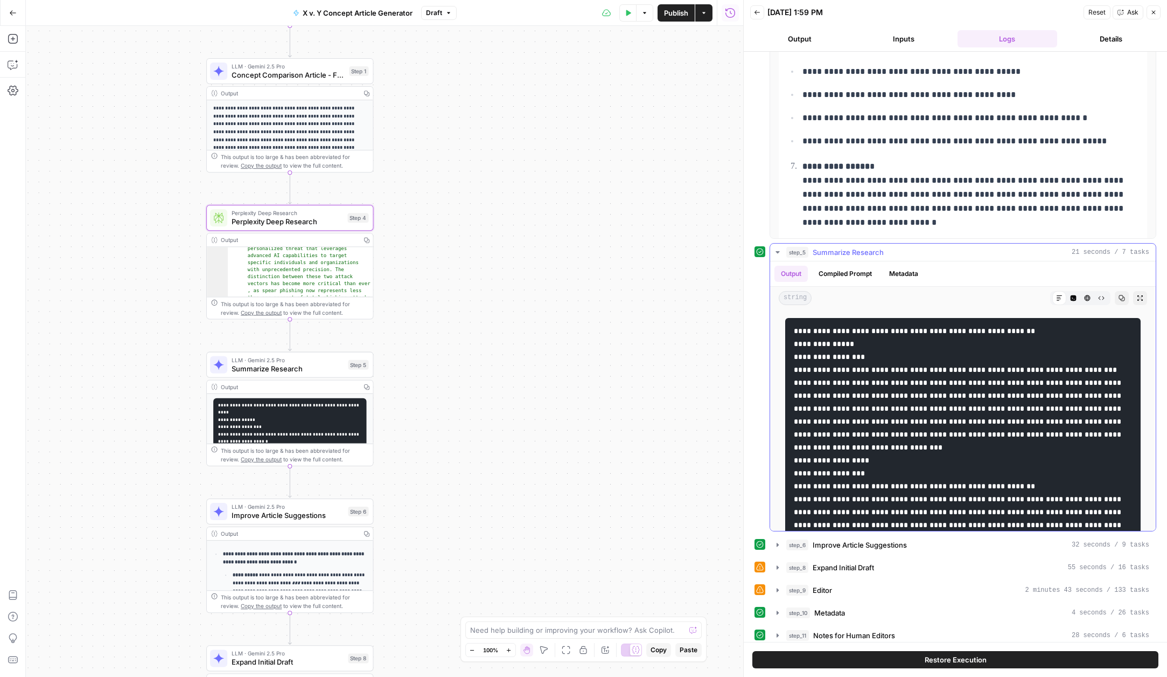
click at [845, 275] on button "Compiled Prompt" at bounding box center [845, 274] width 66 height 16
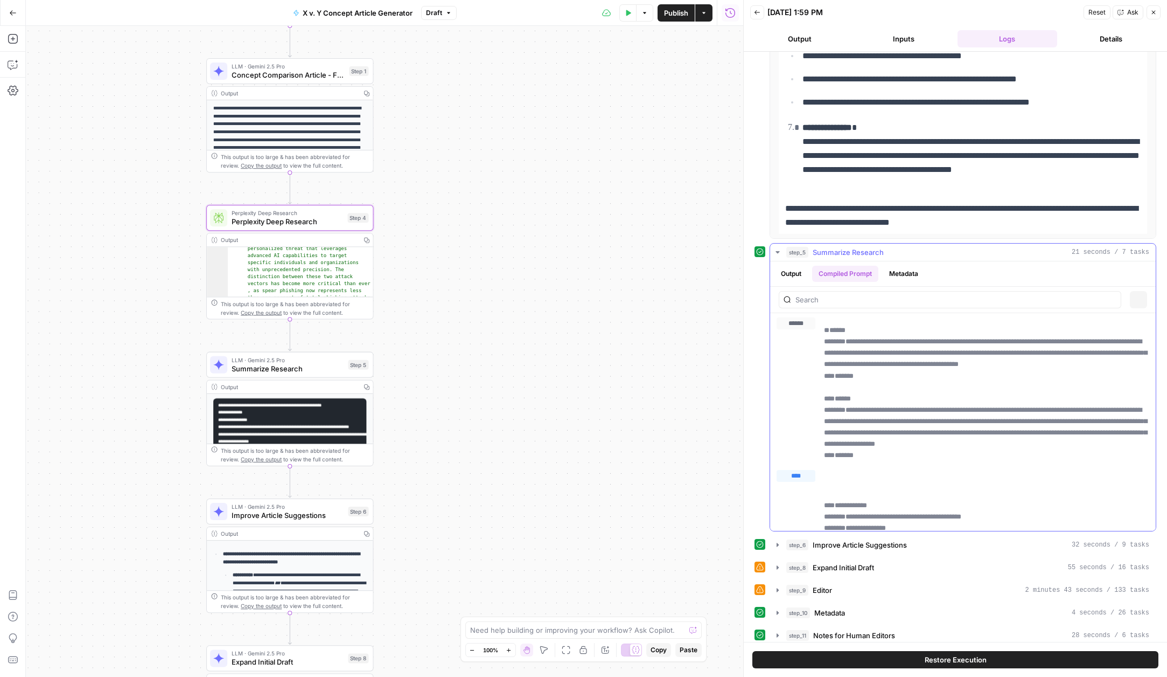
scroll to position [7419, 0]
click at [797, 277] on button "Output" at bounding box center [791, 274] width 33 height 16
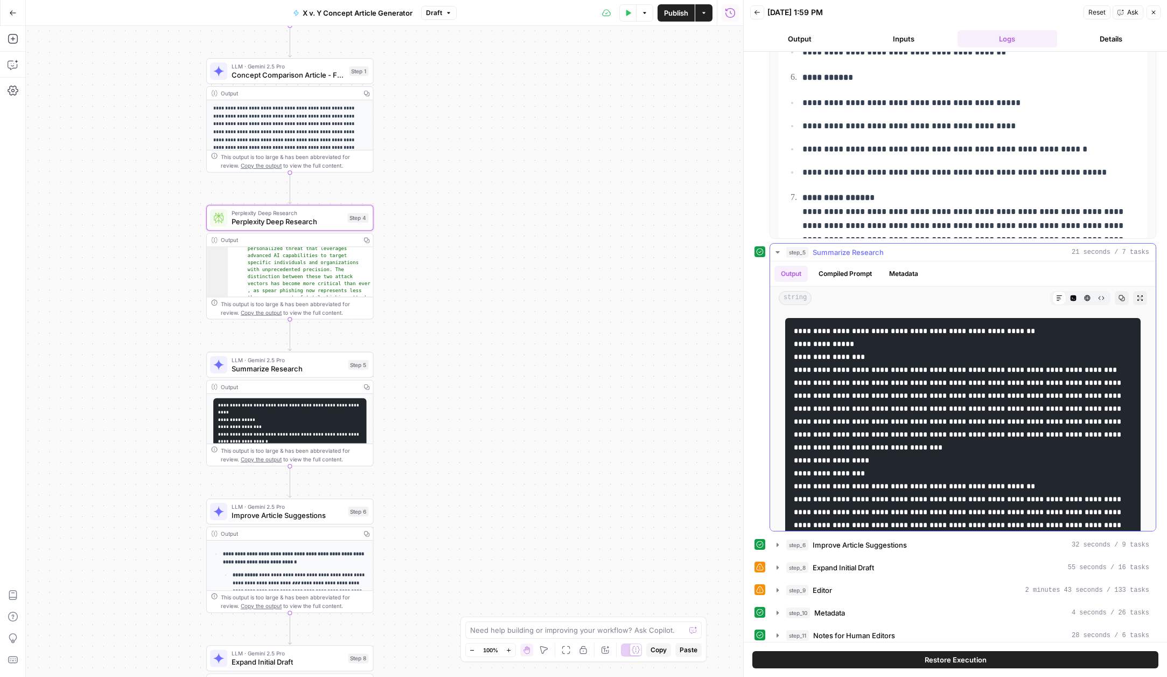
click at [1069, 298] on button "Code Editor" at bounding box center [1074, 298] width 14 height 14
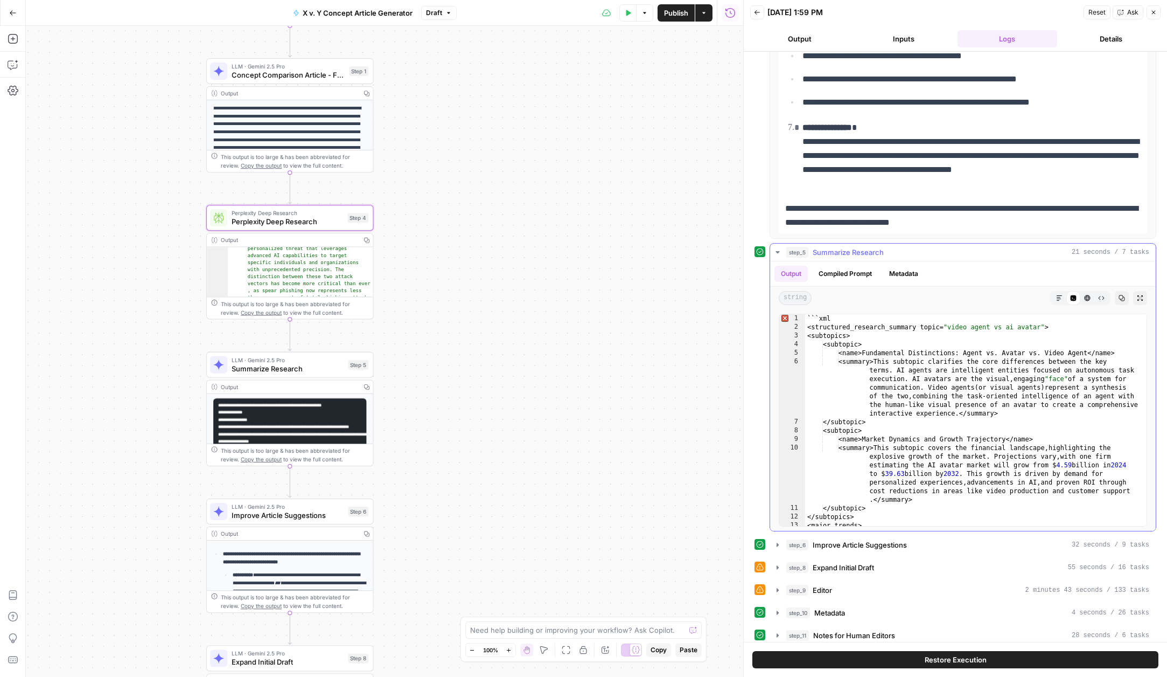
click at [1093, 297] on button "HTML Viewer" at bounding box center [1088, 298] width 14 height 14
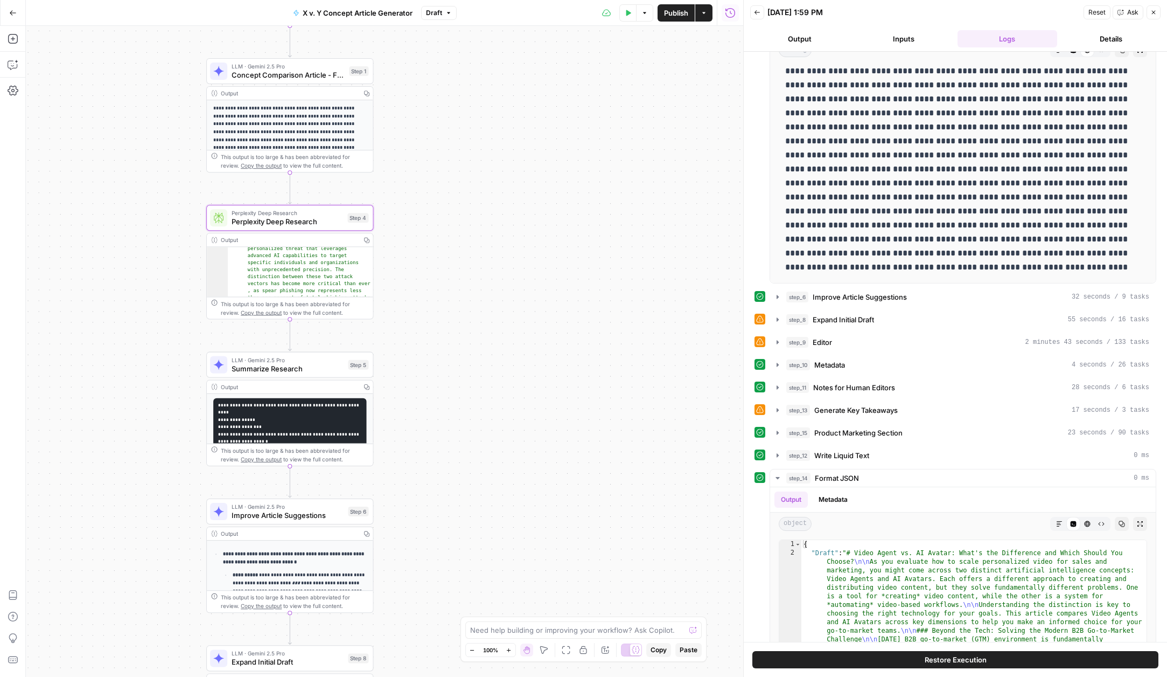
scroll to position [1057, 0]
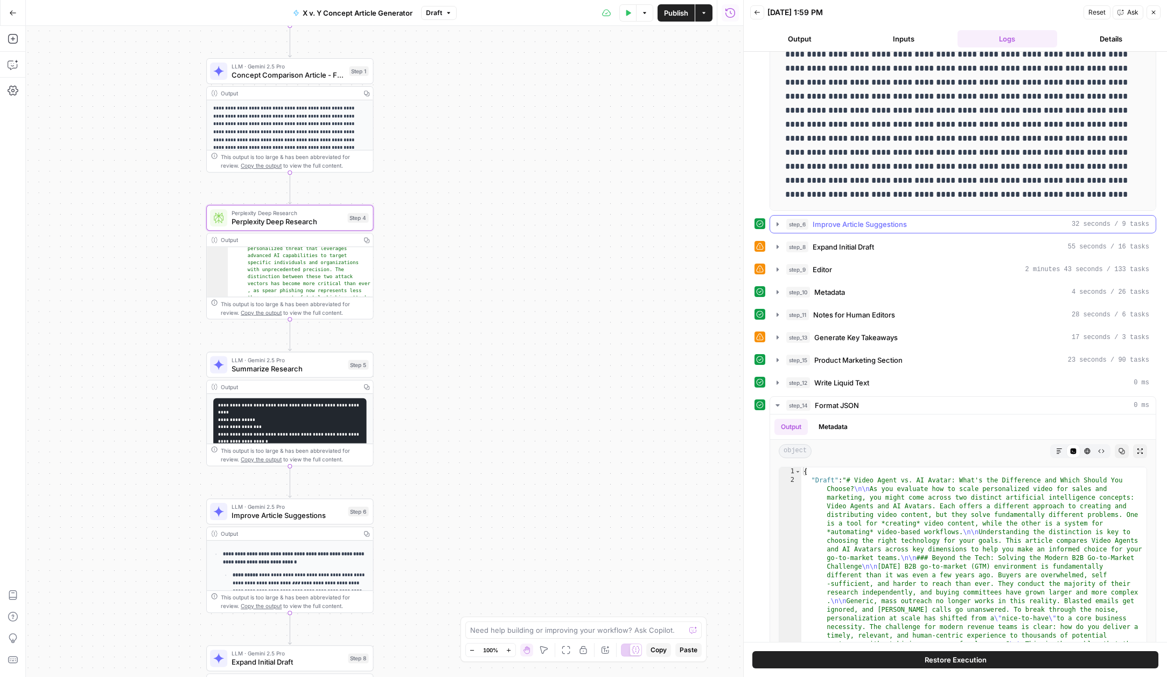
click at [777, 226] on icon "button" at bounding box center [778, 224] width 9 height 9
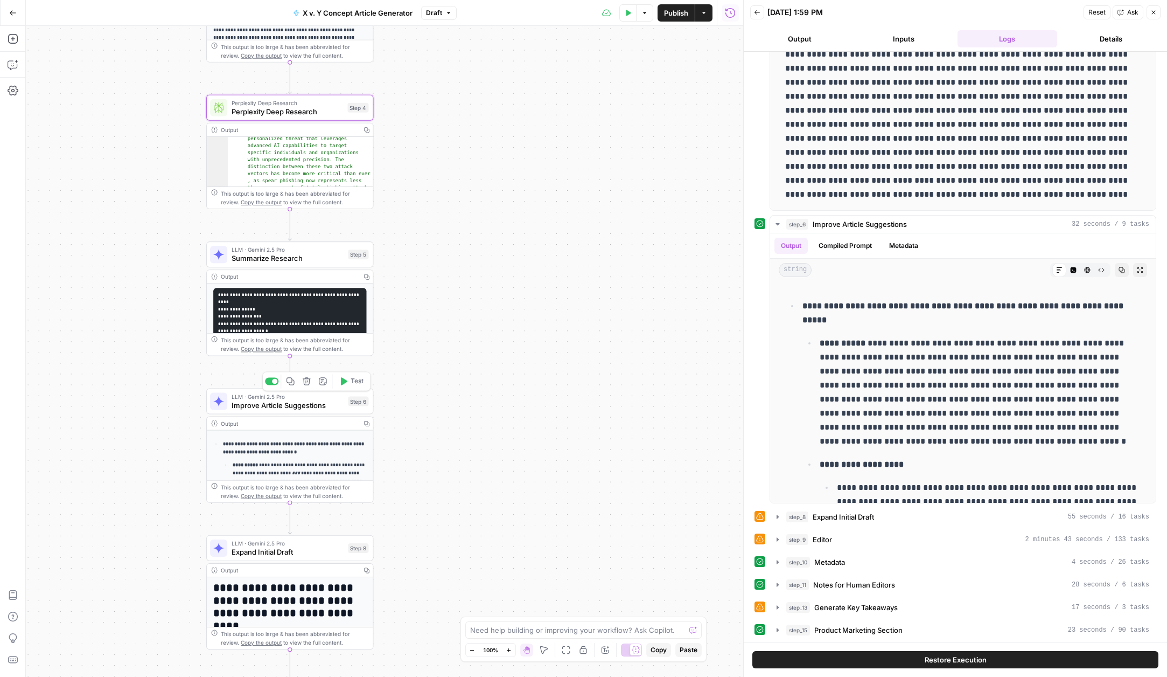
click at [248, 405] on span "Improve Article Suggestions" at bounding box center [288, 405] width 112 height 11
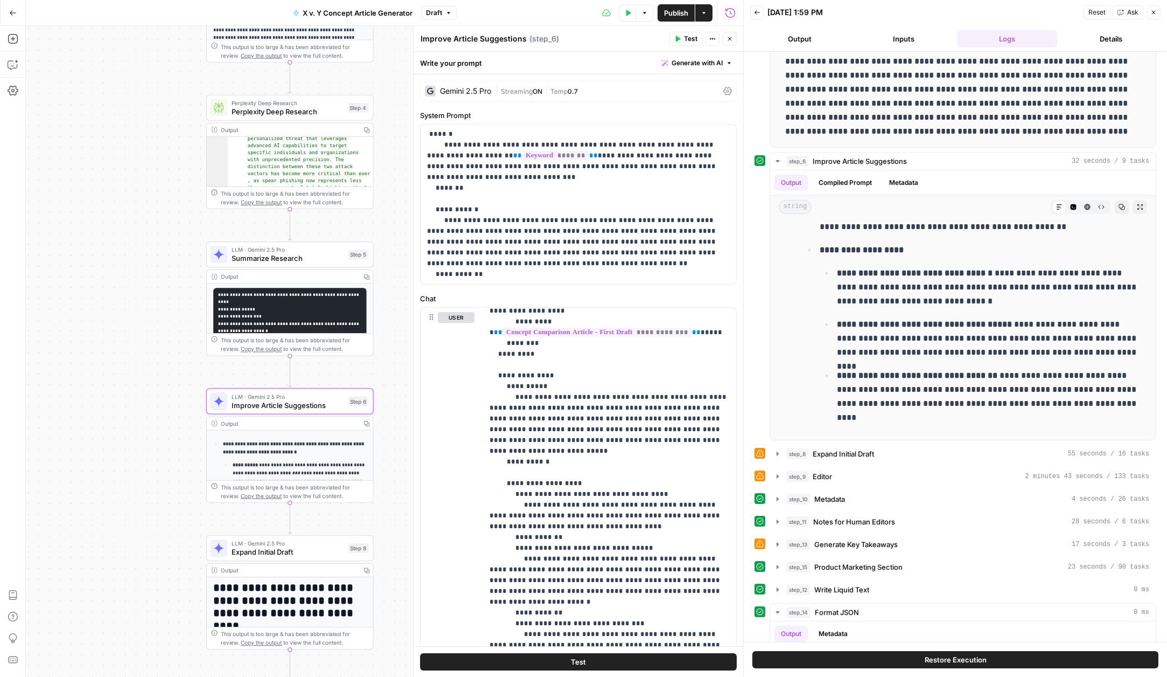
scroll to position [1152, 0]
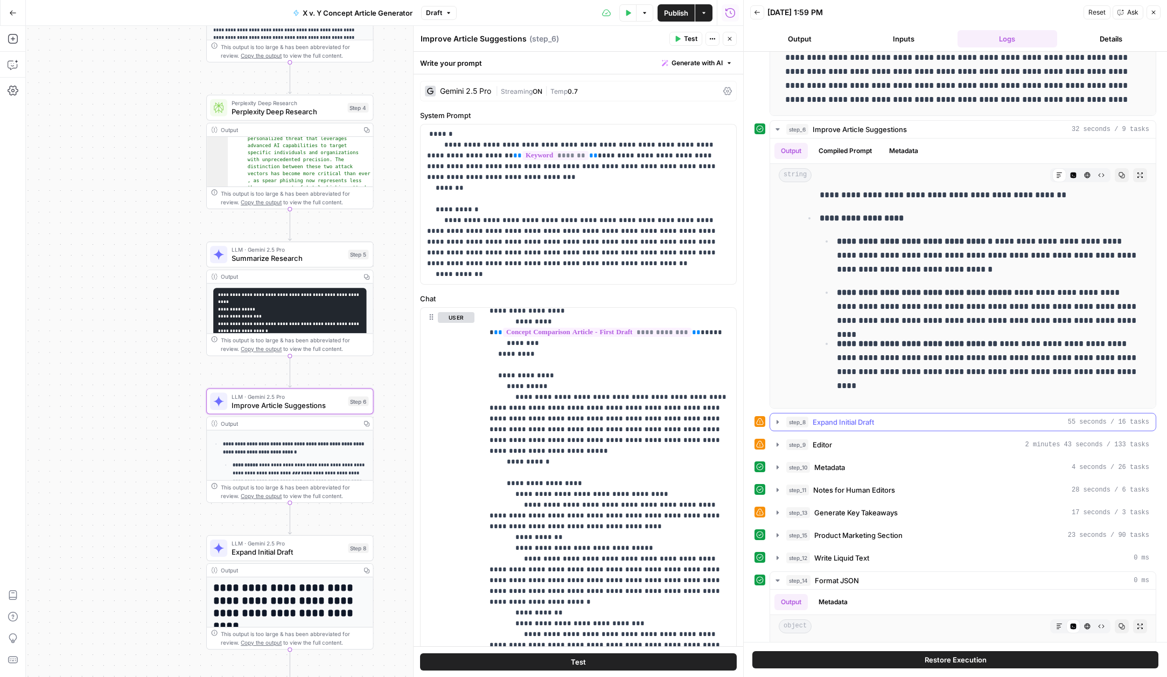
click at [777, 423] on icon "button" at bounding box center [778, 422] width 2 height 4
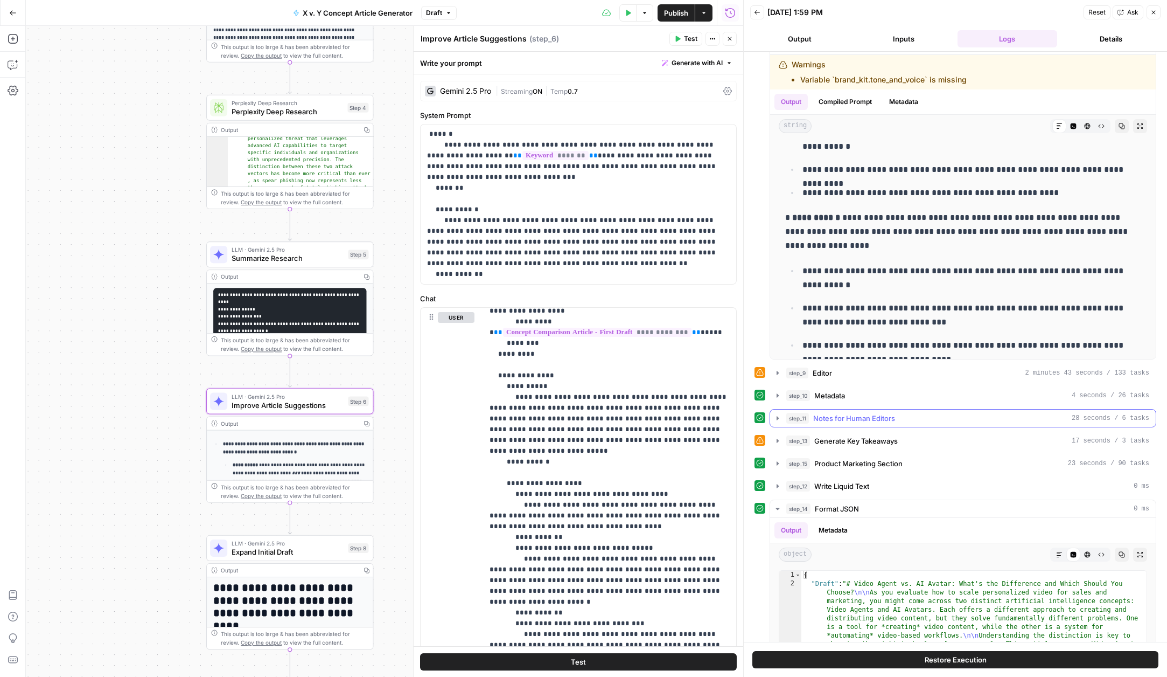
scroll to position [1582, 0]
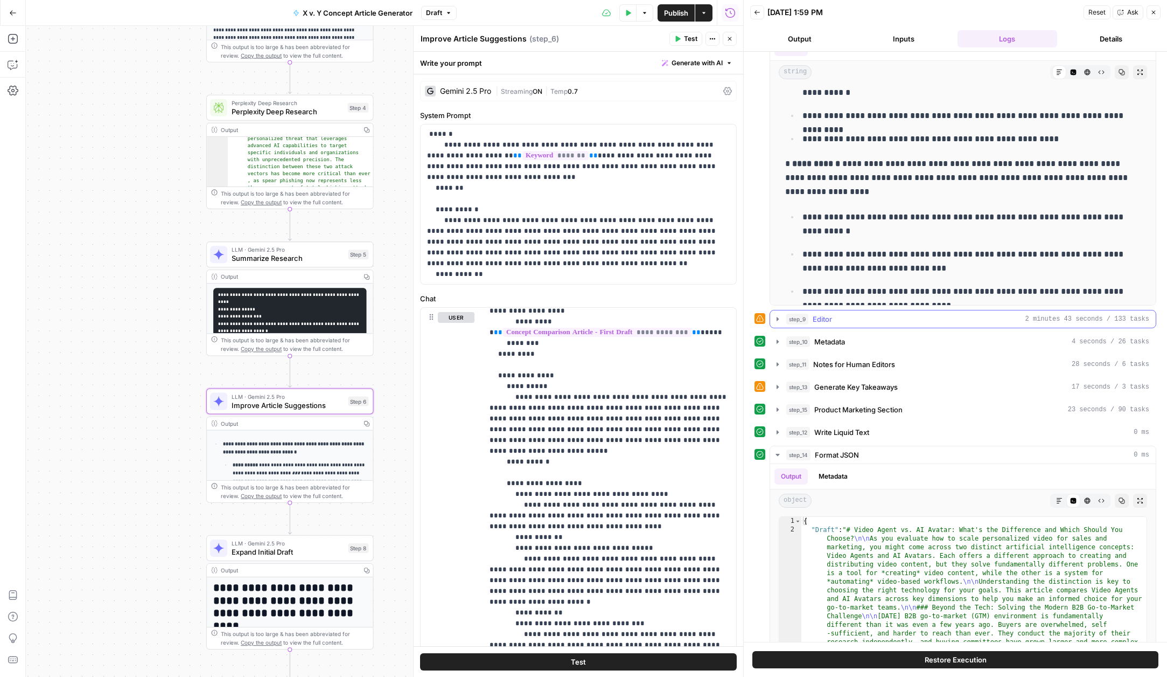
click at [774, 319] on icon "button" at bounding box center [778, 319] width 9 height 9
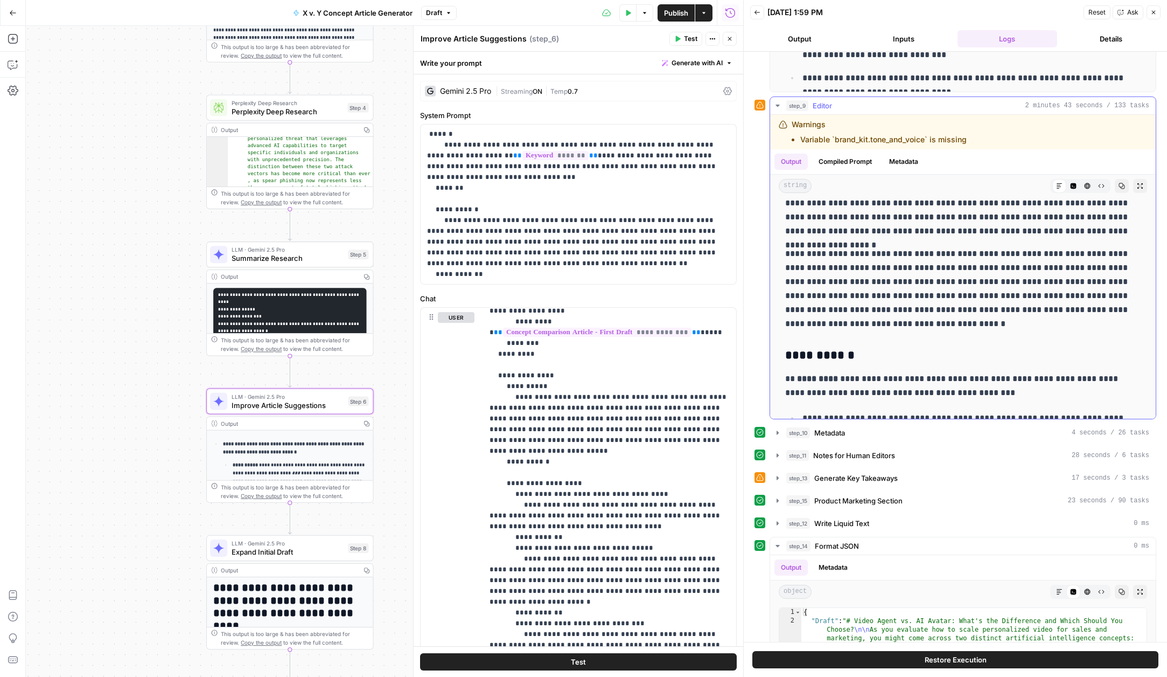
scroll to position [423, 0]
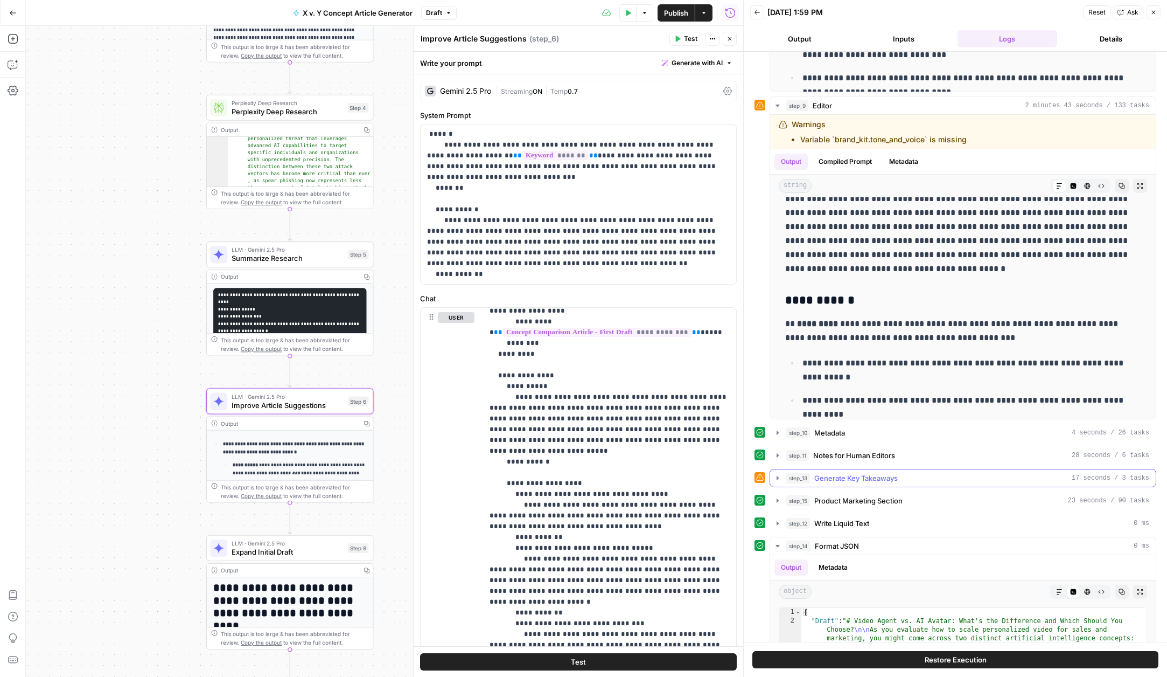
click at [774, 476] on icon "button" at bounding box center [778, 478] width 9 height 9
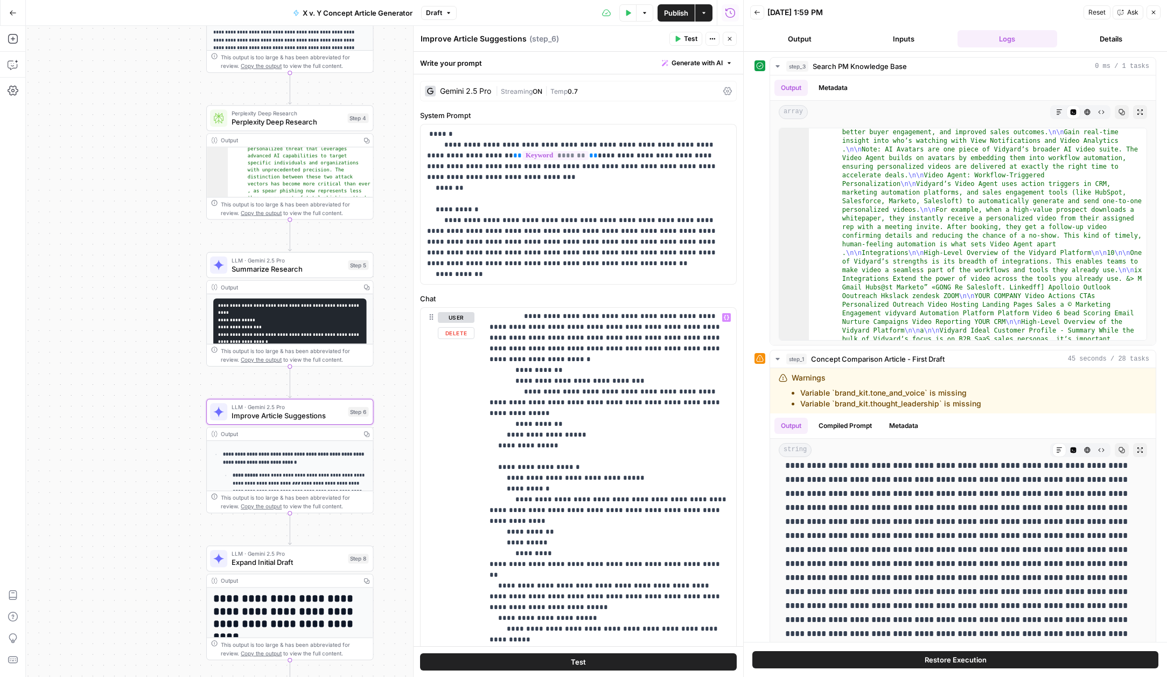
scroll to position [475, 0]
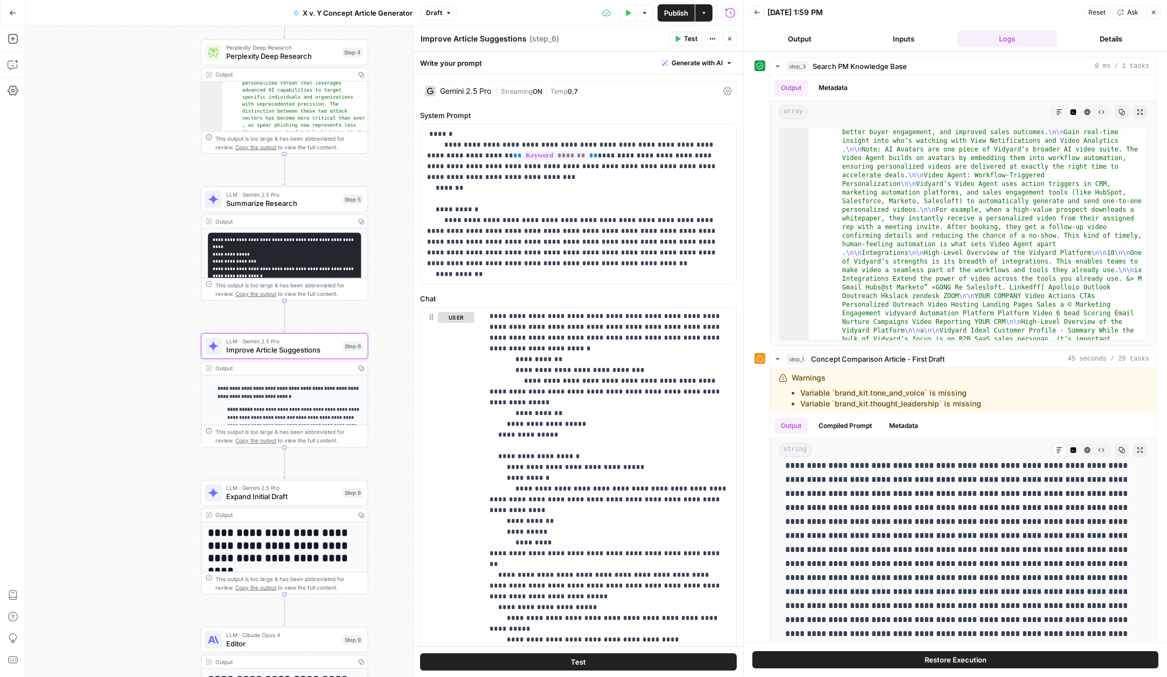
drag, startPoint x: 174, startPoint y: 394, endPoint x: 445, endPoint y: 386, distance: 271.1
click at [168, 330] on div "Workflow Input Settings Inputs Search Knowledge Base Search PM Knowledge Base S…" at bounding box center [385, 351] width 718 height 651
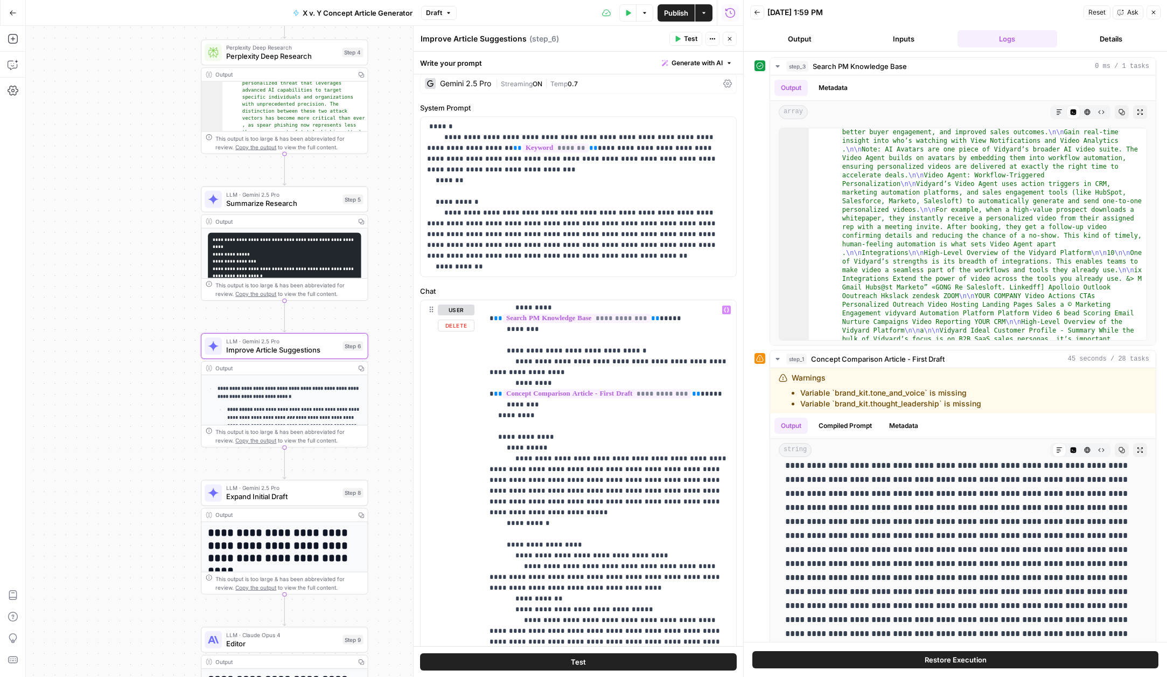
scroll to position [167, 0]
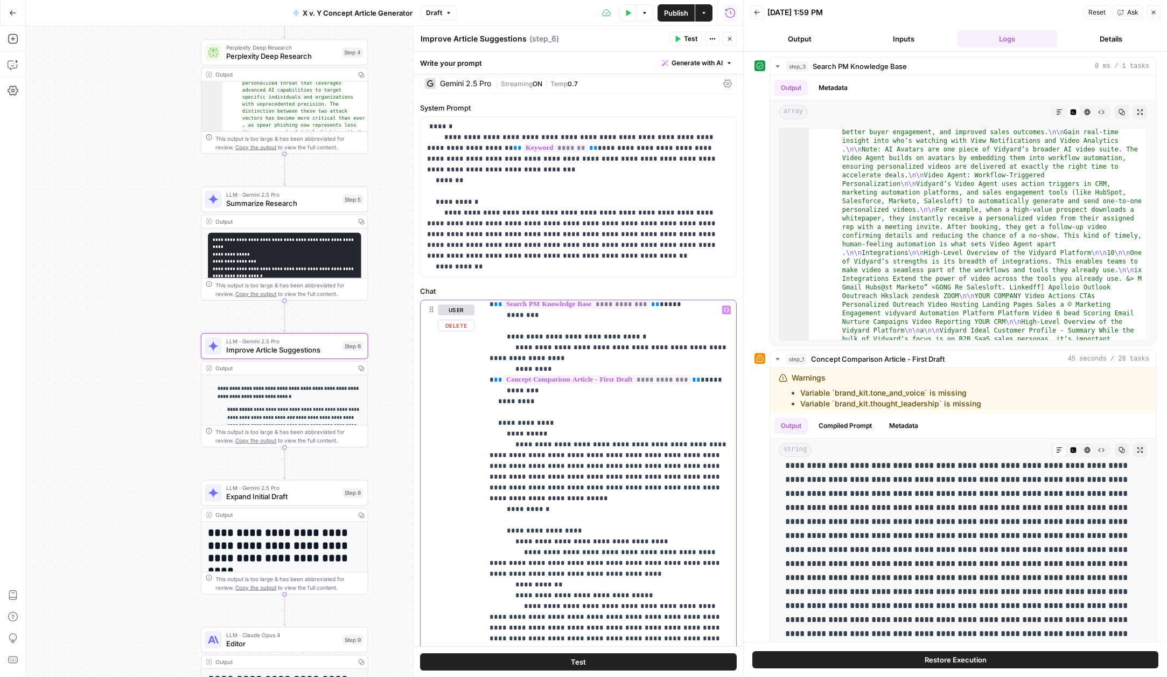
drag, startPoint x: 511, startPoint y: 441, endPoint x: 525, endPoint y: 482, distance: 43.3
click at [525, 483] on p "**********" at bounding box center [610, 595] width 240 height 916
copy p "**********"
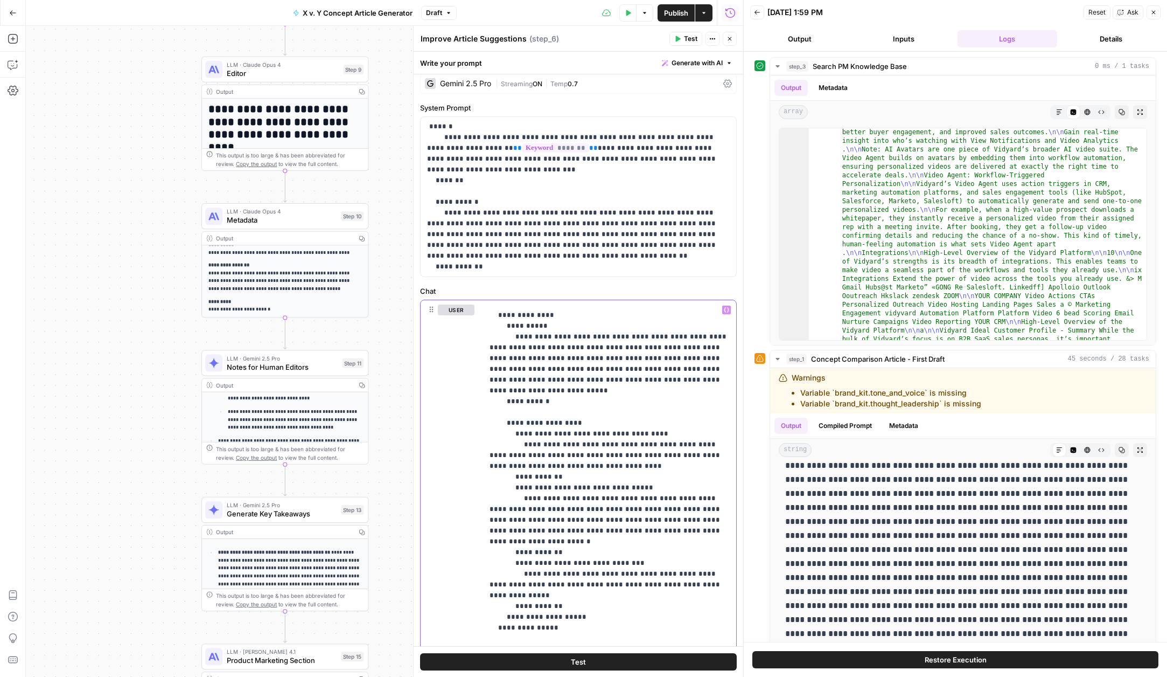
scroll to position [144, 0]
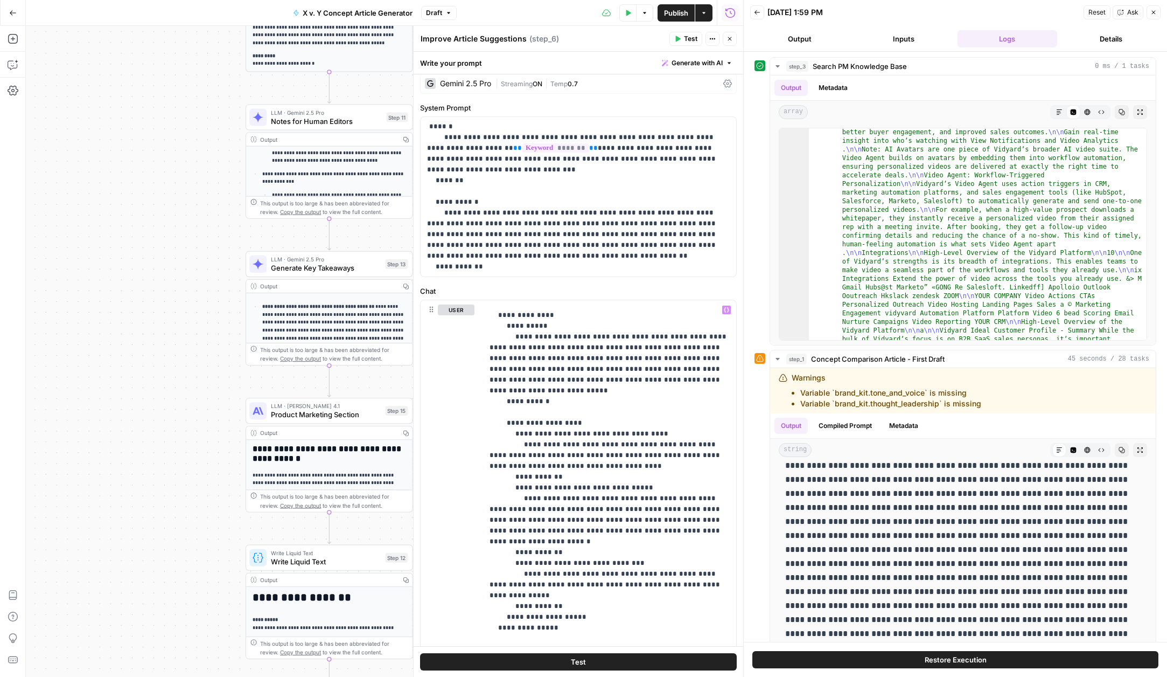
click at [301, 414] on span "Product Marketing Section" at bounding box center [326, 414] width 110 height 11
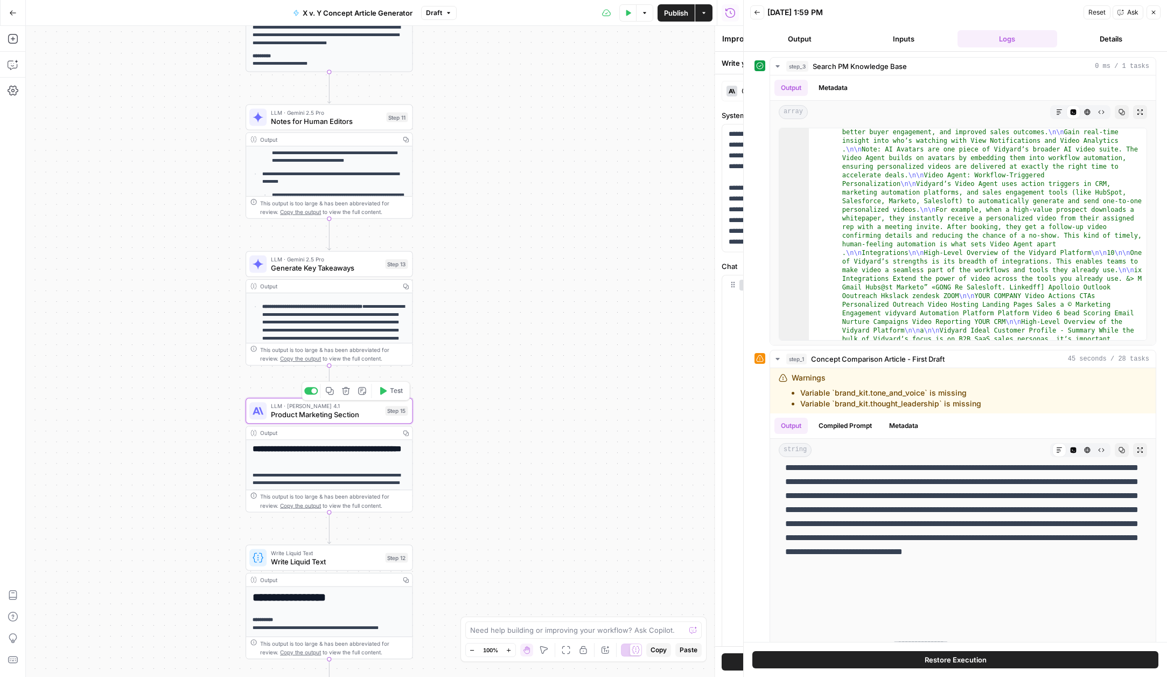
type textarea "Product Marketing Section"
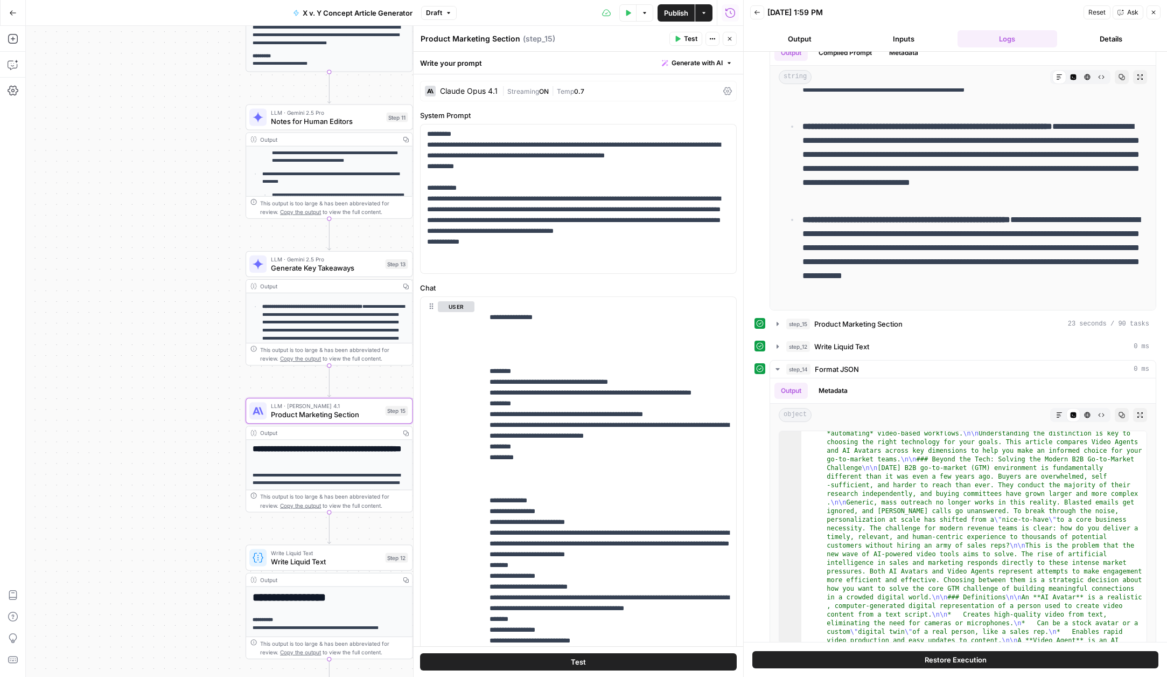
scroll to position [2288, 0]
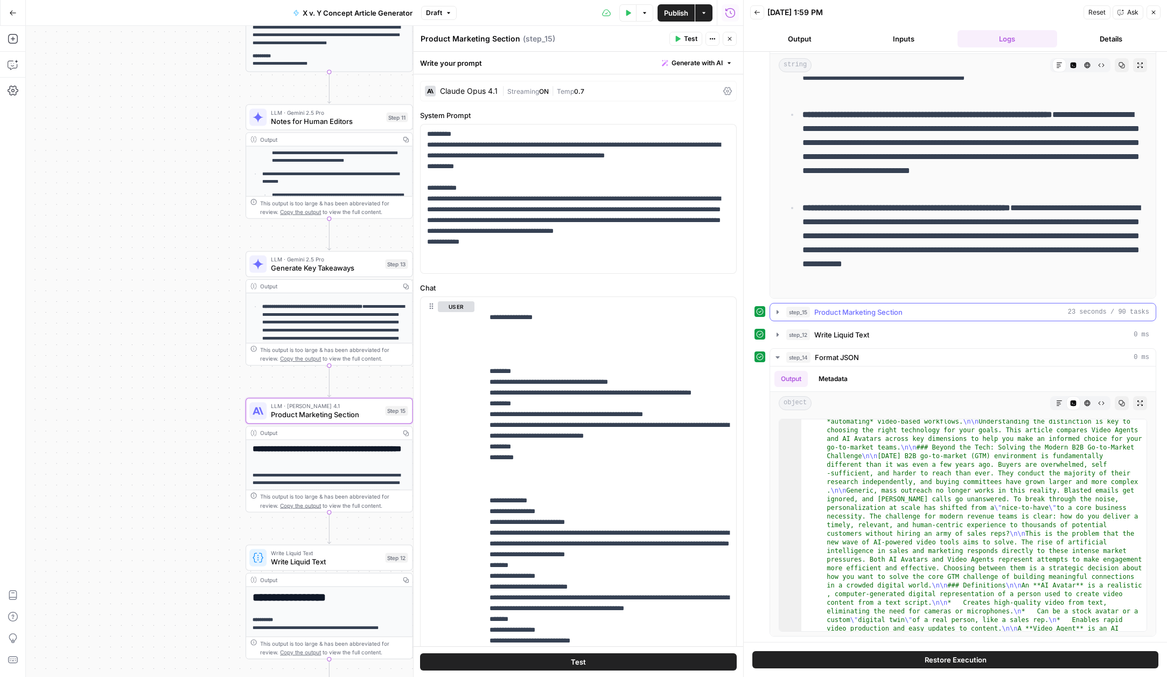
click at [782, 312] on button "step_15 Product Marketing Section 23 seconds / 90 tasks" at bounding box center [963, 311] width 386 height 17
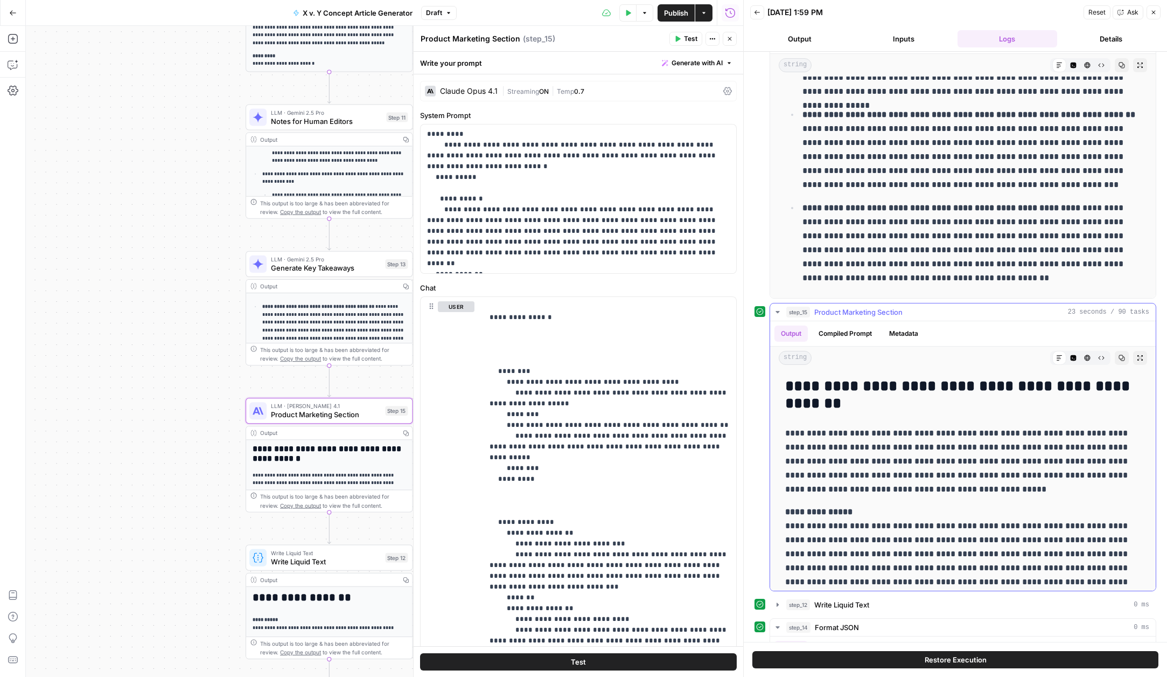
scroll to position [27, 0]
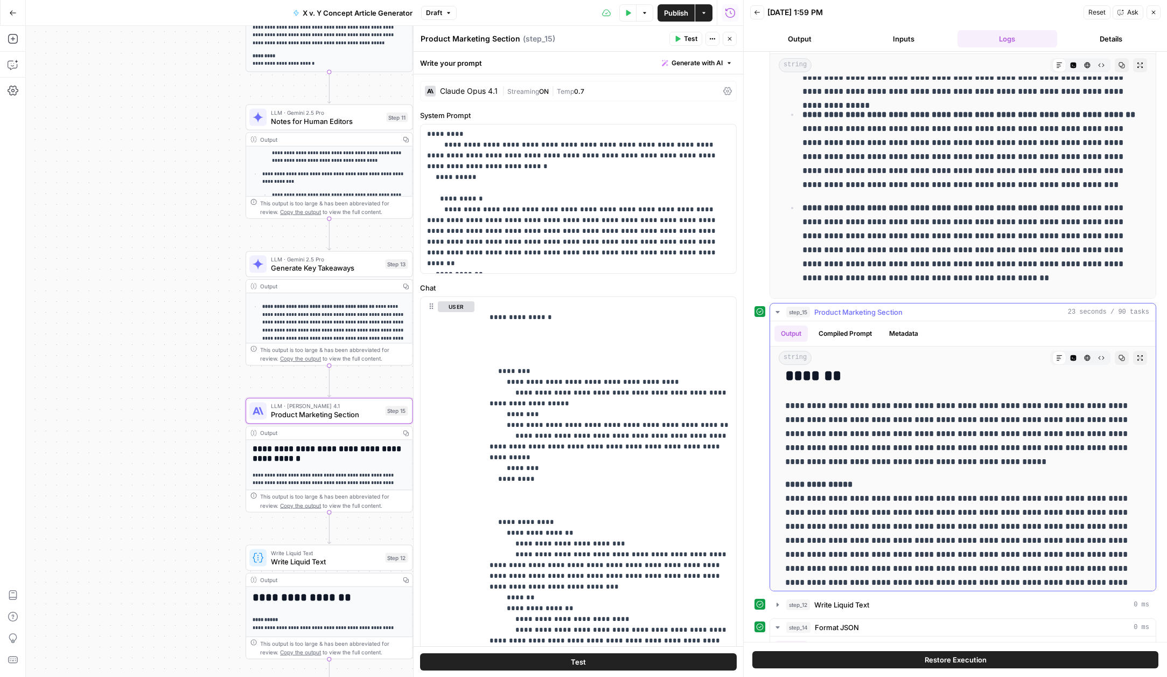
click at [840, 331] on button "Compiled Prompt" at bounding box center [845, 333] width 66 height 16
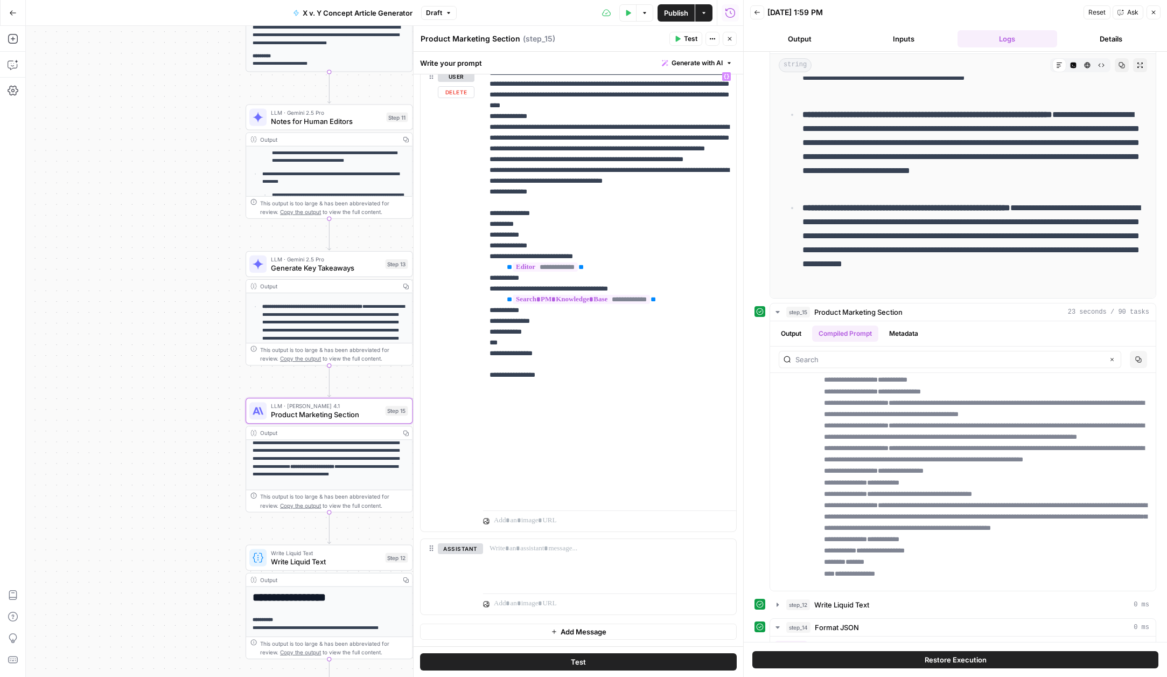
scroll to position [821, 0]
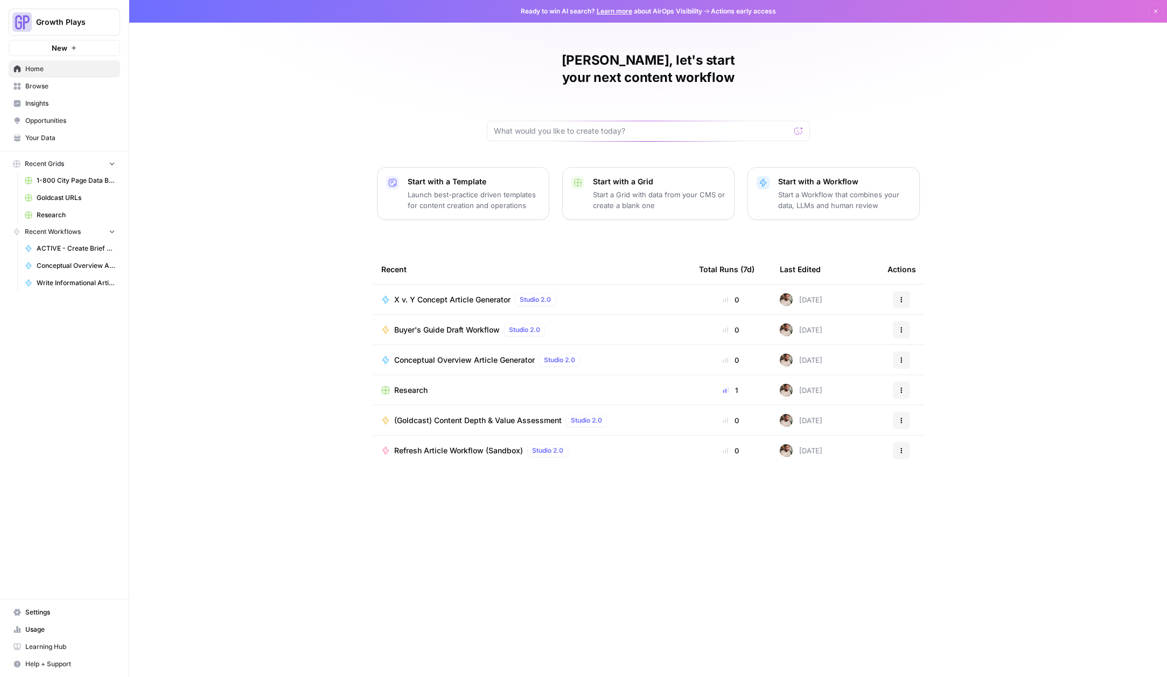
click at [471, 445] on span "Refresh Article Workflow (Sandbox)" at bounding box center [458, 450] width 129 height 11
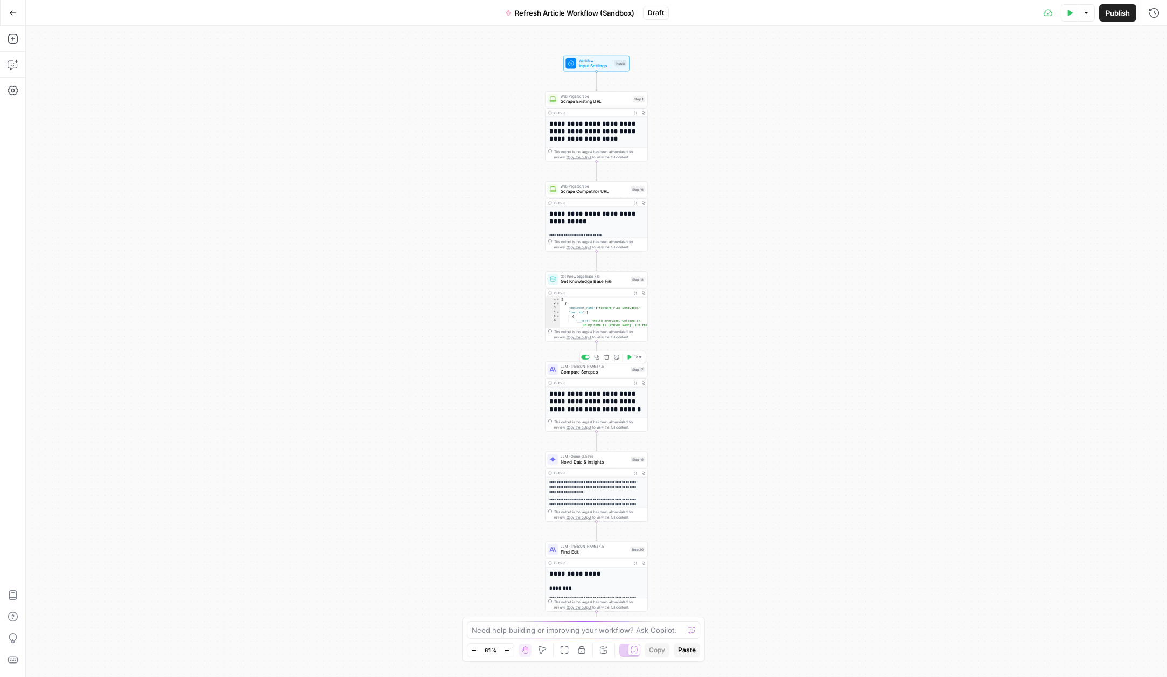
click at [590, 371] on span "Compare Scrapes" at bounding box center [594, 371] width 67 height 6
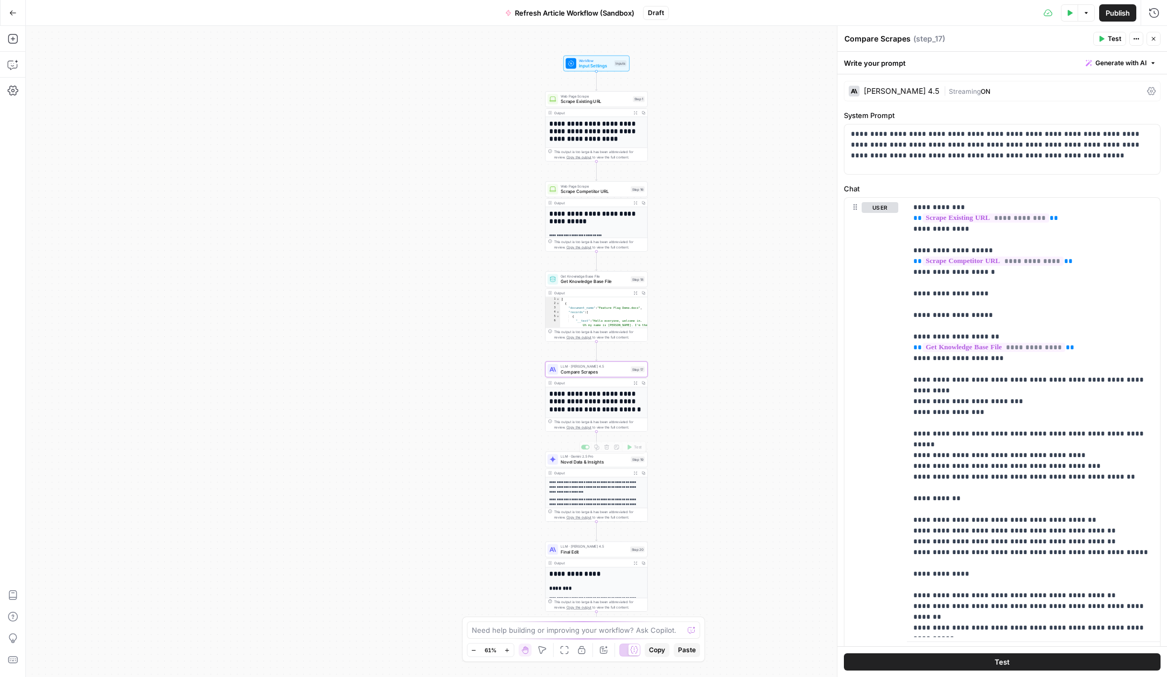
click at [583, 465] on div "LLM · Gemini 2.5 Pro Novel Data & Insights Step 19 Copy step Delete step Add No…" at bounding box center [596, 459] width 102 height 16
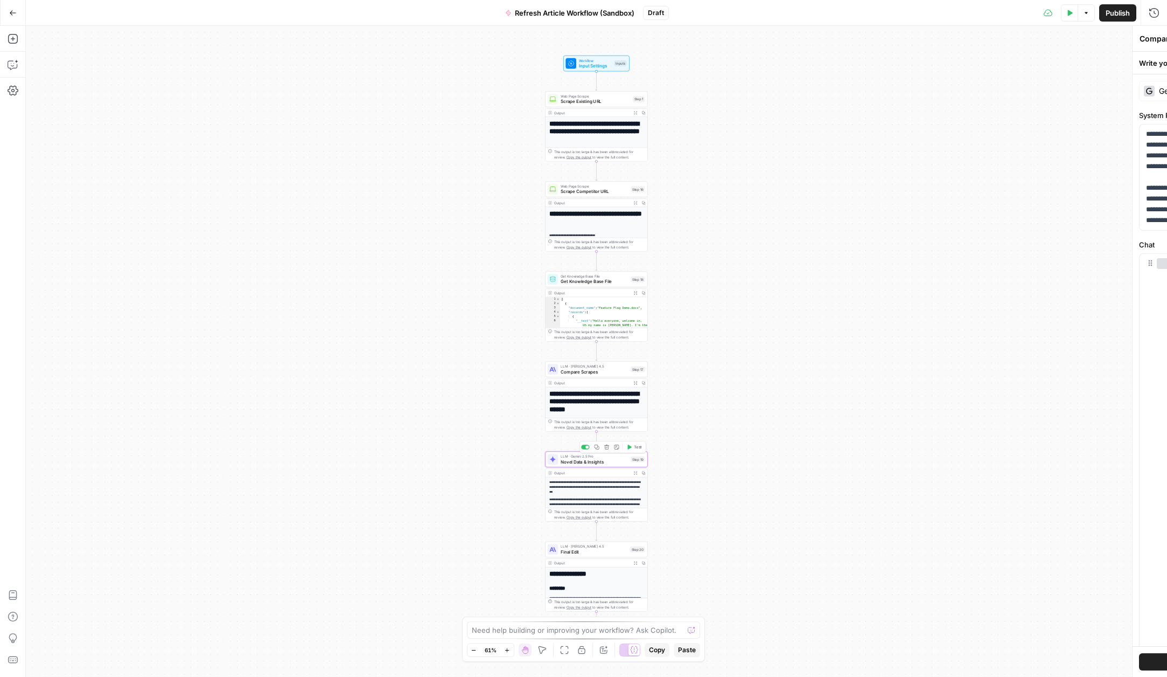
type textarea "Novel Data & Insights"
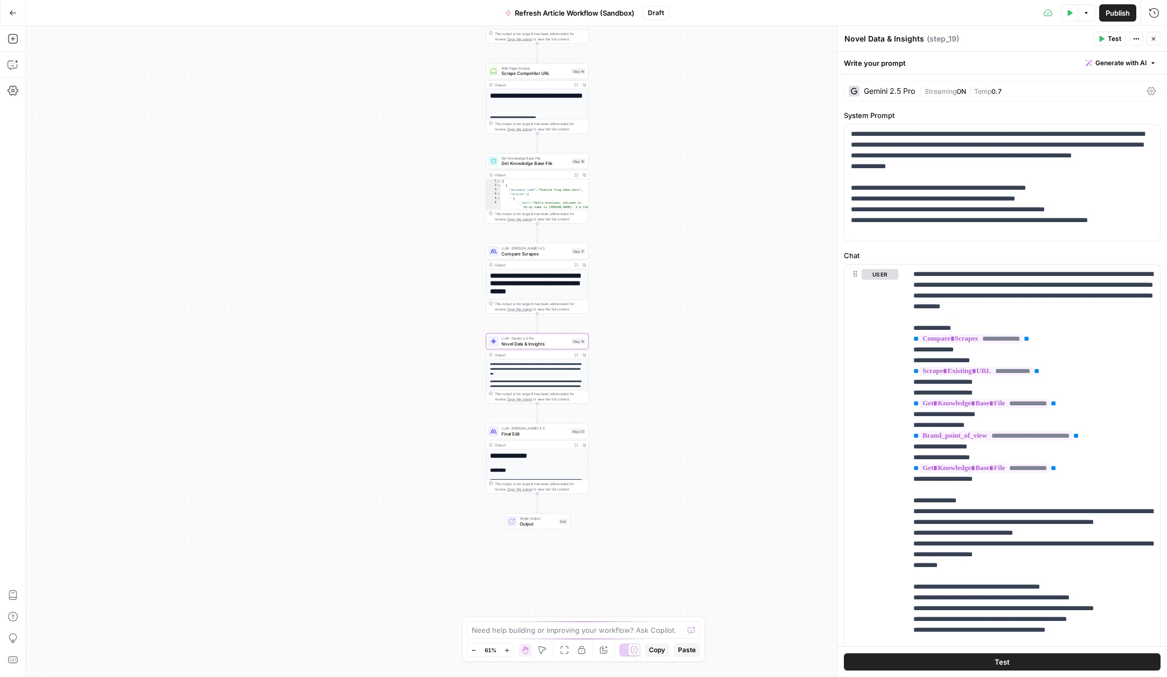
drag, startPoint x: 490, startPoint y: 475, endPoint x: 430, endPoint y: 357, distance: 132.0
click at [430, 357] on div "**********" at bounding box center [596, 351] width 1141 height 651
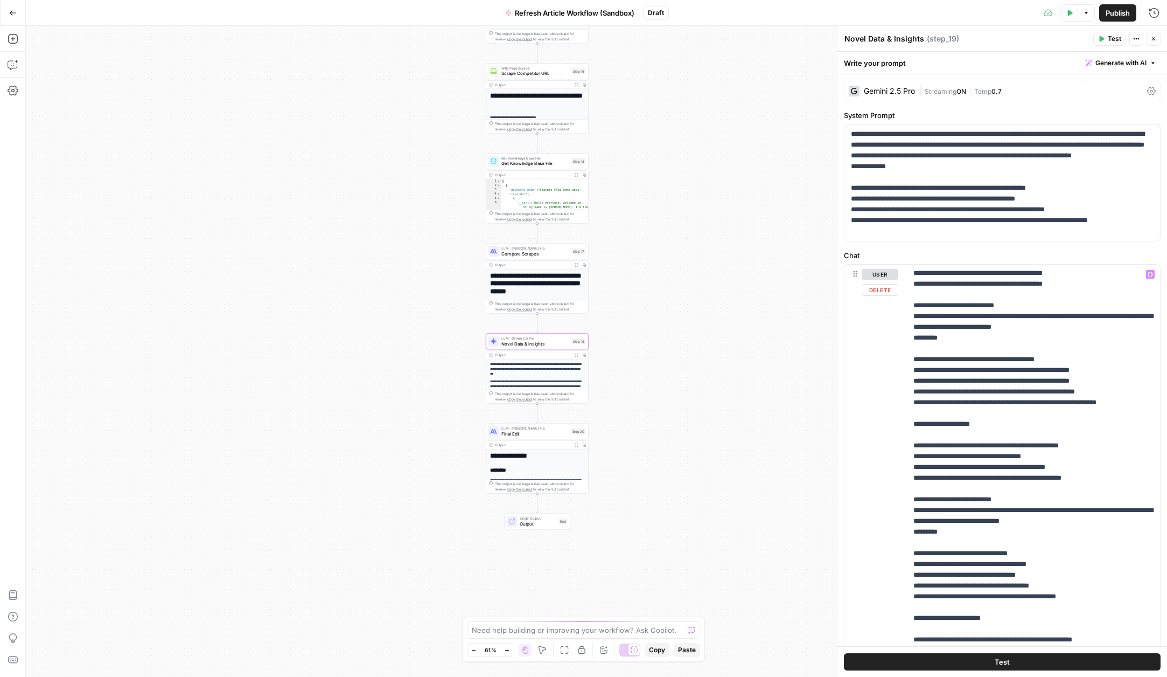
scroll to position [446, 0]
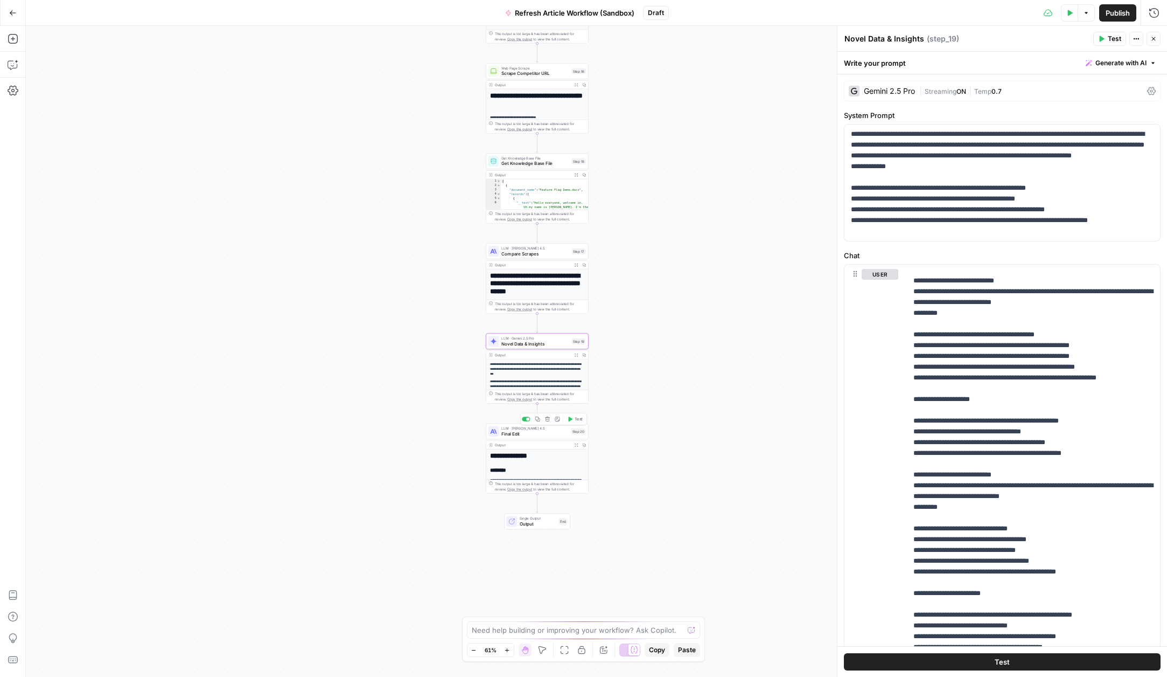
click at [513, 435] on span "Final Edit" at bounding box center [535, 433] width 67 height 6
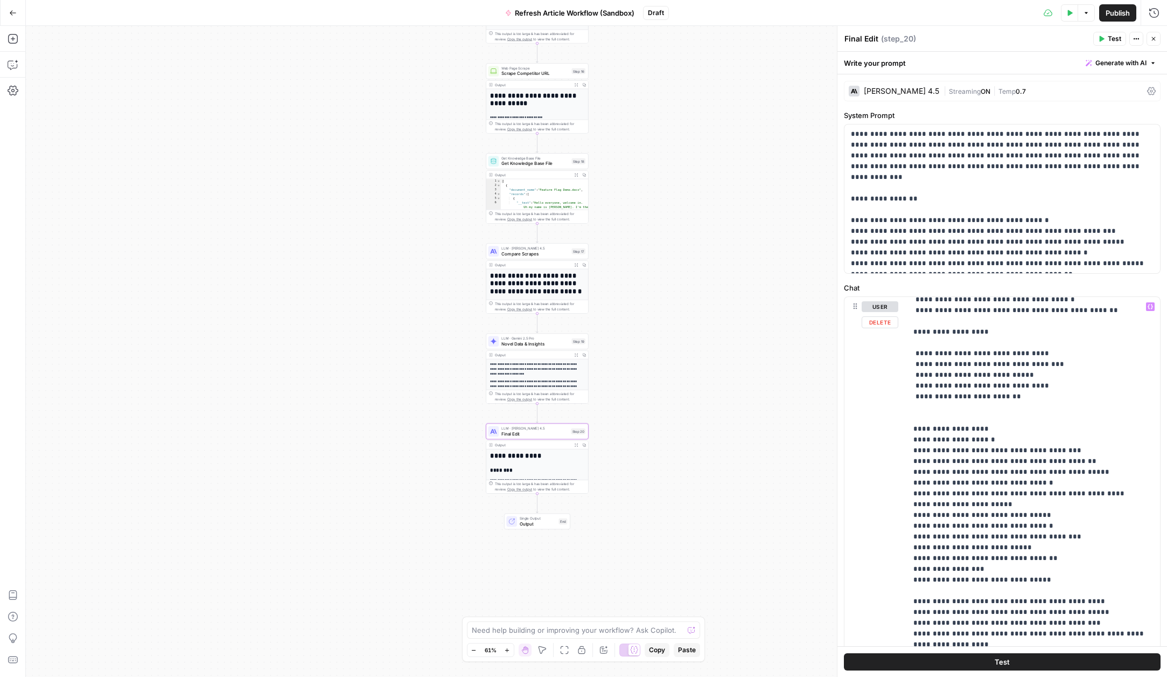
scroll to position [2856, 0]
